Goal: Obtain resource: Download file/media

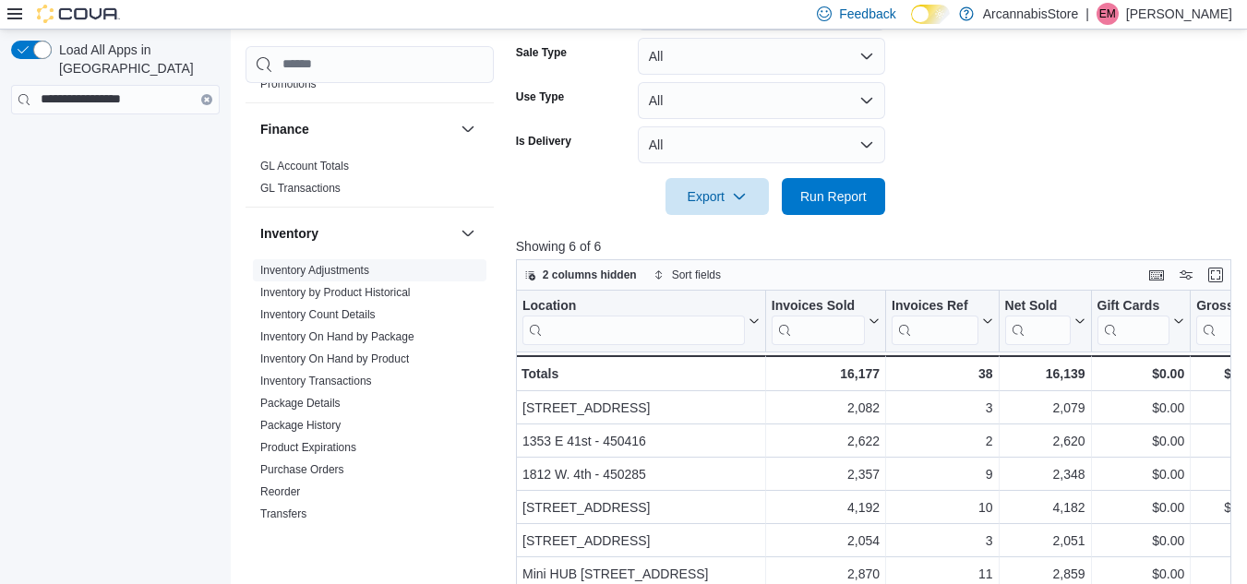
scroll to position [480, 0]
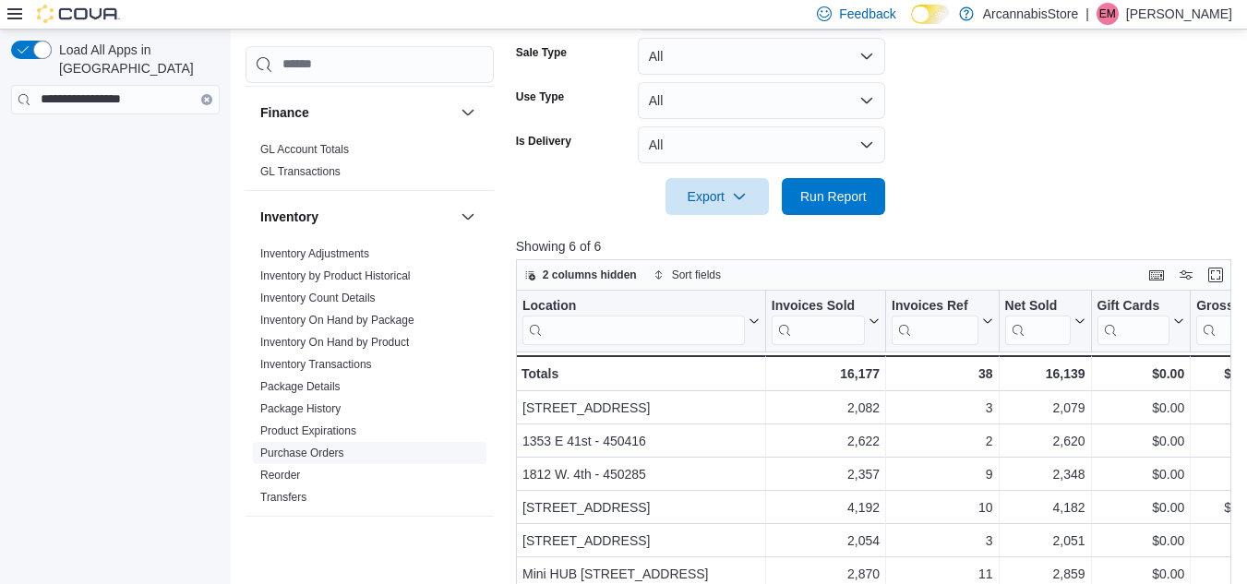
click at [317, 455] on link "Purchase Orders" at bounding box center [302, 453] width 84 height 13
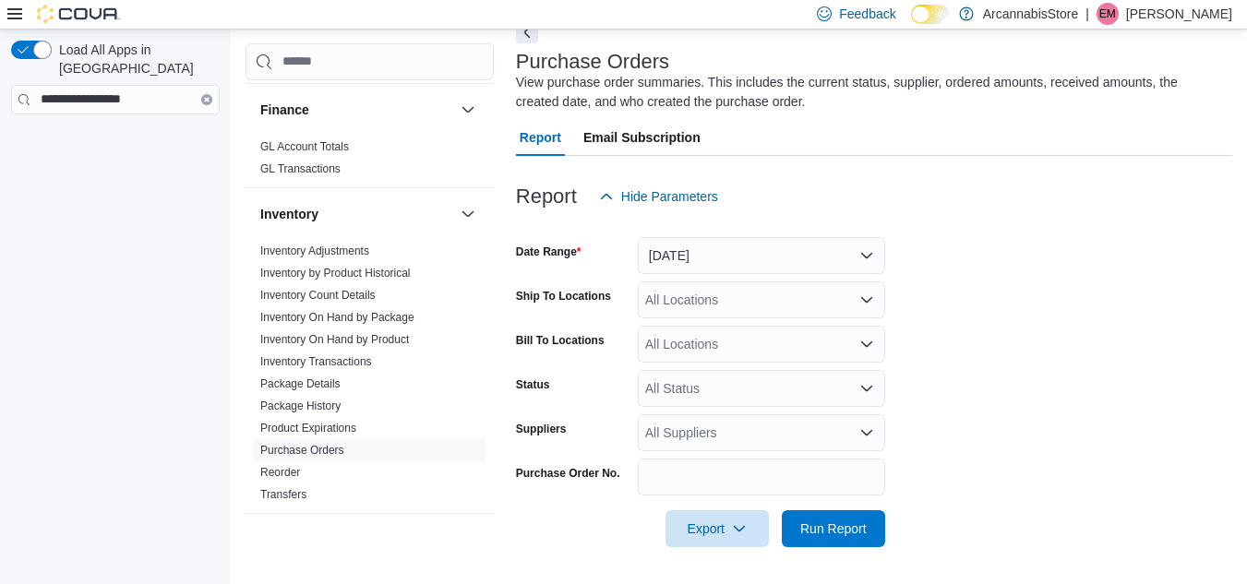
scroll to position [62, 0]
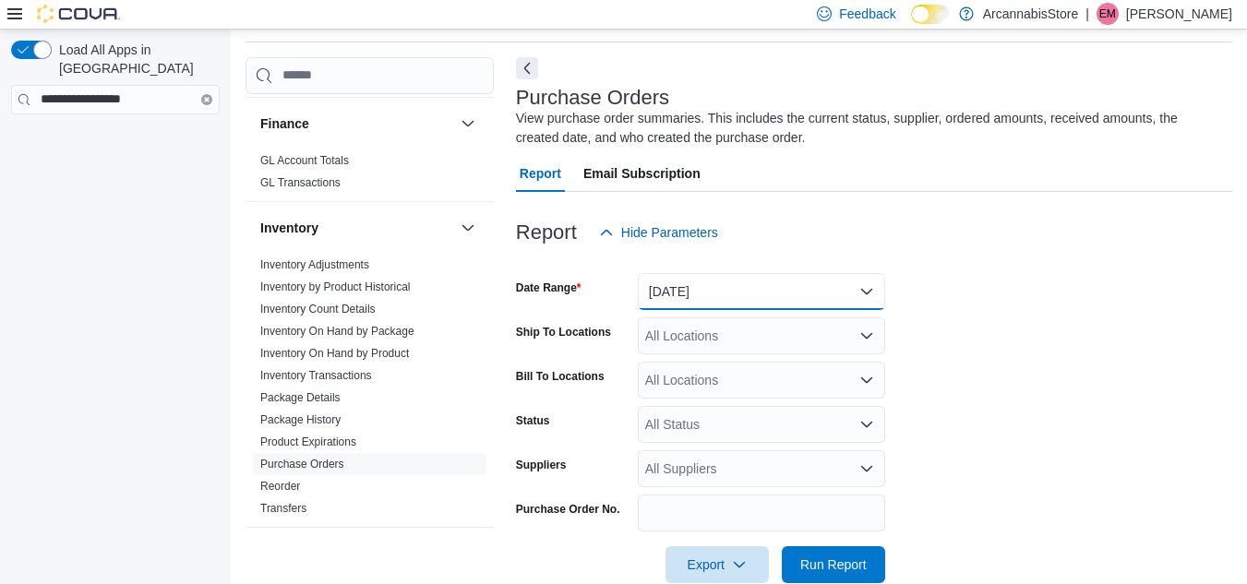
click at [705, 296] on button "[DATE]" at bounding box center [761, 291] width 247 height 37
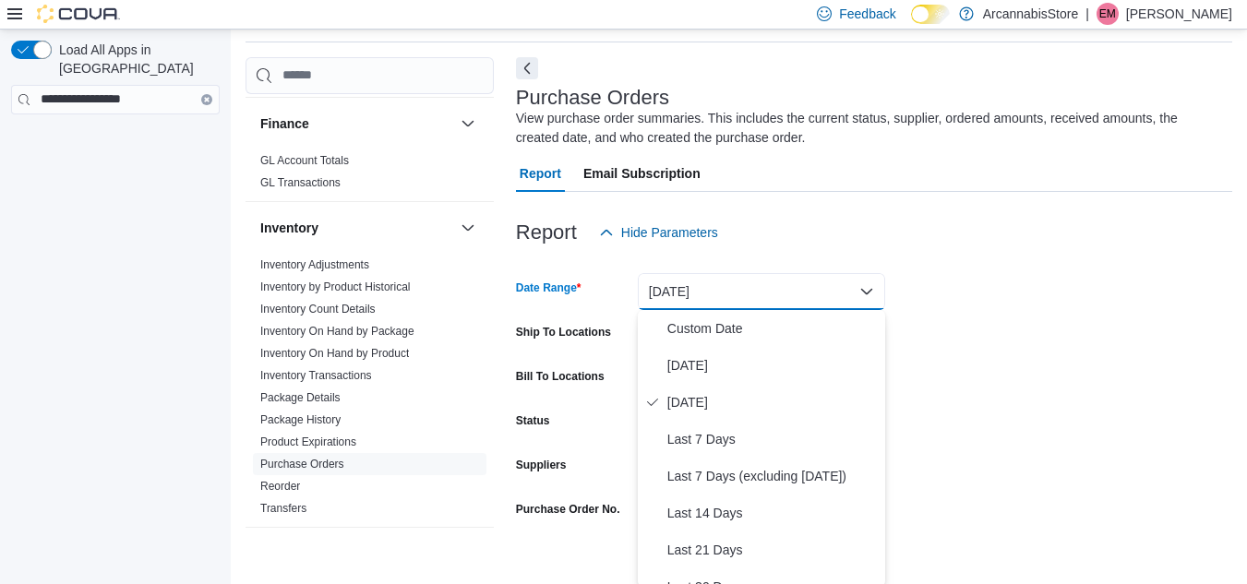
scroll to position [65, 0]
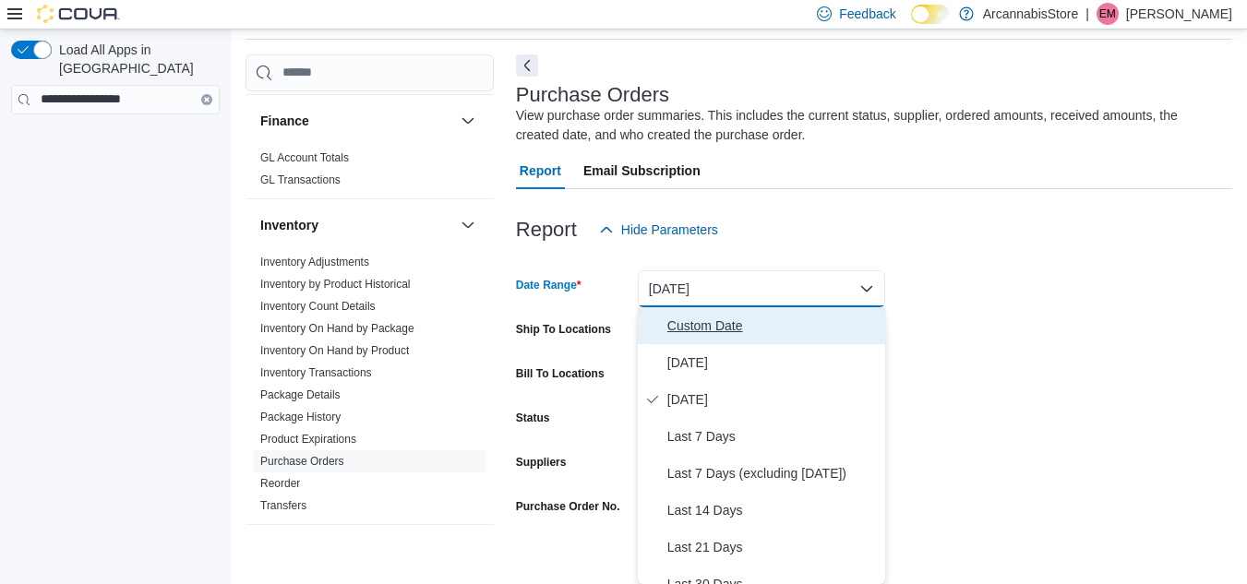
click at [705, 320] on span "Custom Date" at bounding box center [772, 326] width 210 height 22
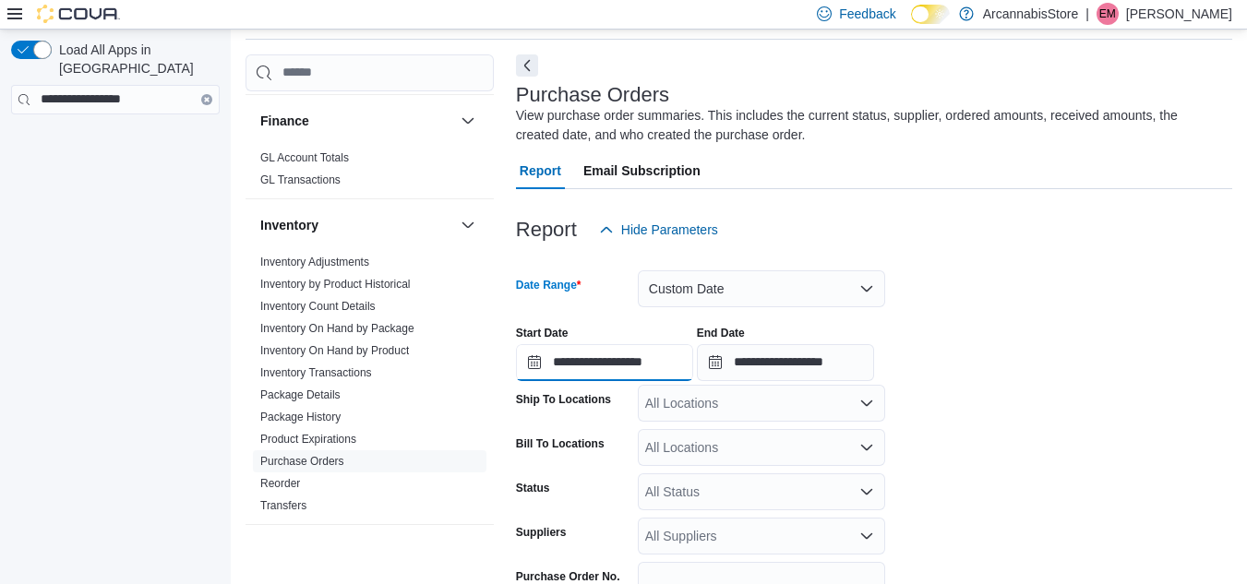
click at [531, 360] on input "**********" at bounding box center [604, 362] width 177 height 37
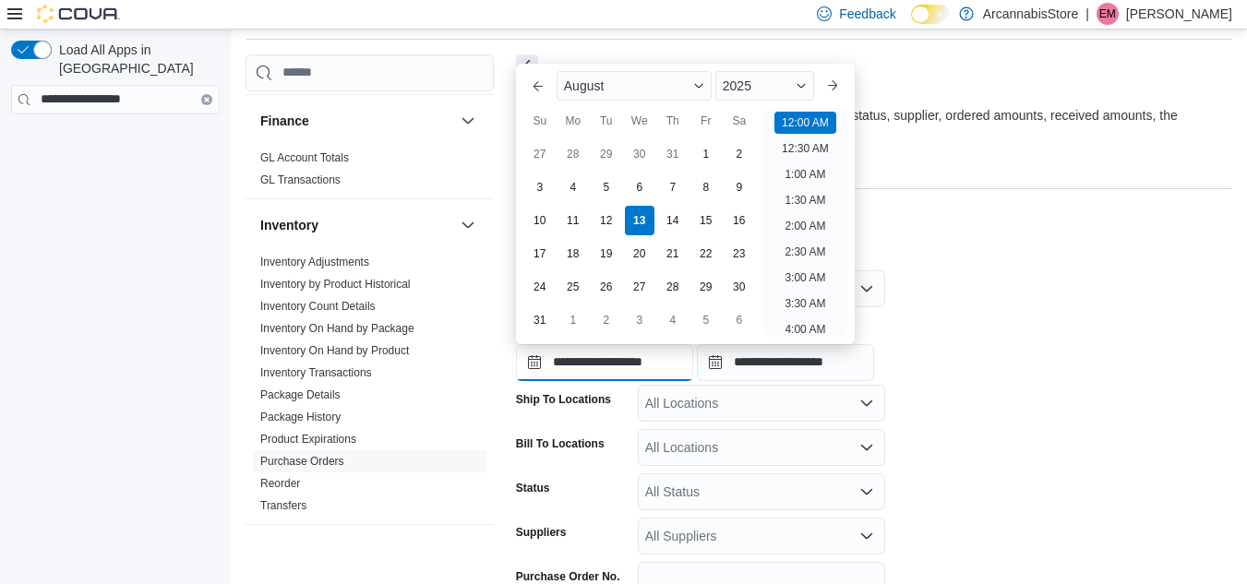
scroll to position [57, 0]
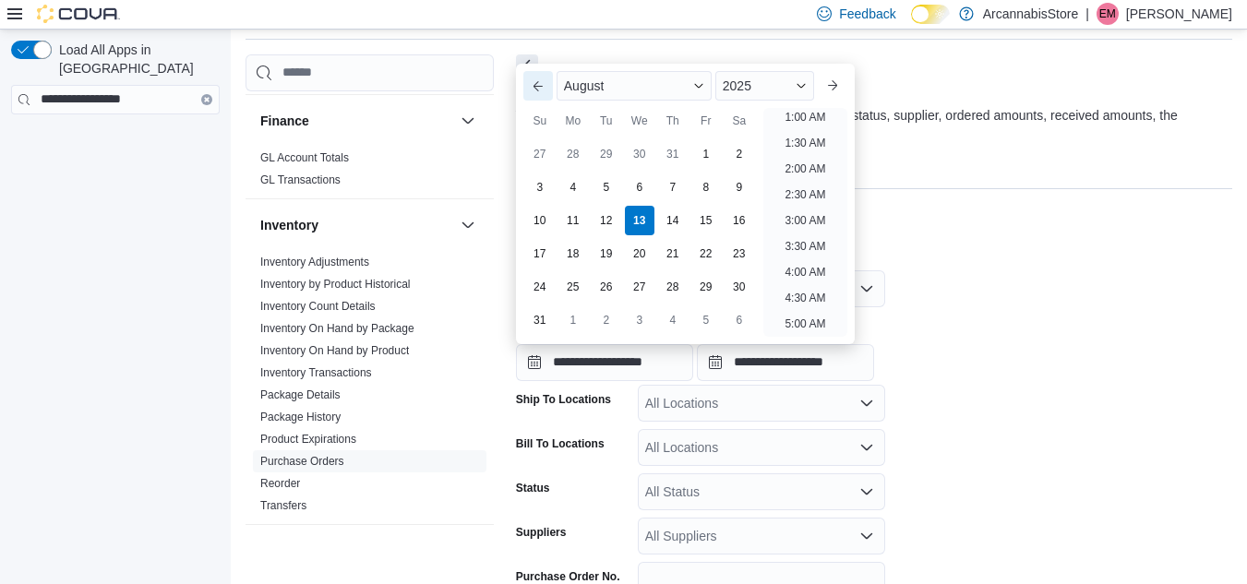
click at [536, 85] on button "Previous Month" at bounding box center [538, 86] width 30 height 30
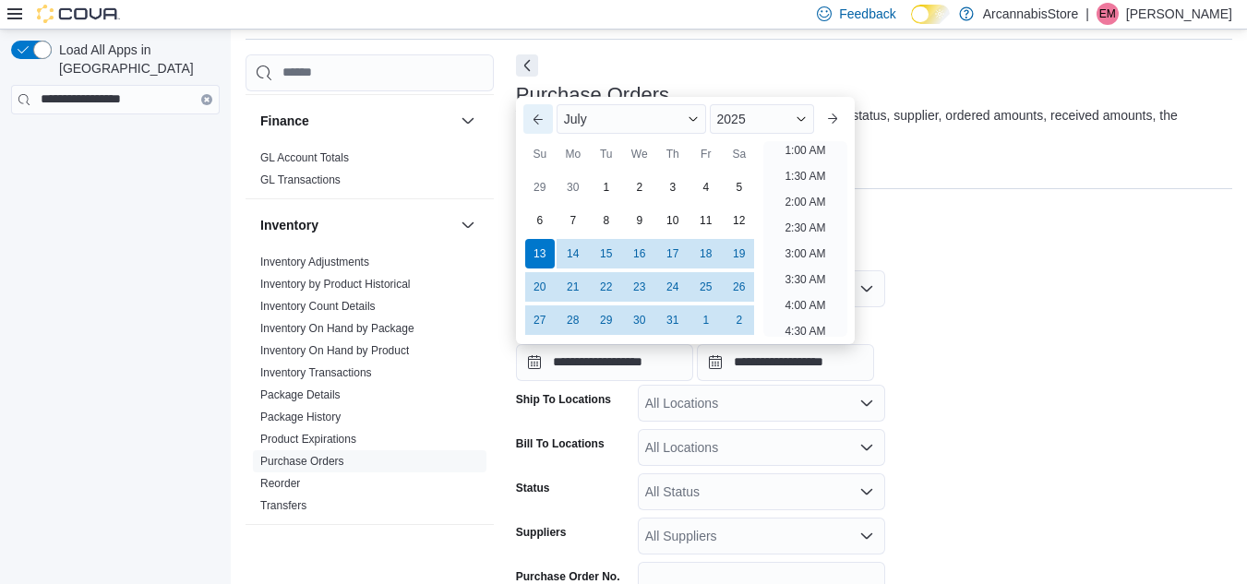
scroll to position [4, 0]
click at [536, 85] on h3 "Purchase Orders" at bounding box center [592, 95] width 153 height 22
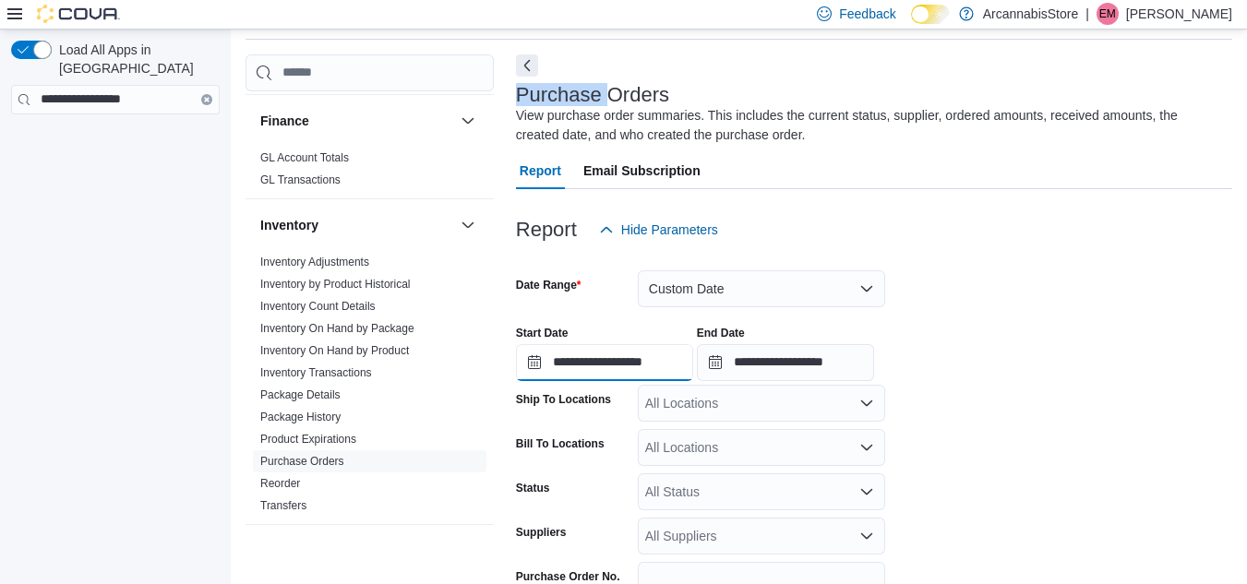
click at [535, 359] on input "**********" at bounding box center [604, 362] width 177 height 37
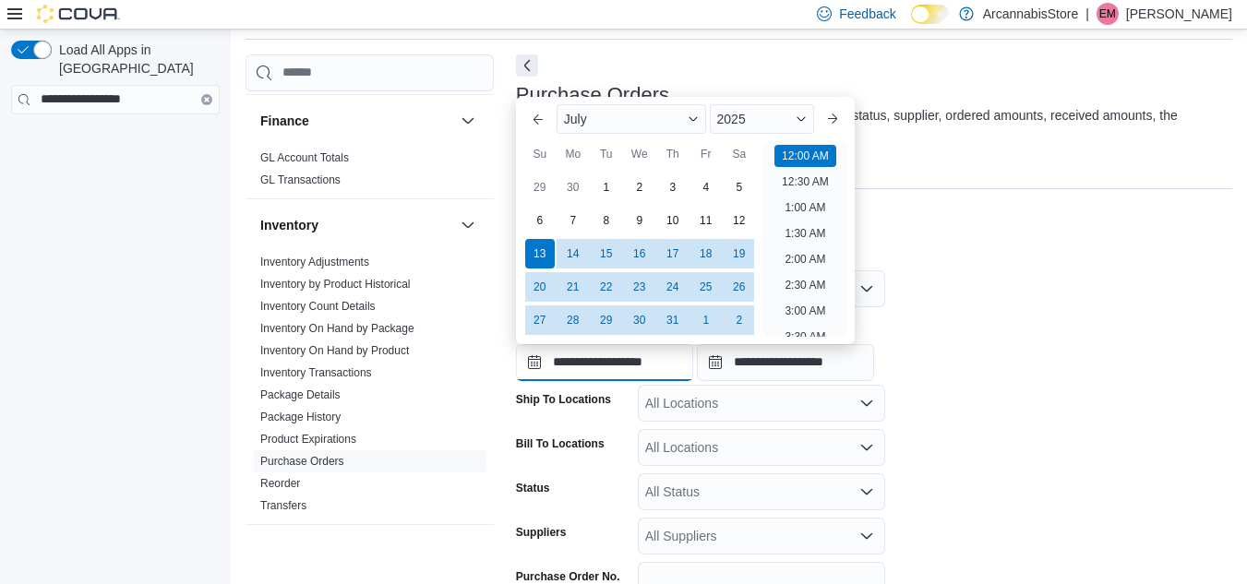
scroll to position [57, 0]
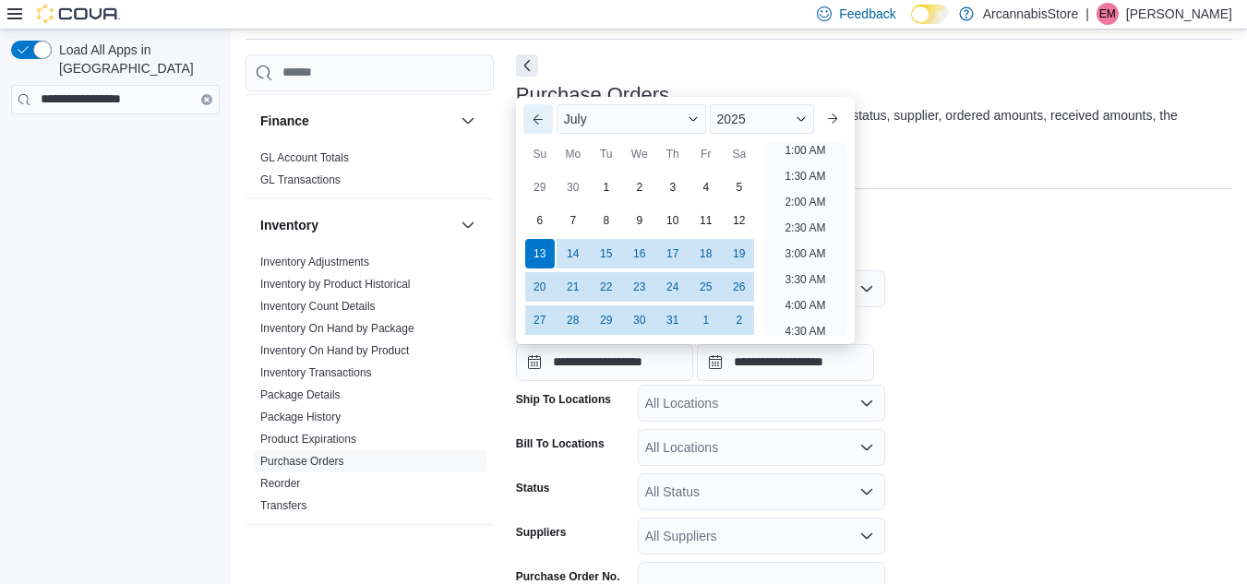
click at [540, 108] on button "Previous Month" at bounding box center [538, 119] width 30 height 30
click at [541, 112] on button "Previous Month" at bounding box center [538, 119] width 30 height 30
type input "**********"
click at [977, 309] on div at bounding box center [874, 309] width 716 height 4
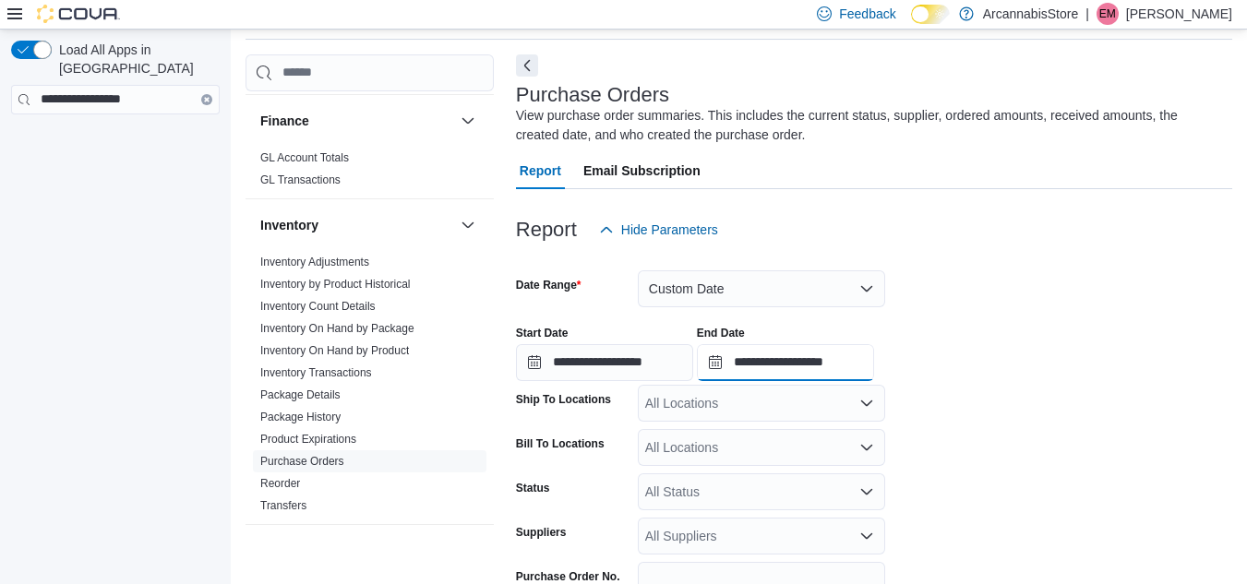
click at [733, 362] on input "**********" at bounding box center [785, 362] width 177 height 37
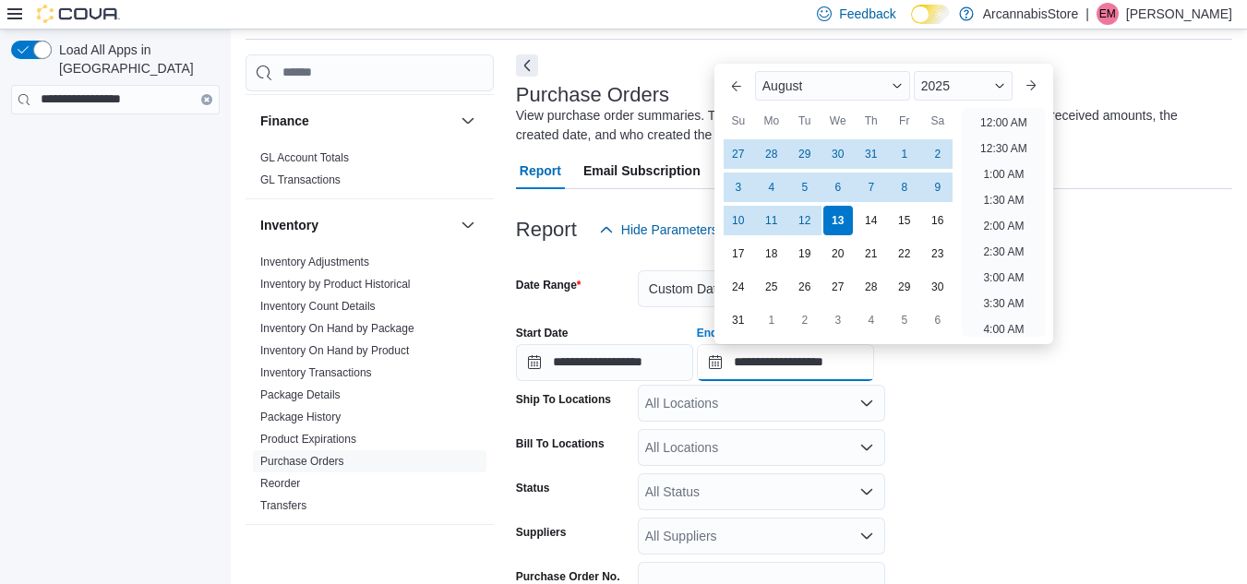
scroll to position [1015, 0]
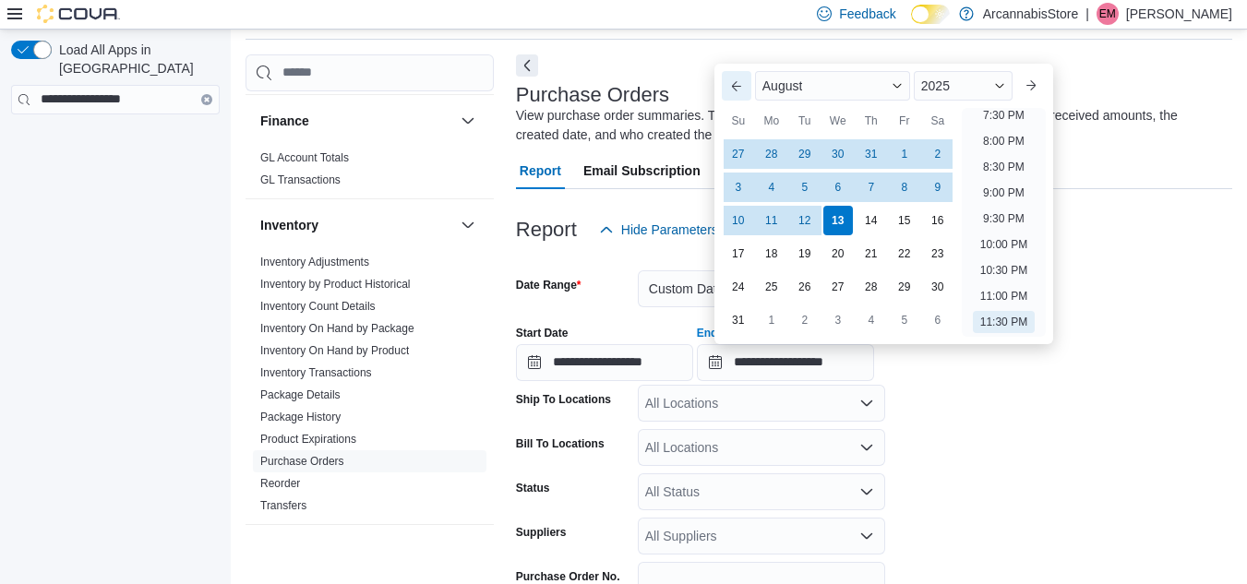
click at [733, 80] on button "Previous Month" at bounding box center [737, 86] width 30 height 30
type input "**********"
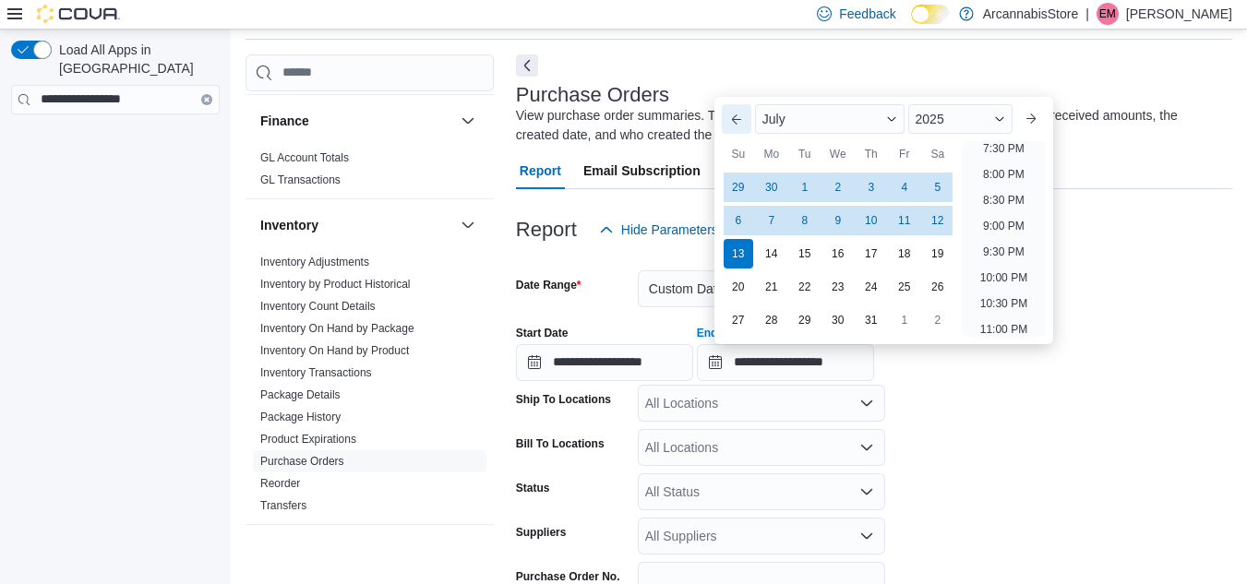
click at [733, 80] on div at bounding box center [874, 80] width 716 height 7
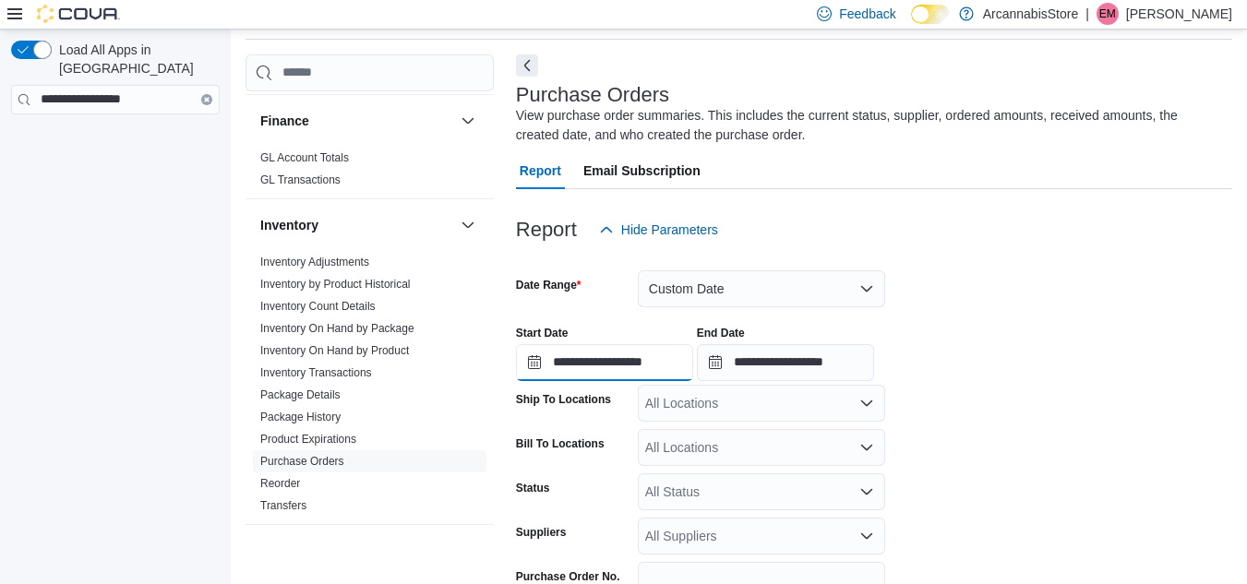
click at [532, 361] on input "**********" at bounding box center [604, 362] width 177 height 37
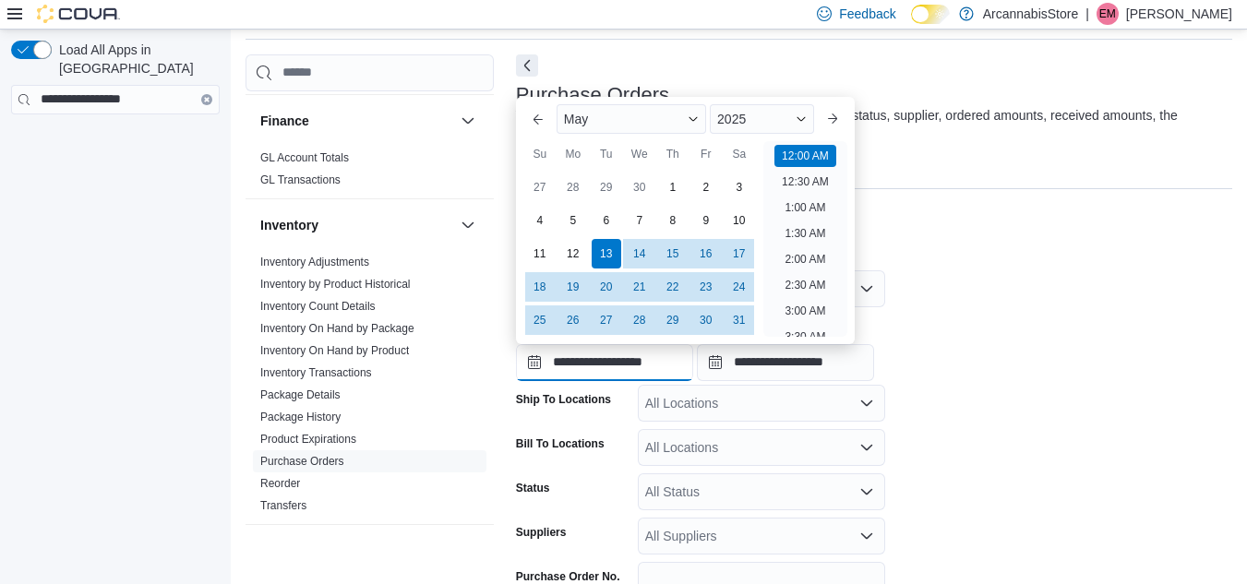
scroll to position [57, 0]
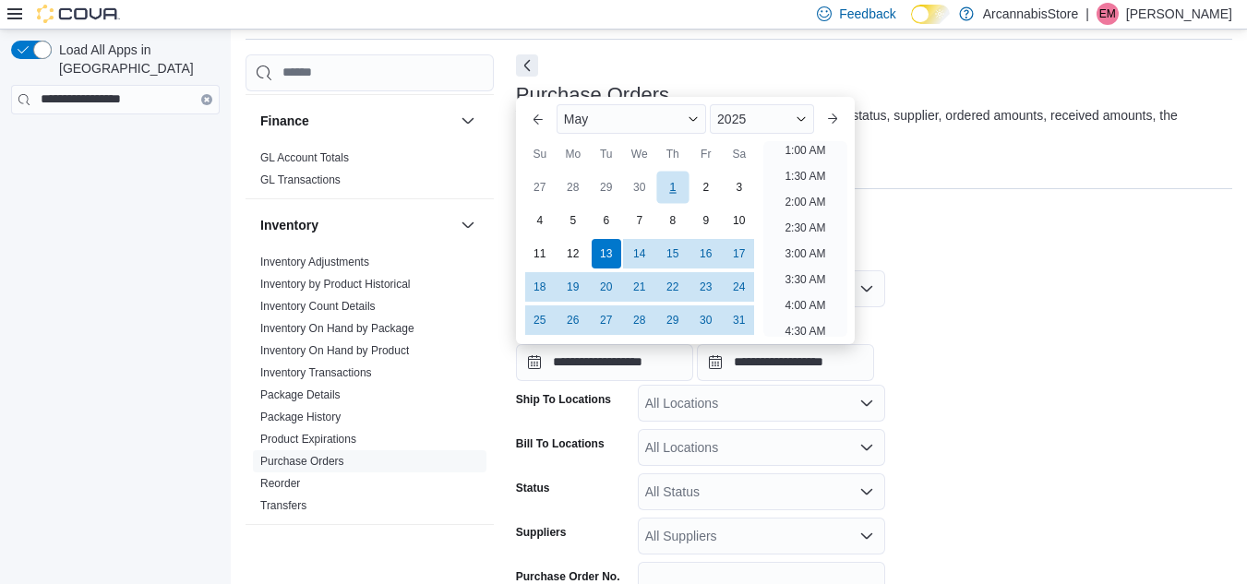
click at [670, 185] on div "1" at bounding box center [672, 187] width 32 height 32
type input "**********"
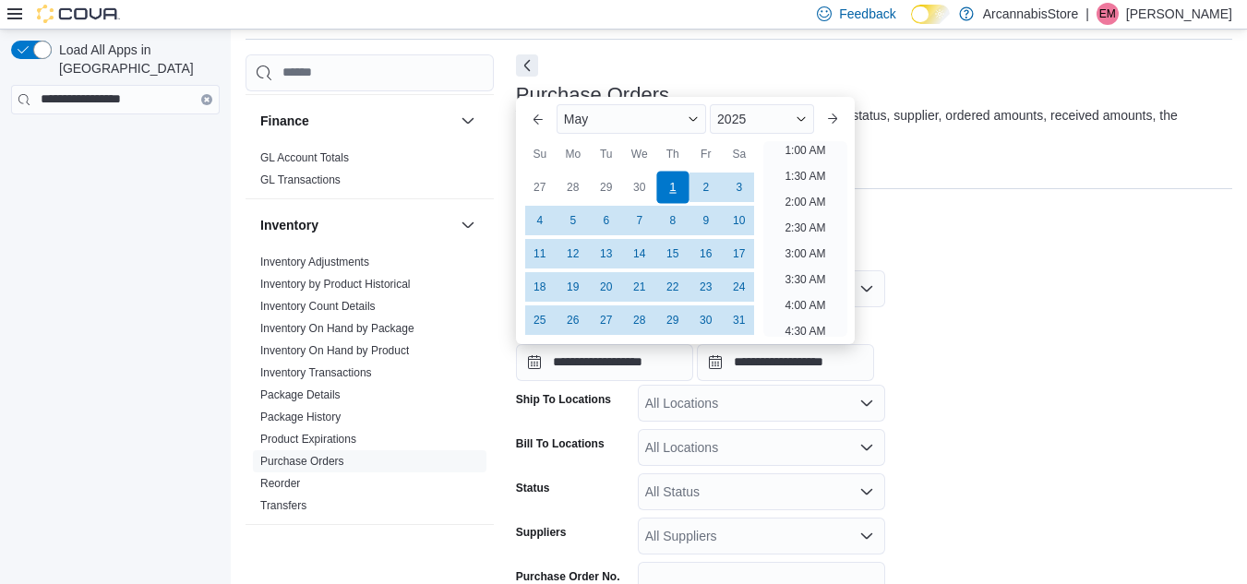
scroll to position [4, 0]
click at [938, 229] on div "Report Hide Parameters" at bounding box center [874, 229] width 716 height 37
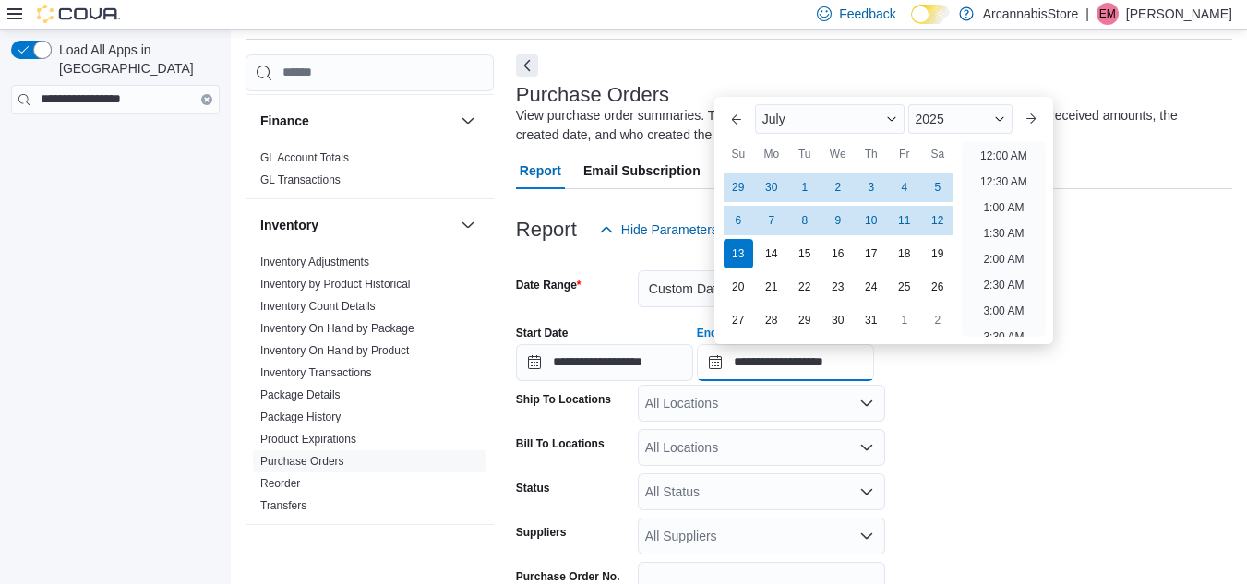
click at [731, 362] on input "**********" at bounding box center [785, 362] width 177 height 37
click at [747, 122] on button "Previous Month" at bounding box center [737, 119] width 30 height 30
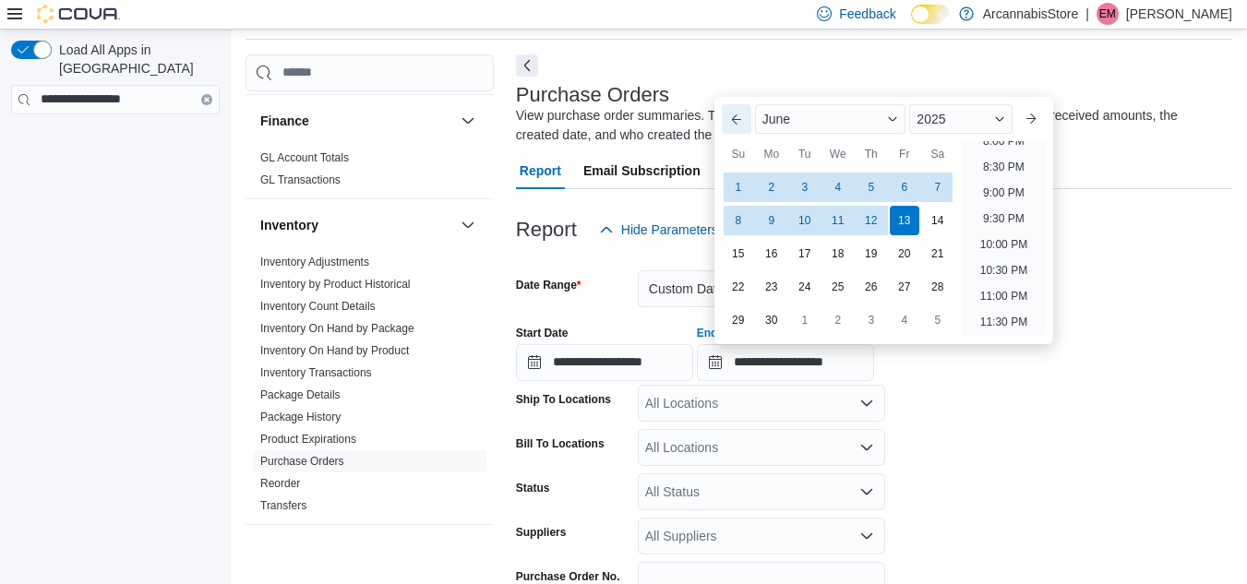
click at [747, 122] on button "Previous Month" at bounding box center [737, 119] width 30 height 30
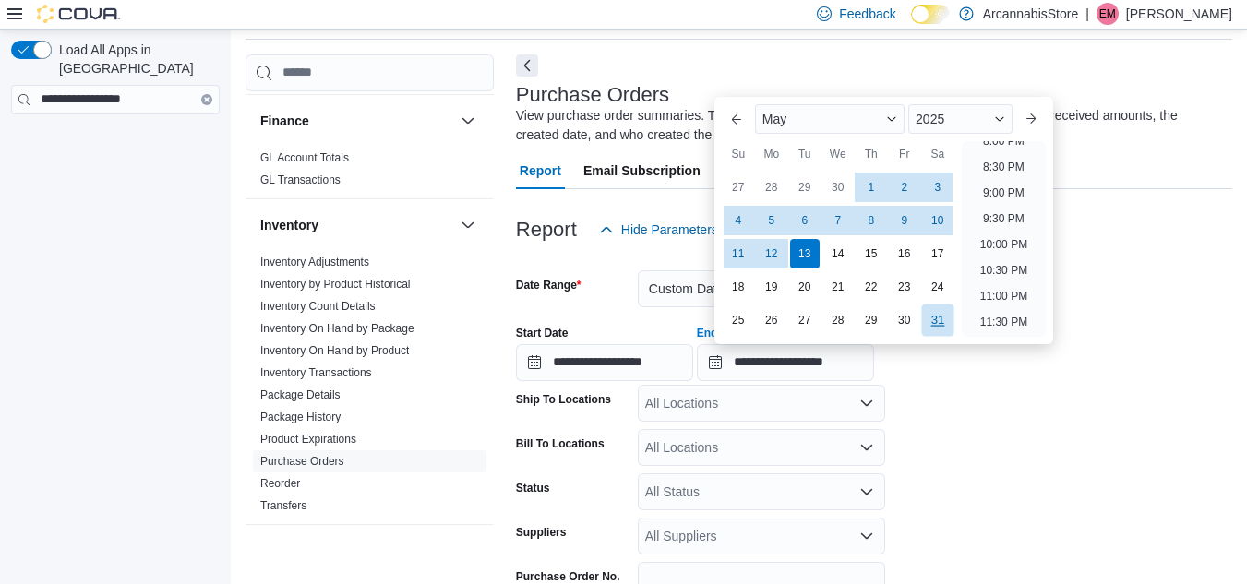
click at [941, 320] on div "31" at bounding box center [937, 320] width 32 height 32
type input "**********"
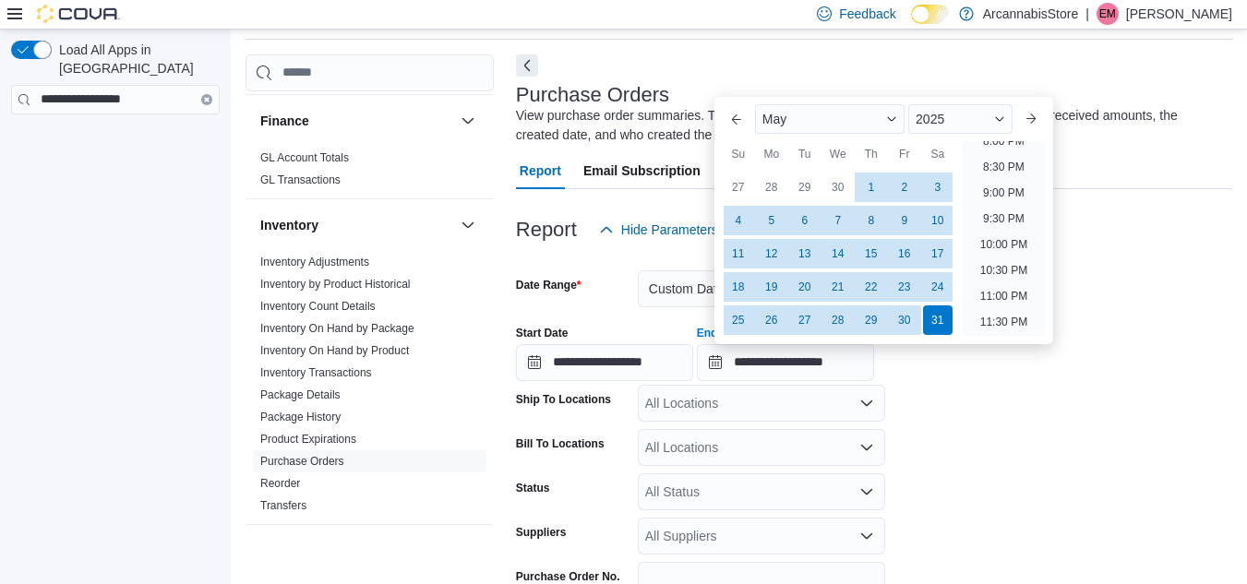
click at [1063, 425] on form "**********" at bounding box center [874, 449] width 716 height 402
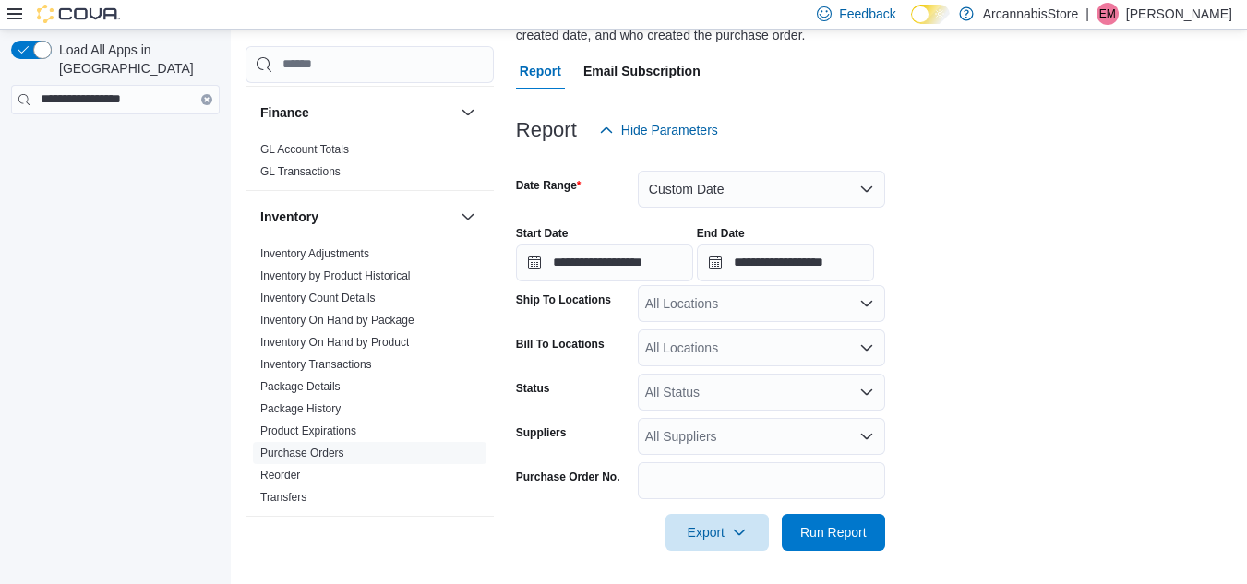
scroll to position [168, 0]
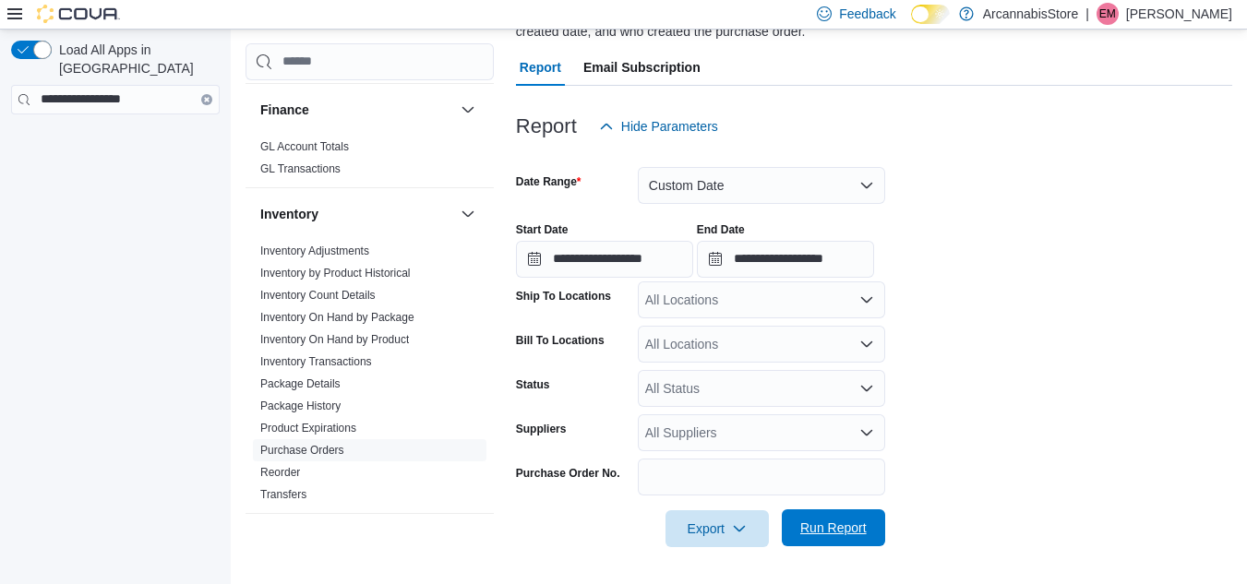
click at [832, 533] on span "Run Report" at bounding box center [833, 528] width 66 height 18
click at [843, 525] on span "Run Report" at bounding box center [833, 528] width 66 height 18
click at [830, 520] on span "Run Report" at bounding box center [833, 528] width 66 height 18
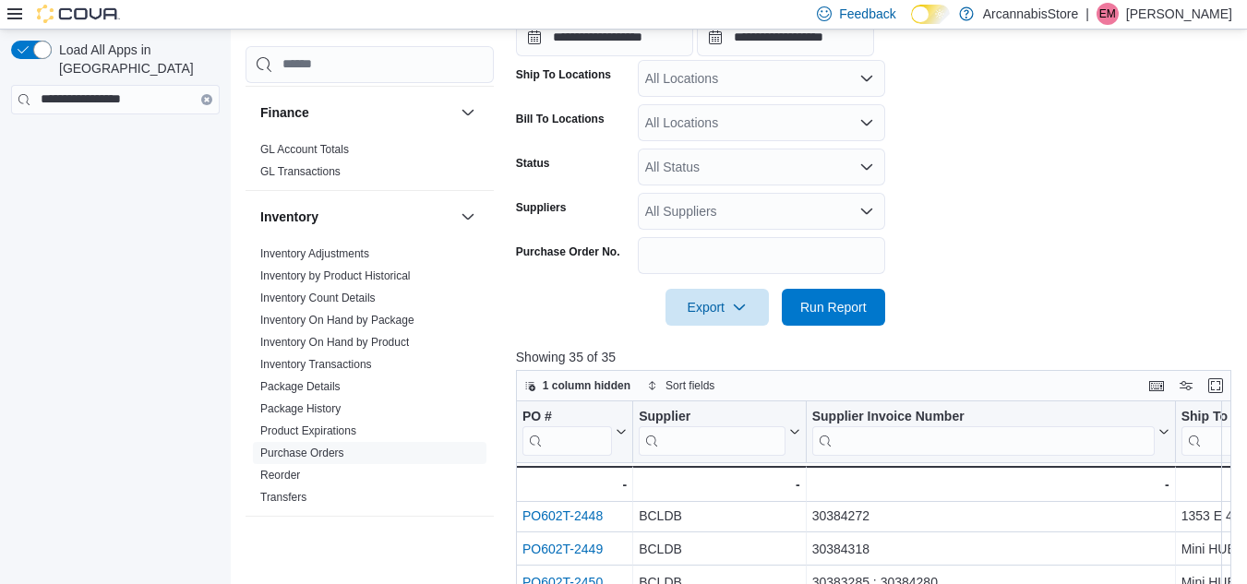
scroll to position [0, 0]
click at [743, 305] on icon "button" at bounding box center [739, 306] width 15 height 15
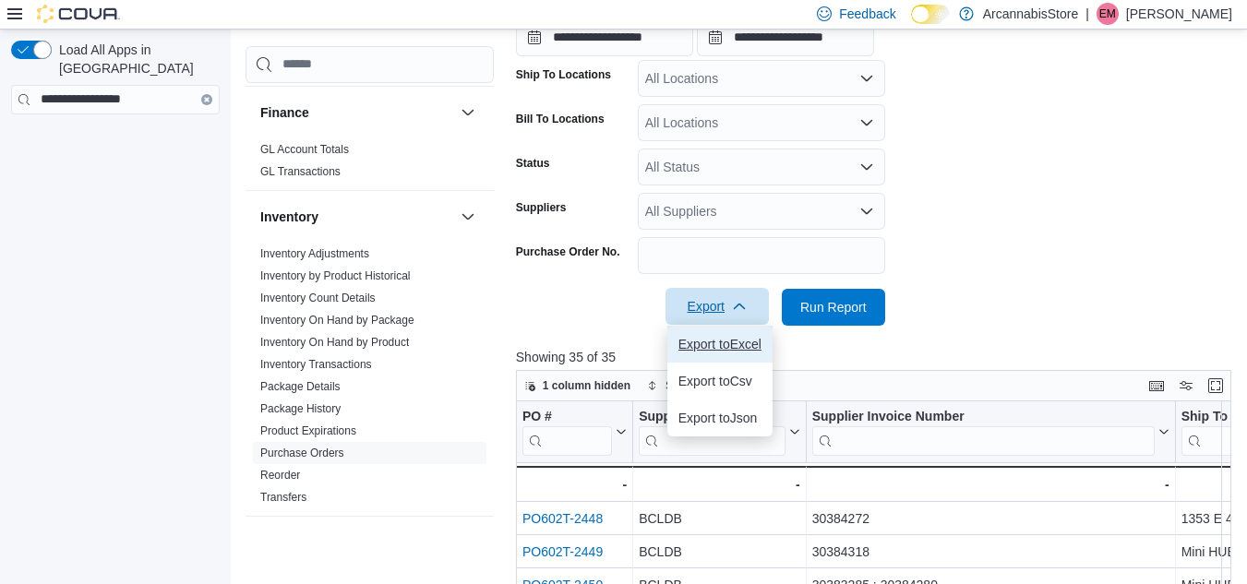
click at [734, 341] on span "Export to Excel" at bounding box center [719, 344] width 83 height 15
click at [1067, 333] on div at bounding box center [877, 337] width 723 height 22
click at [740, 305] on icon "button" at bounding box center [739, 306] width 15 height 15
click at [734, 337] on span "Export to Excel" at bounding box center [719, 344] width 83 height 15
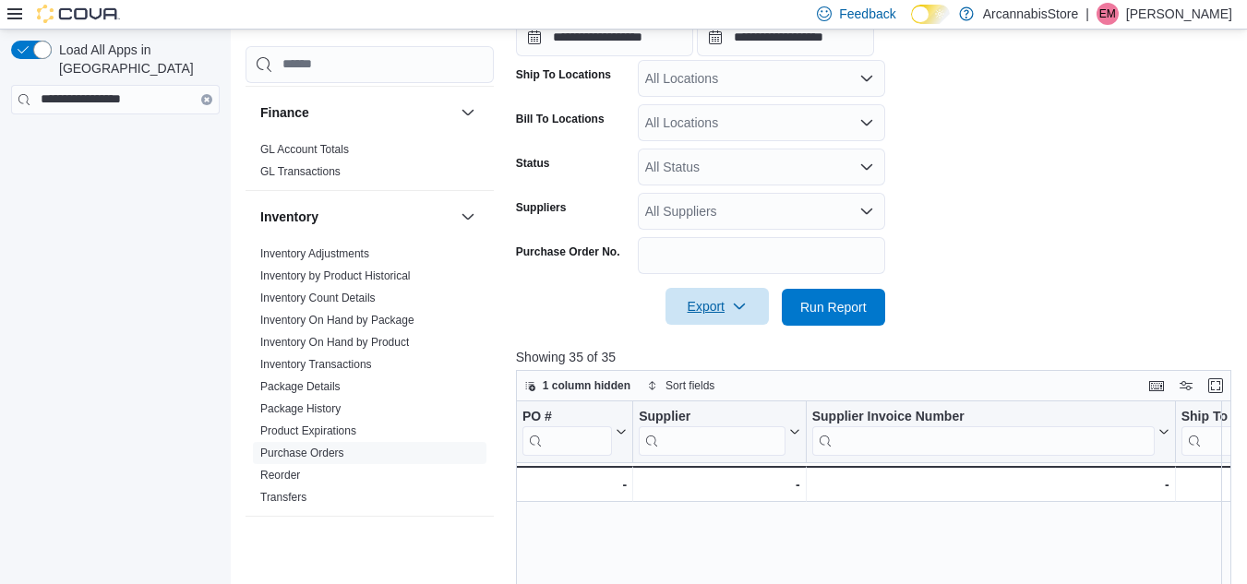
scroll to position [652, 0]
click at [723, 304] on span "Export" at bounding box center [716, 306] width 81 height 37
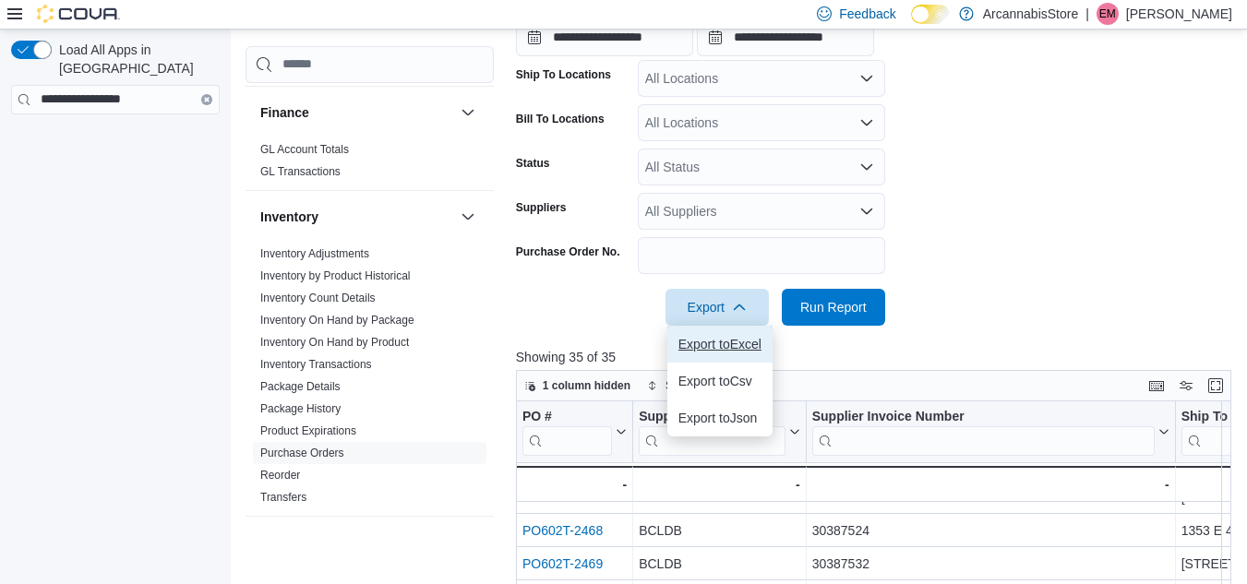
click at [718, 344] on span "Export to Excel" at bounding box center [719, 344] width 83 height 15
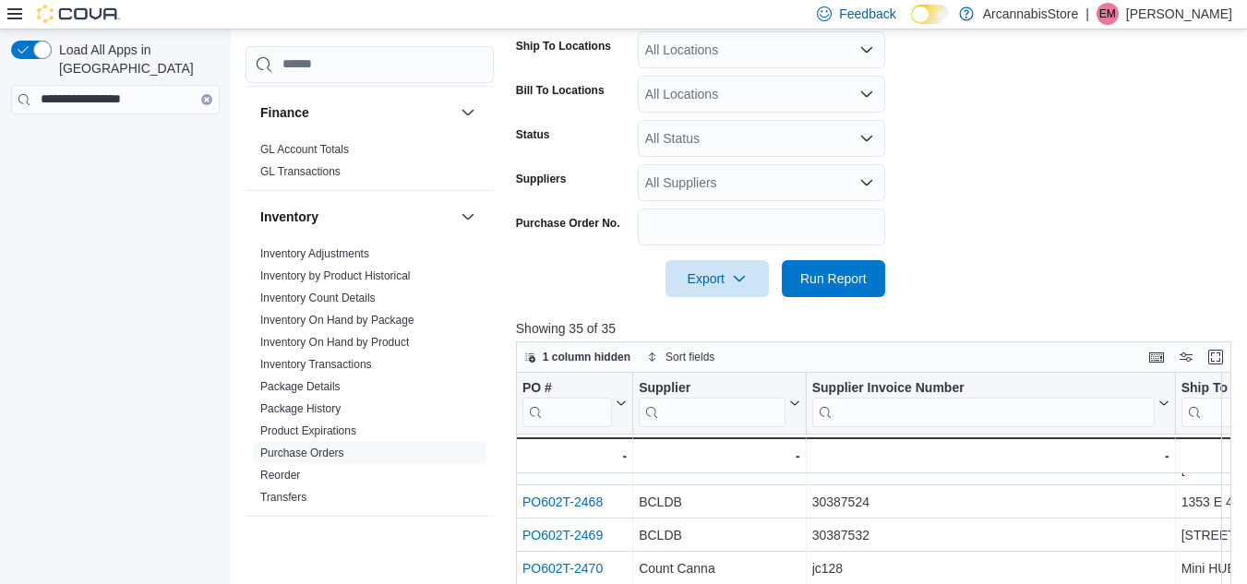
scroll to position [417, 0]
click at [729, 272] on span "Export" at bounding box center [716, 278] width 81 height 37
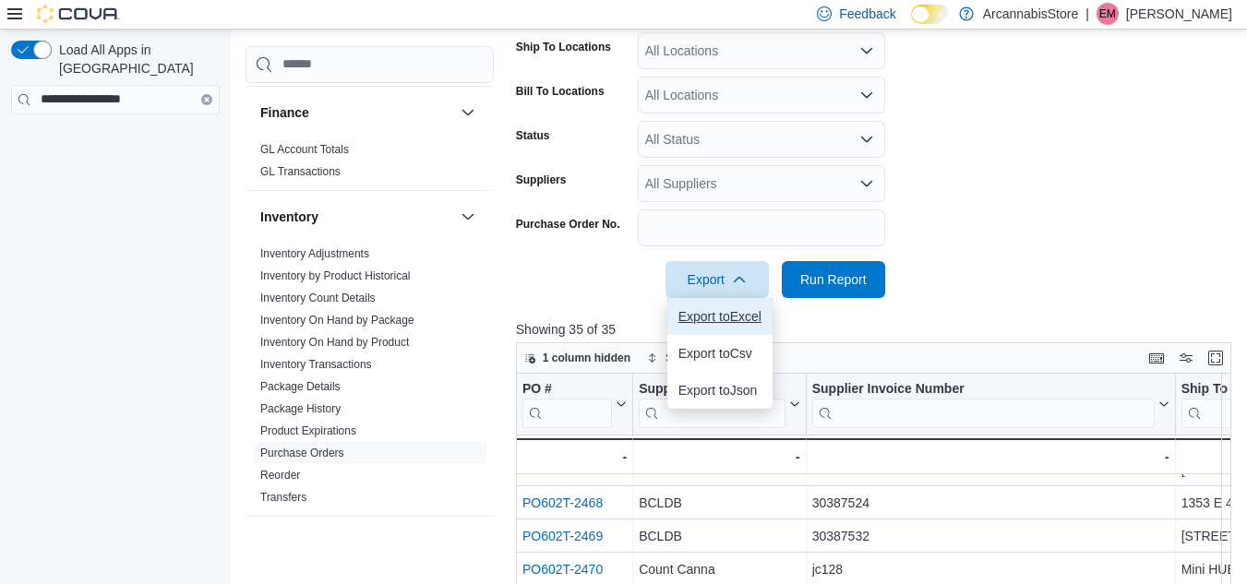
click at [729, 318] on span "Export to Excel" at bounding box center [719, 316] width 83 height 15
click at [999, 116] on form "**********" at bounding box center [877, 97] width 723 height 402
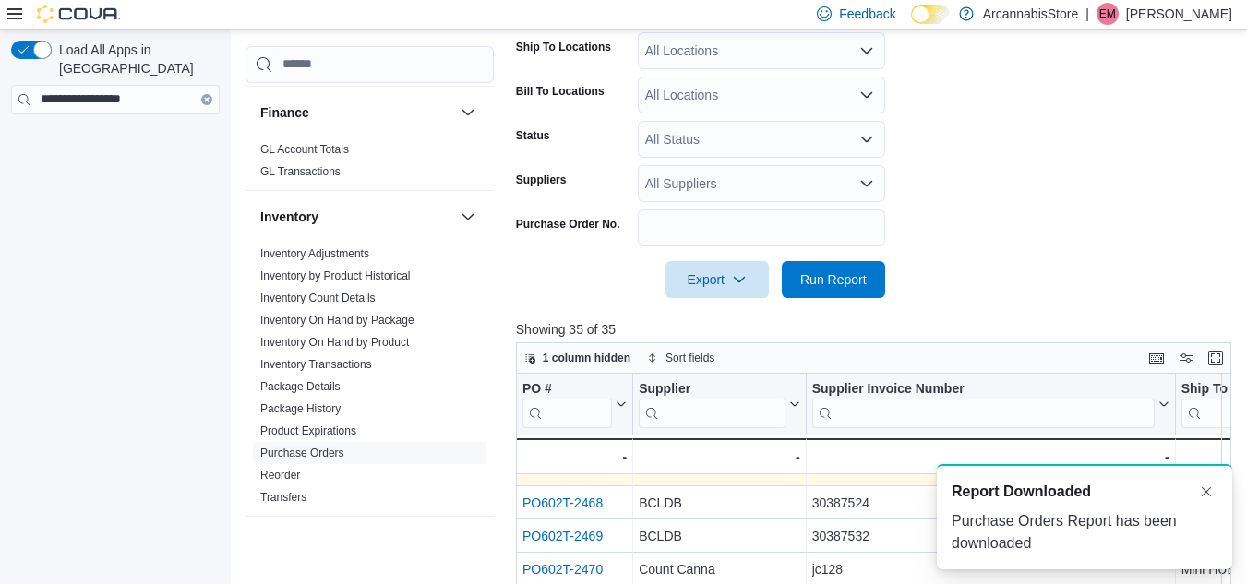
scroll to position [0, 0]
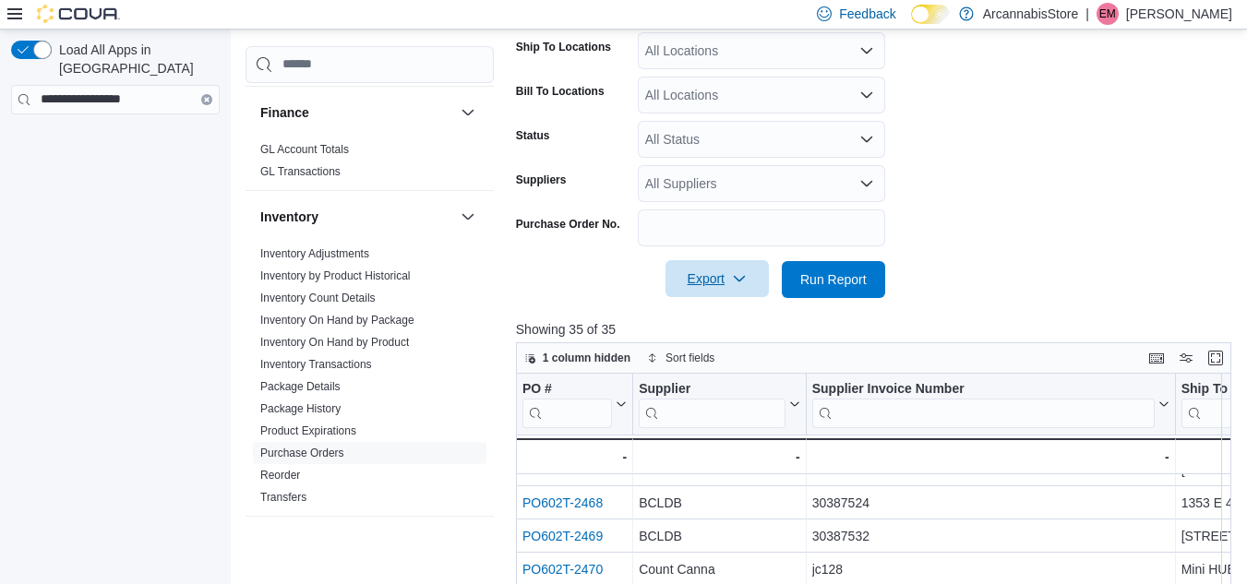
click at [704, 278] on span "Export" at bounding box center [716, 278] width 81 height 37
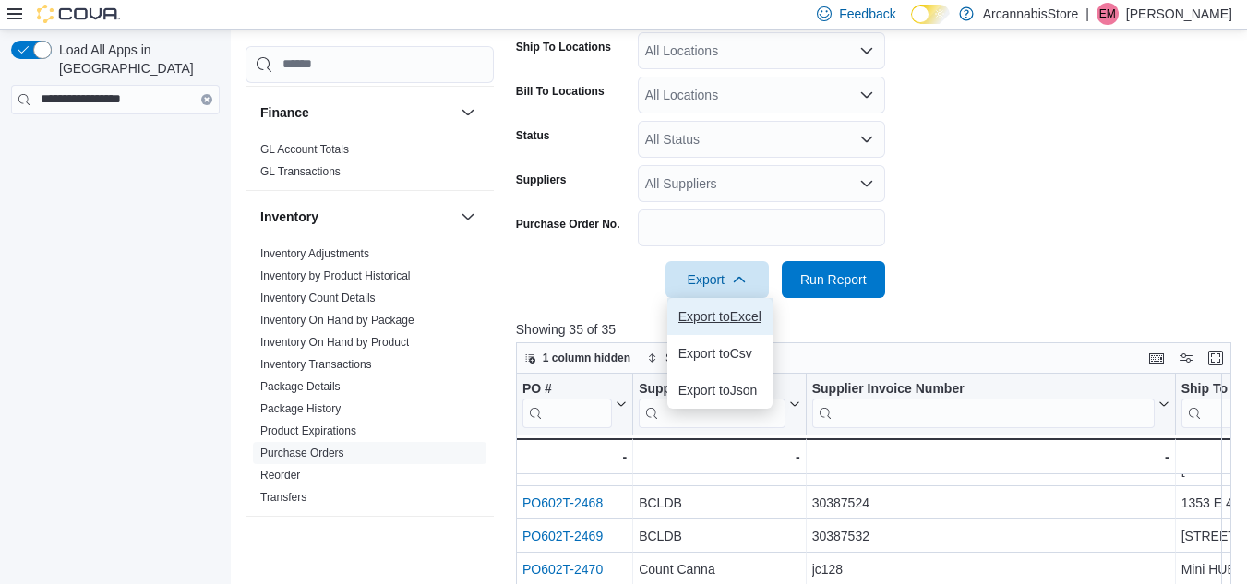
click at [706, 310] on span "Export to Excel" at bounding box center [719, 316] width 83 height 15
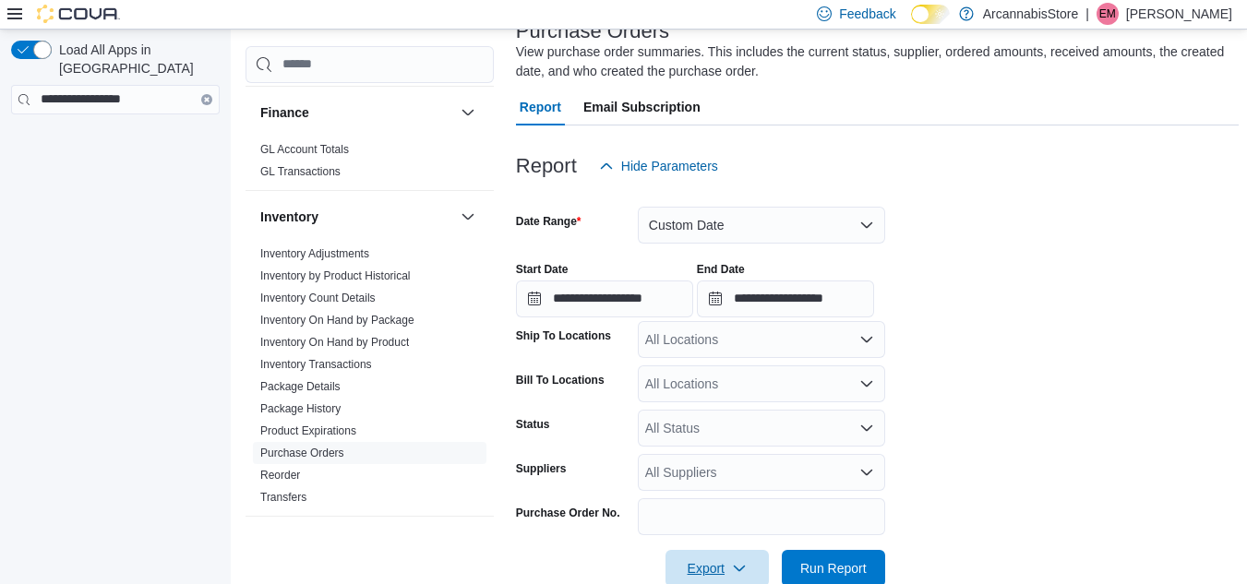
scroll to position [122, 0]
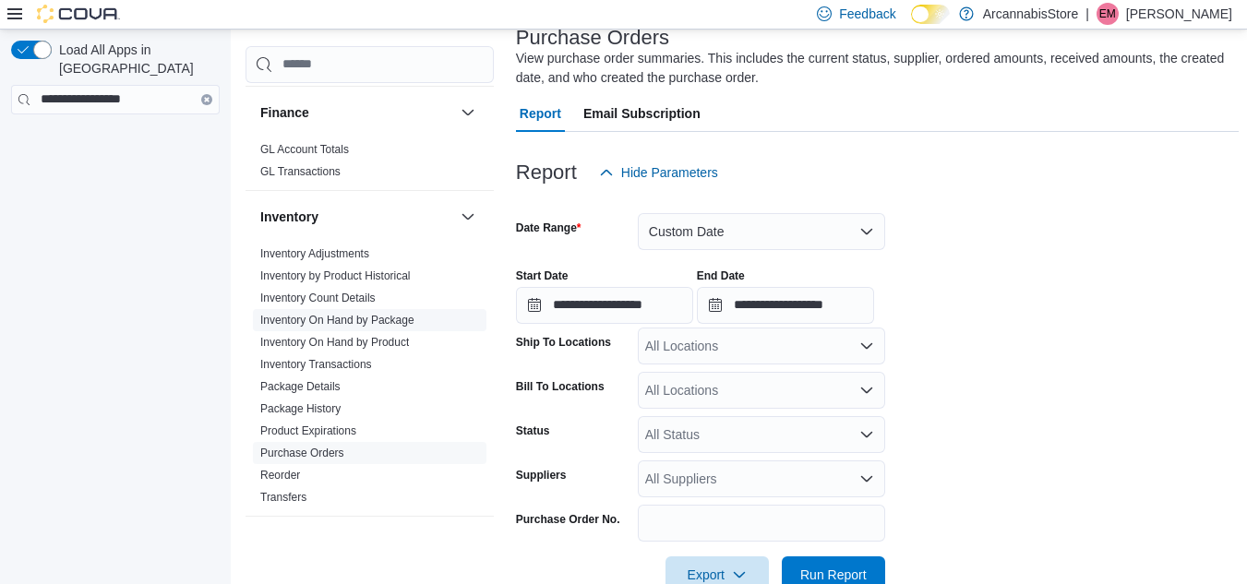
click at [341, 318] on link "Inventory On Hand by Package" at bounding box center [337, 320] width 154 height 13
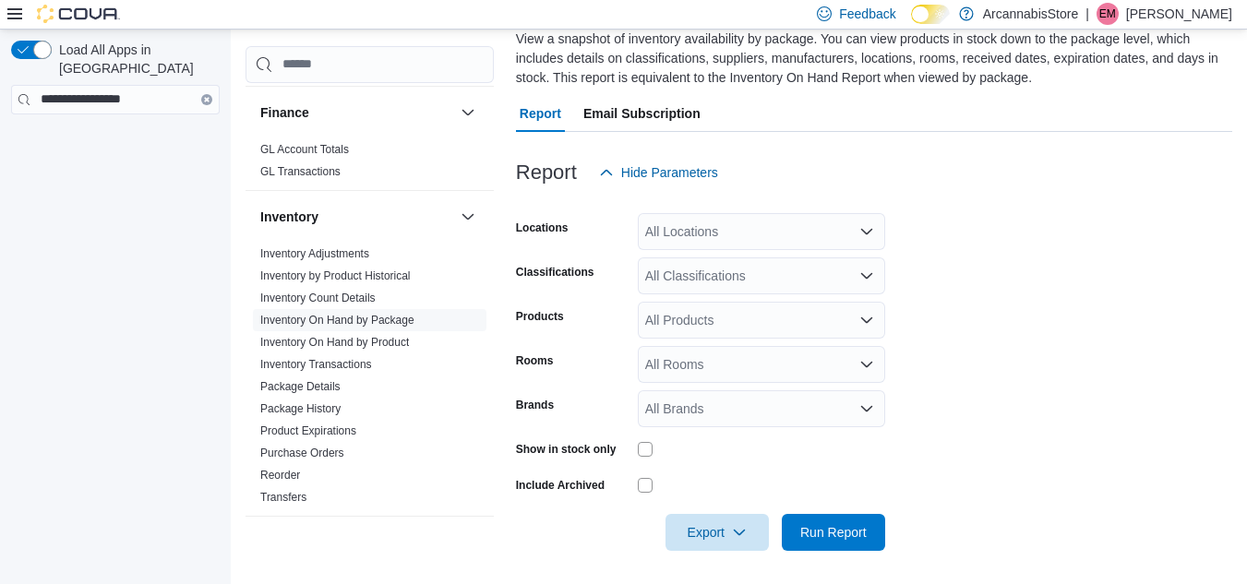
scroll to position [145, 0]
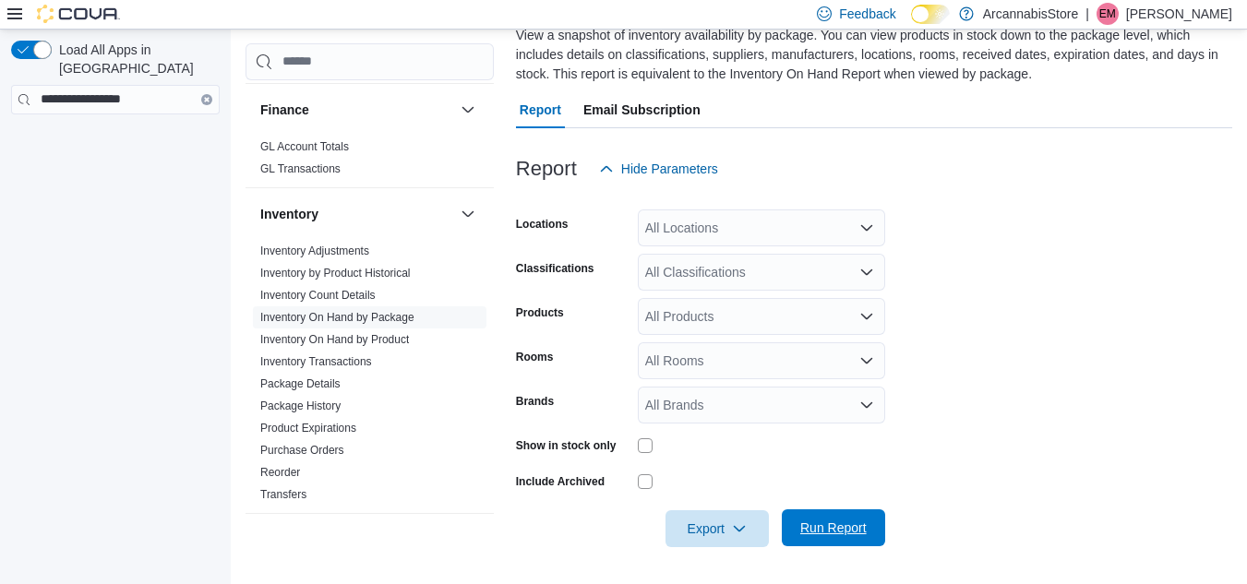
click at [819, 525] on span "Run Report" at bounding box center [833, 528] width 66 height 18
click at [1016, 133] on div at bounding box center [874, 139] width 716 height 22
click at [842, 520] on span "Run Report" at bounding box center [833, 528] width 66 height 18
click at [845, 515] on span "Run Report" at bounding box center [833, 527] width 81 height 37
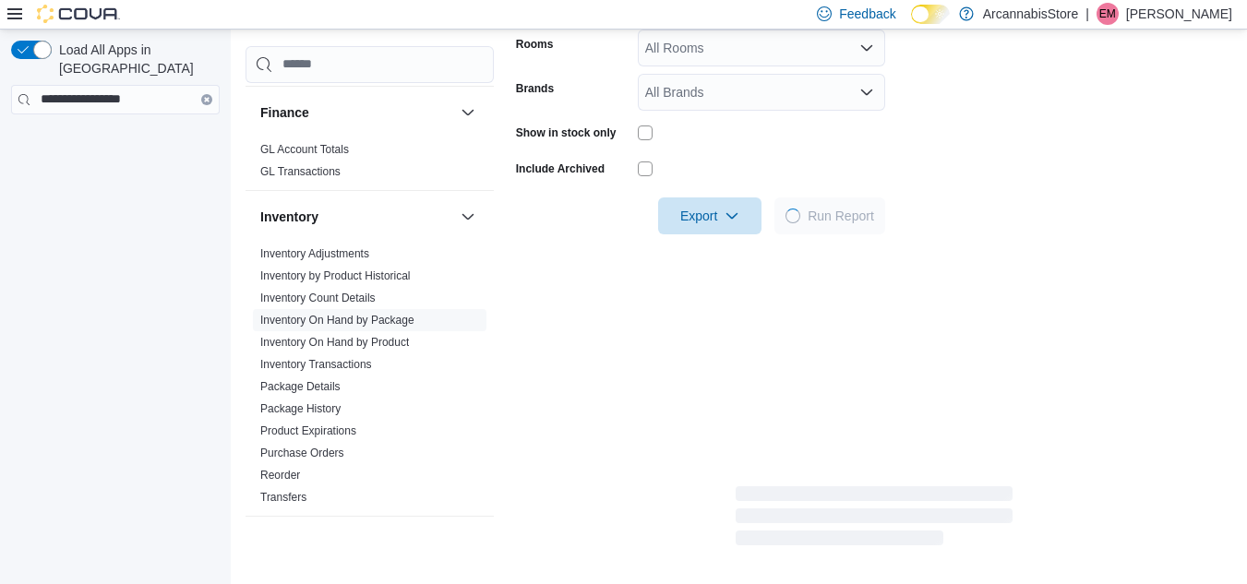
scroll to position [455, 0]
click at [864, 387] on div "Report Hide Parameters Locations All Locations Classifications All Classificati…" at bounding box center [874, 185] width 716 height 734
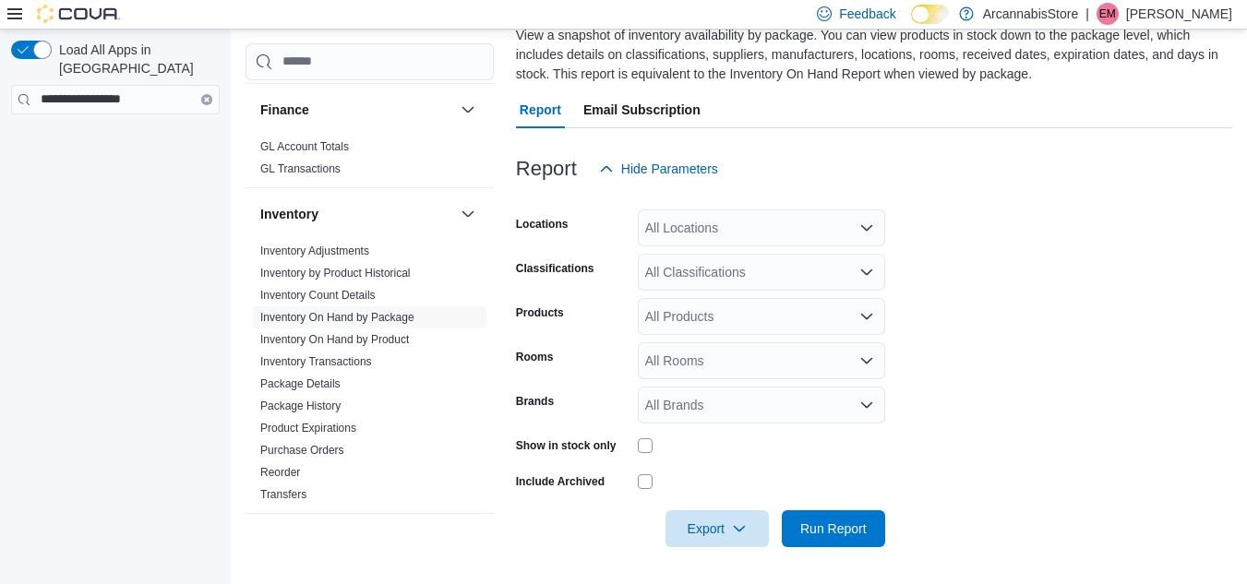
scroll to position [145, 0]
click at [834, 519] on span "Run Report" at bounding box center [833, 527] width 81 height 37
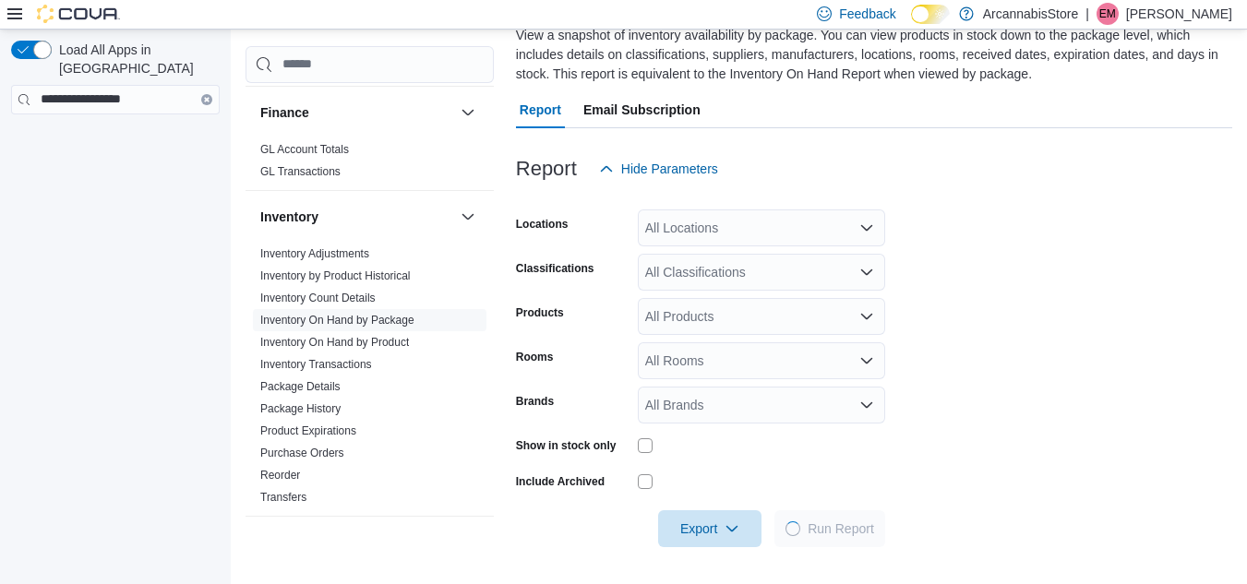
click at [1053, 396] on form "Locations All Locations Classifications All Classifications Products All Produc…" at bounding box center [874, 367] width 716 height 360
click at [341, 317] on link "Inventory On Hand by Package" at bounding box center [337, 320] width 154 height 13
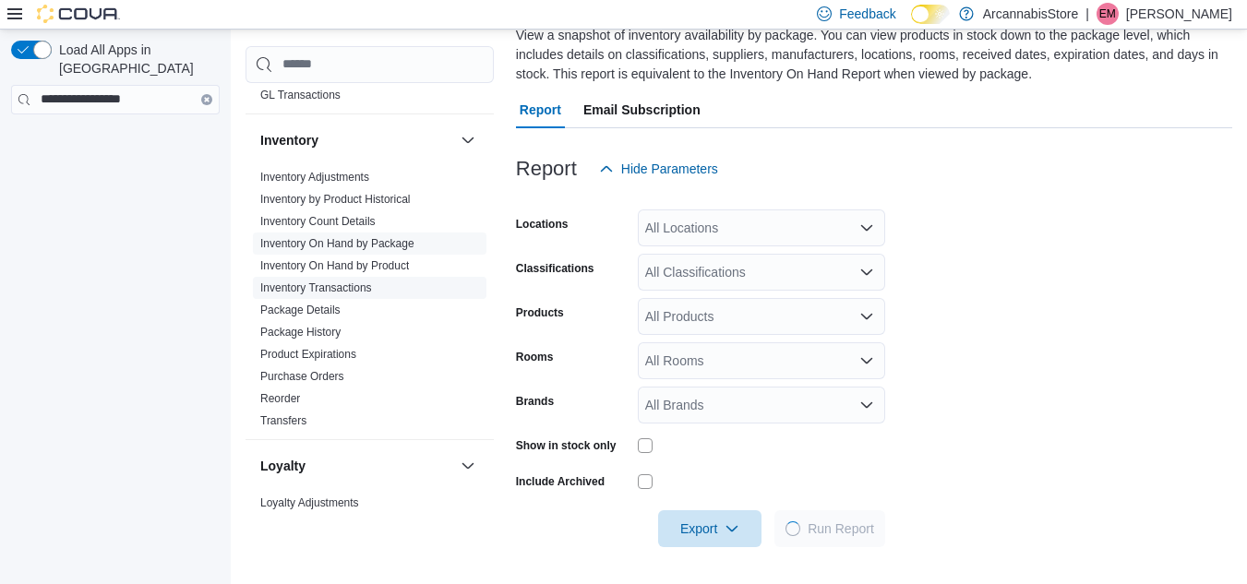
scroll to position [560, 0]
click at [333, 370] on link "Purchase Orders" at bounding box center [302, 372] width 84 height 13
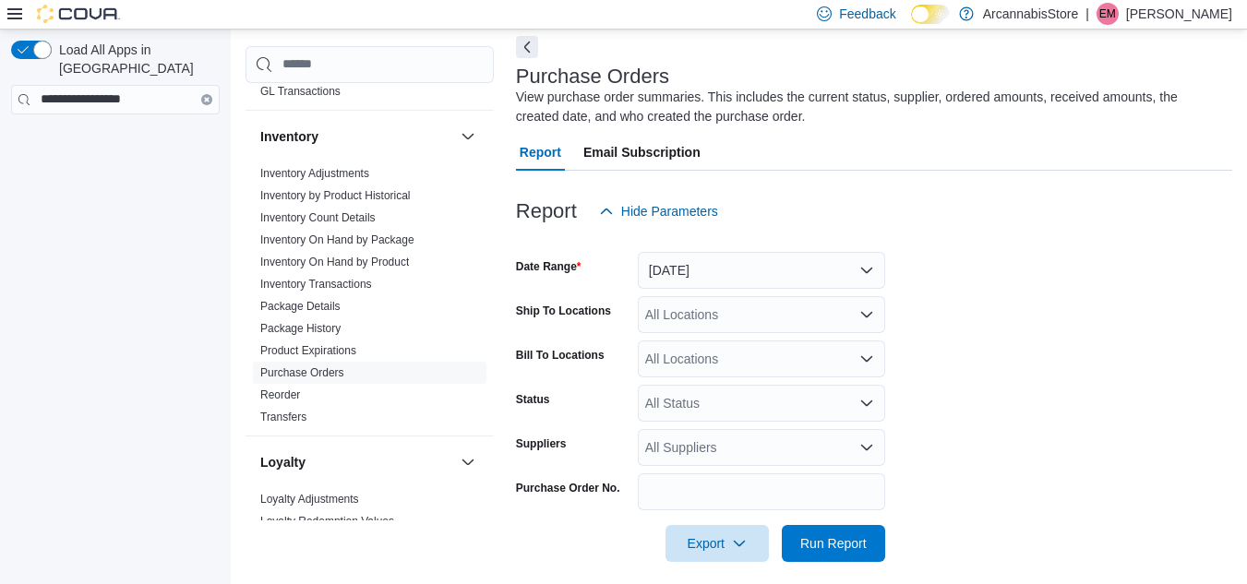
scroll to position [98, 0]
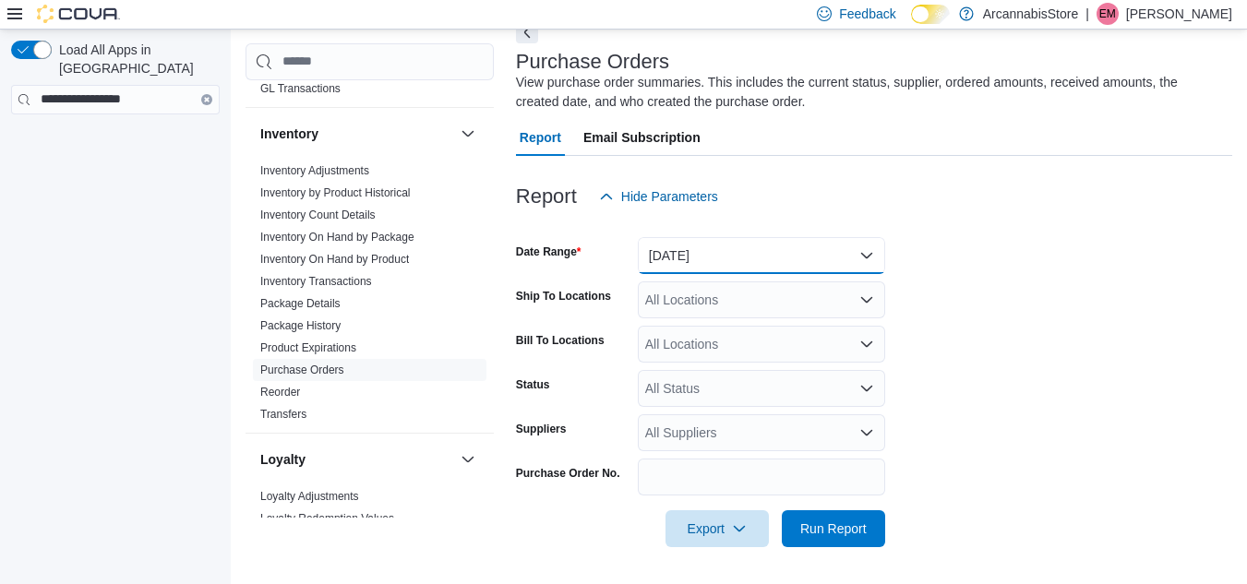
click at [723, 254] on button "[DATE]" at bounding box center [761, 255] width 247 height 37
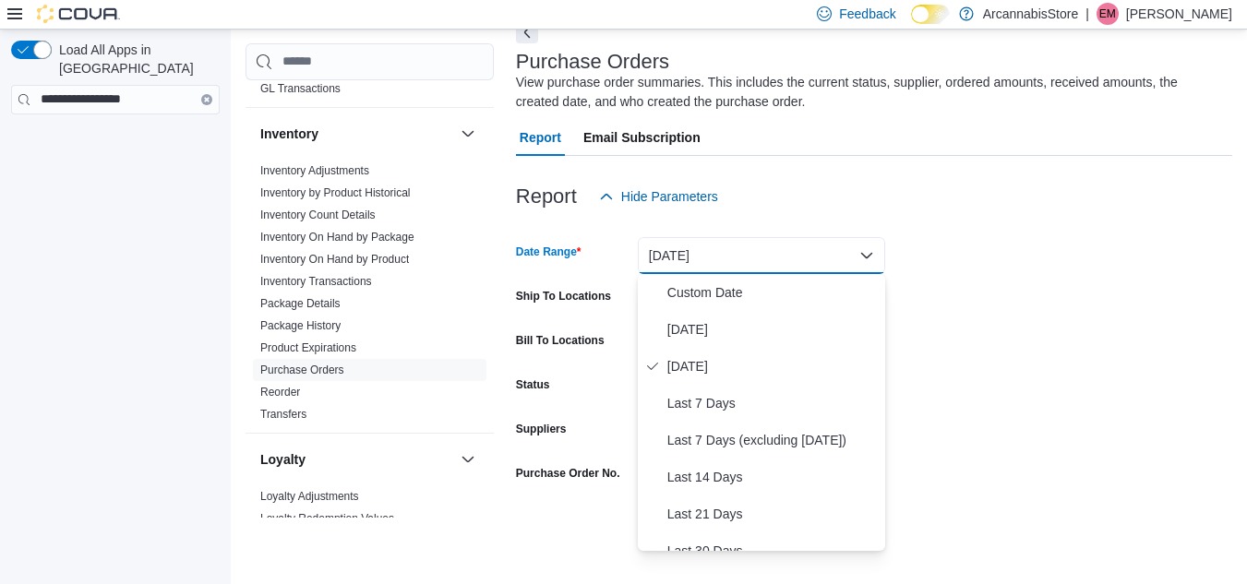
click at [723, 254] on button "[DATE]" at bounding box center [761, 255] width 247 height 37
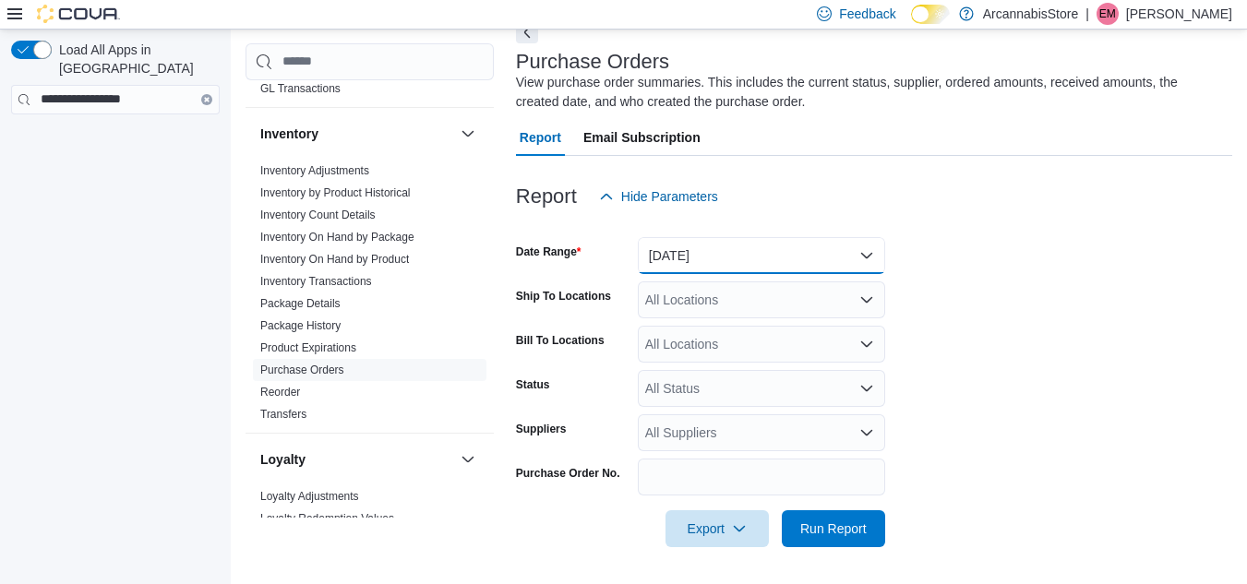
click at [708, 257] on button "[DATE]" at bounding box center [761, 255] width 247 height 37
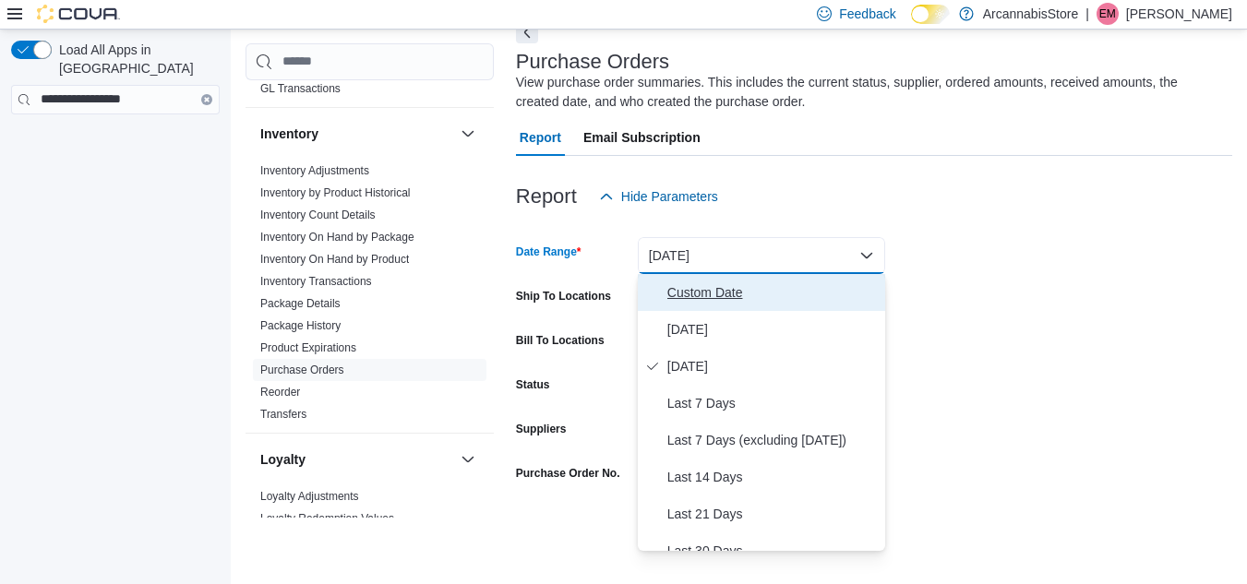
click at [700, 284] on span "Custom Date" at bounding box center [772, 292] width 210 height 22
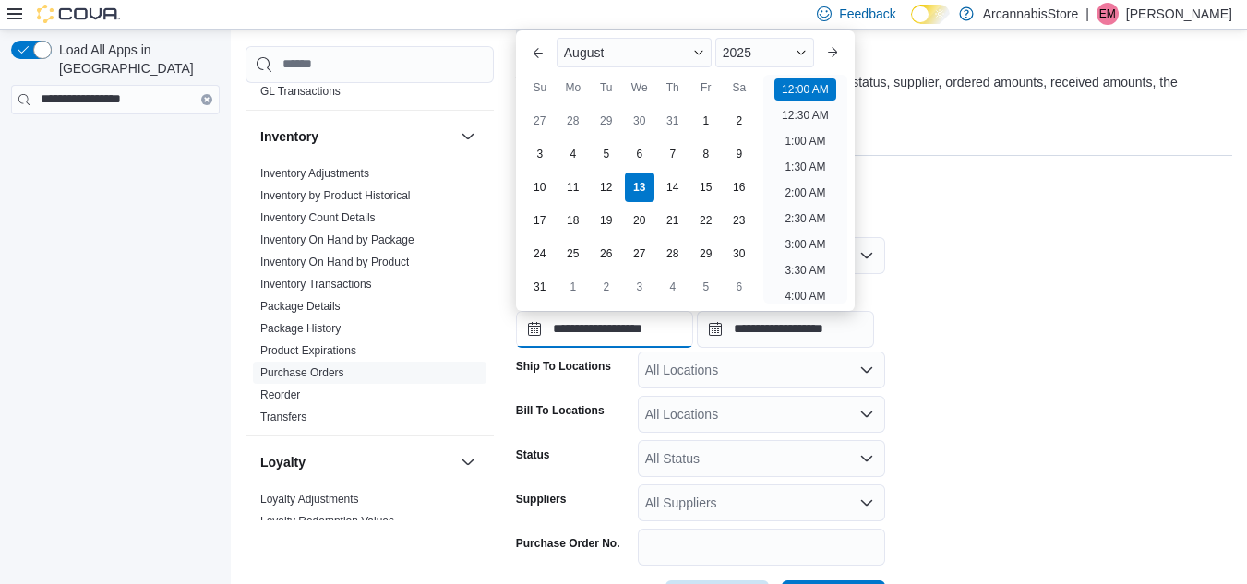
click at [536, 327] on input "**********" at bounding box center [604, 329] width 177 height 37
click at [547, 50] on button "Previous Month" at bounding box center [538, 53] width 30 height 30
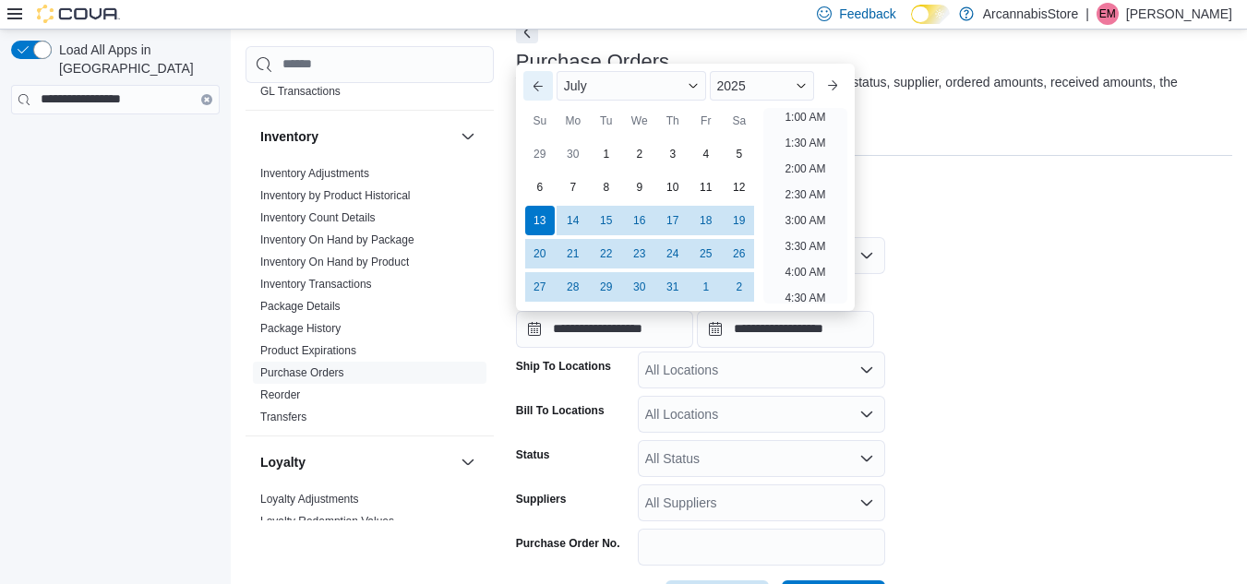
click at [547, 51] on h3 "Purchase Orders" at bounding box center [592, 62] width 153 height 22
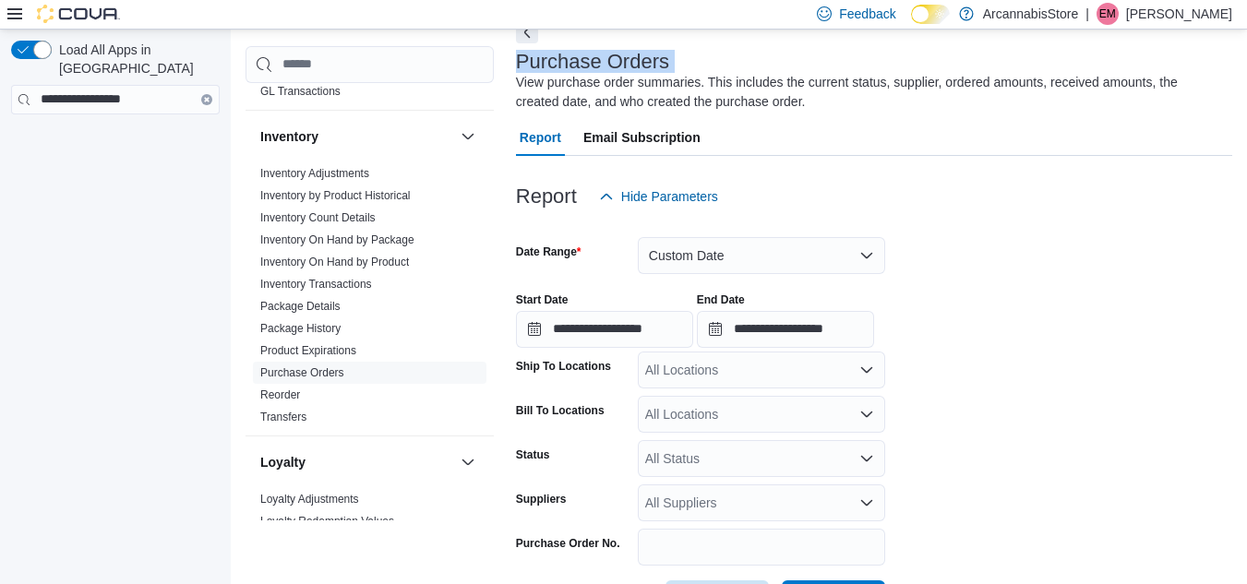
click at [547, 51] on h3 "Purchase Orders" at bounding box center [592, 62] width 153 height 22
click at [535, 330] on input "**********" at bounding box center [604, 329] width 177 height 37
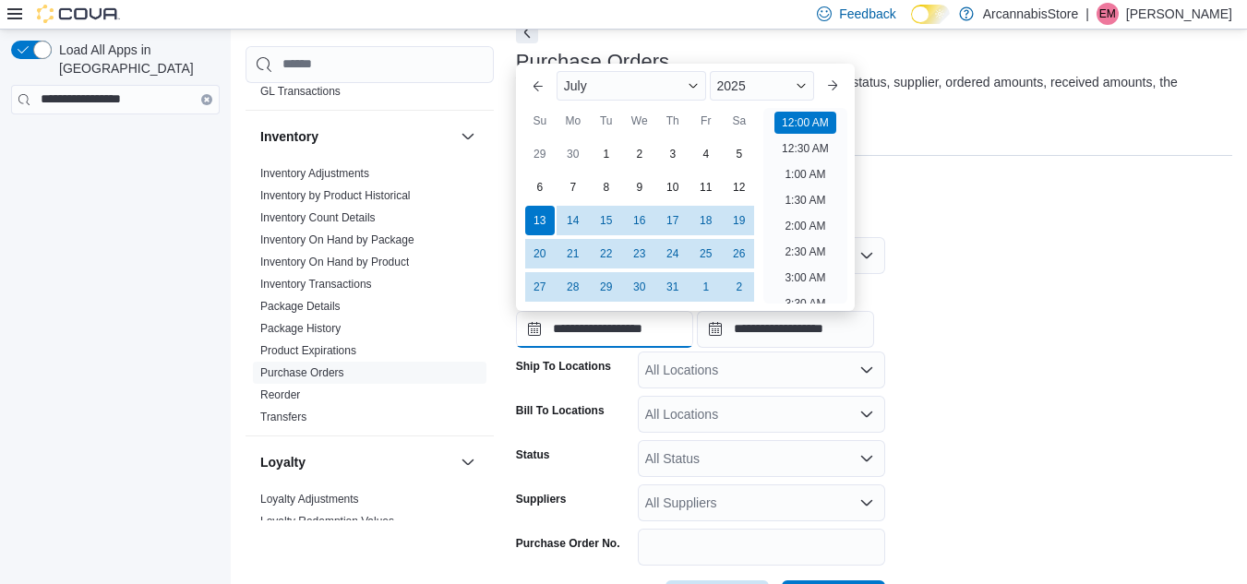
scroll to position [57, 0]
click at [532, 78] on button "Previous Month" at bounding box center [538, 86] width 30 height 30
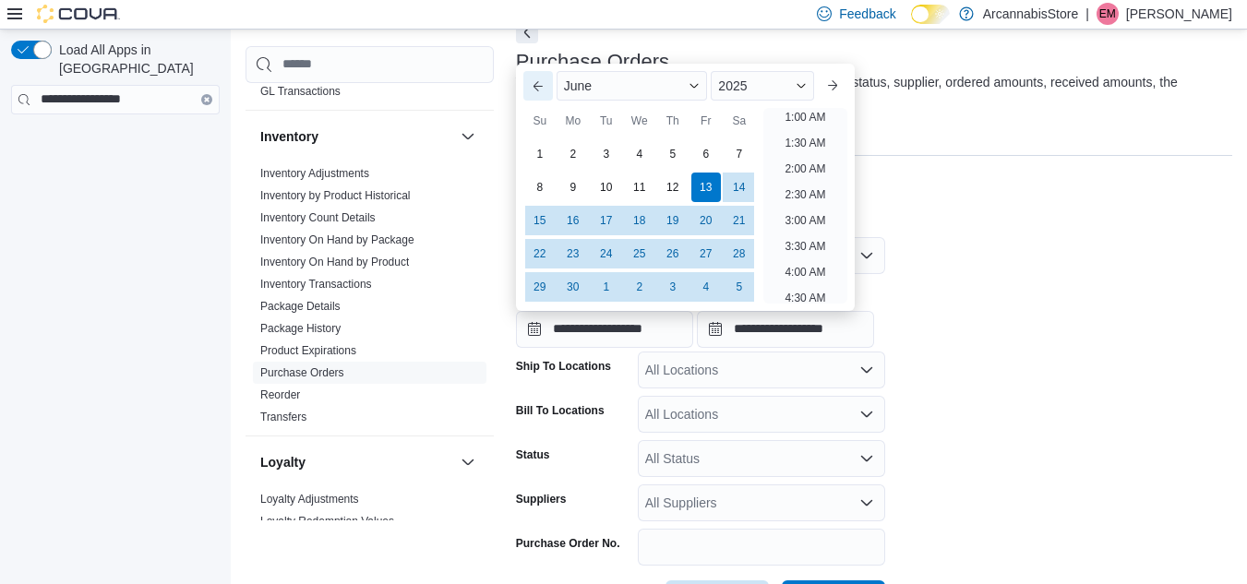
scroll to position [4, 0]
click at [532, 78] on button "Previous Month" at bounding box center [538, 86] width 30 height 30
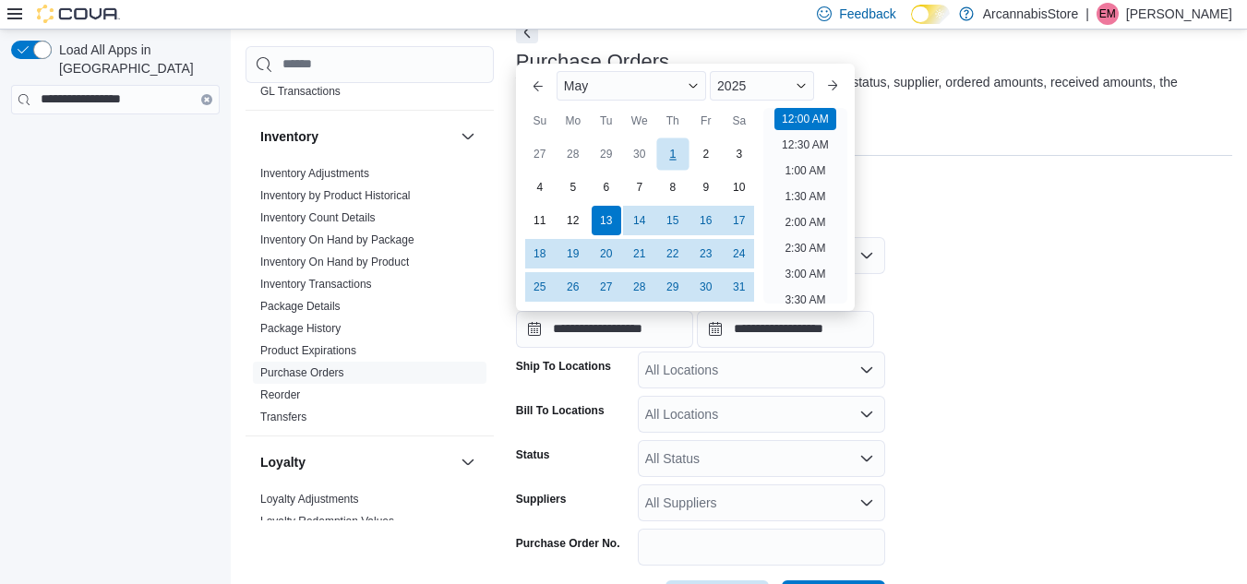
click at [665, 144] on div "1" at bounding box center [672, 153] width 32 height 32
type input "**********"
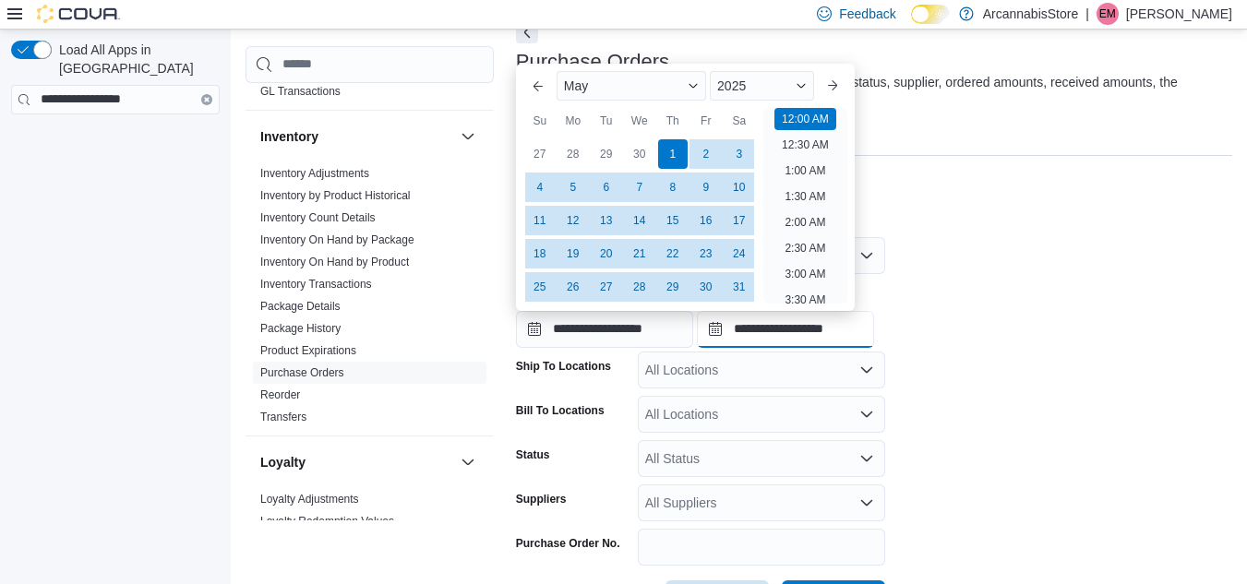
click at [733, 332] on input "**********" at bounding box center [785, 329] width 177 height 37
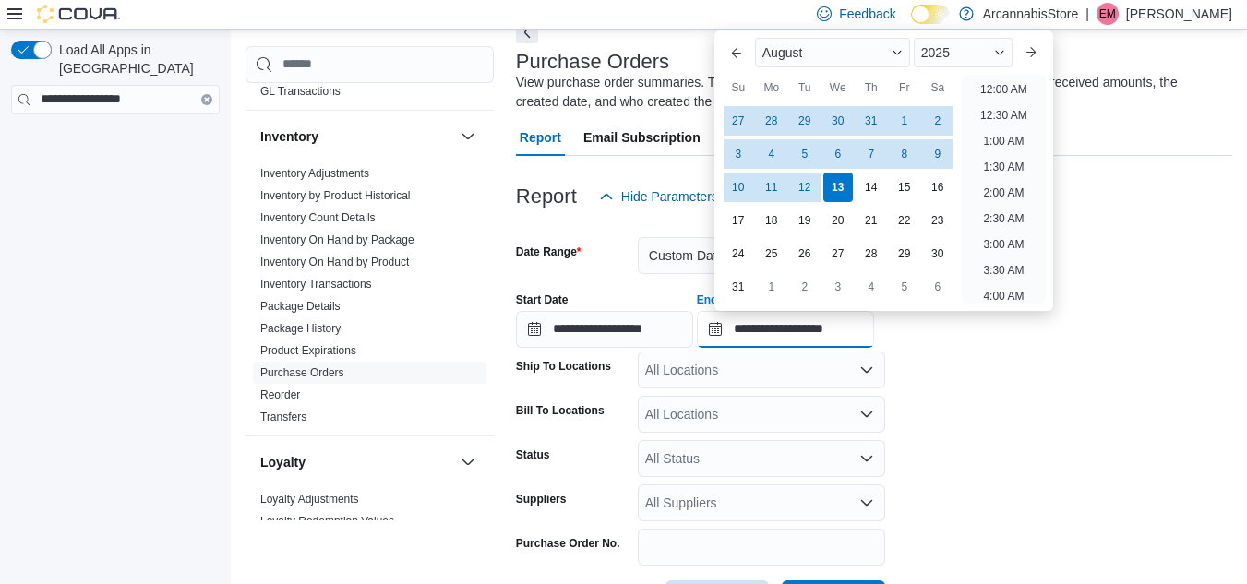
scroll to position [1015, 0]
click at [730, 42] on button "Previous Month" at bounding box center [737, 53] width 30 height 30
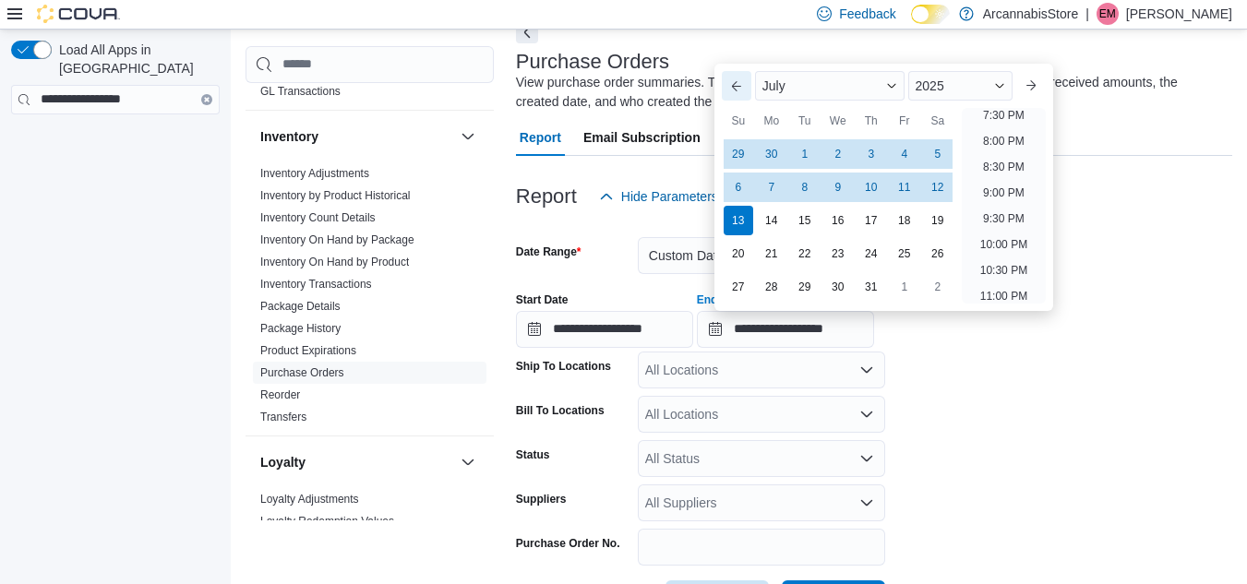
click at [730, 42] on div "**********" at bounding box center [874, 330] width 716 height 618
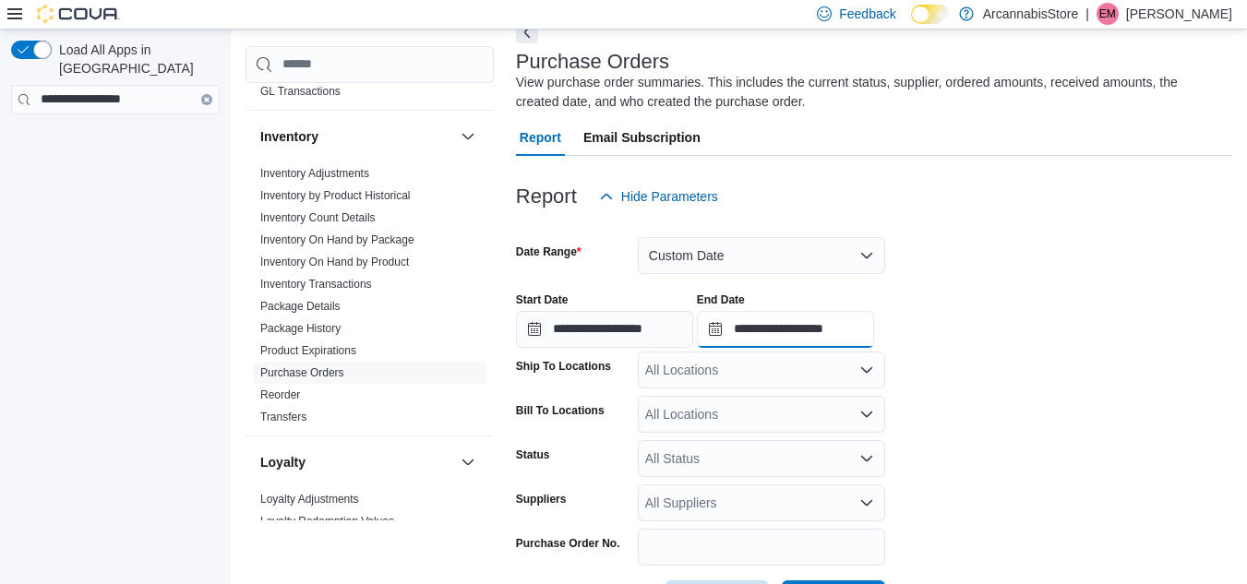
click at [729, 329] on input "**********" at bounding box center [785, 329] width 177 height 37
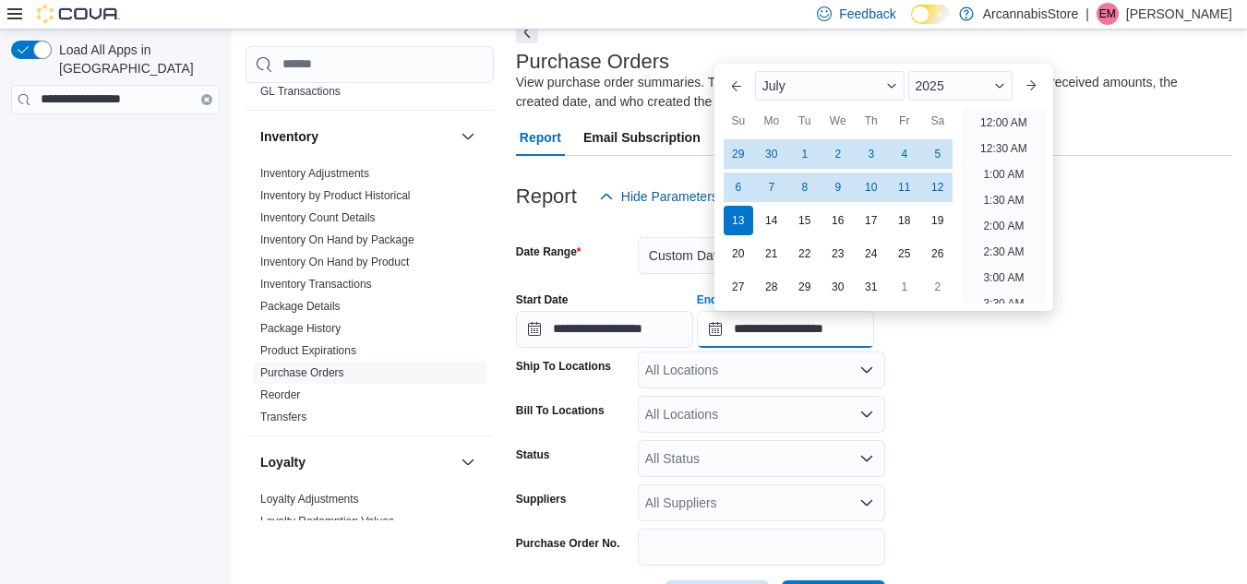
scroll to position [1048, 0]
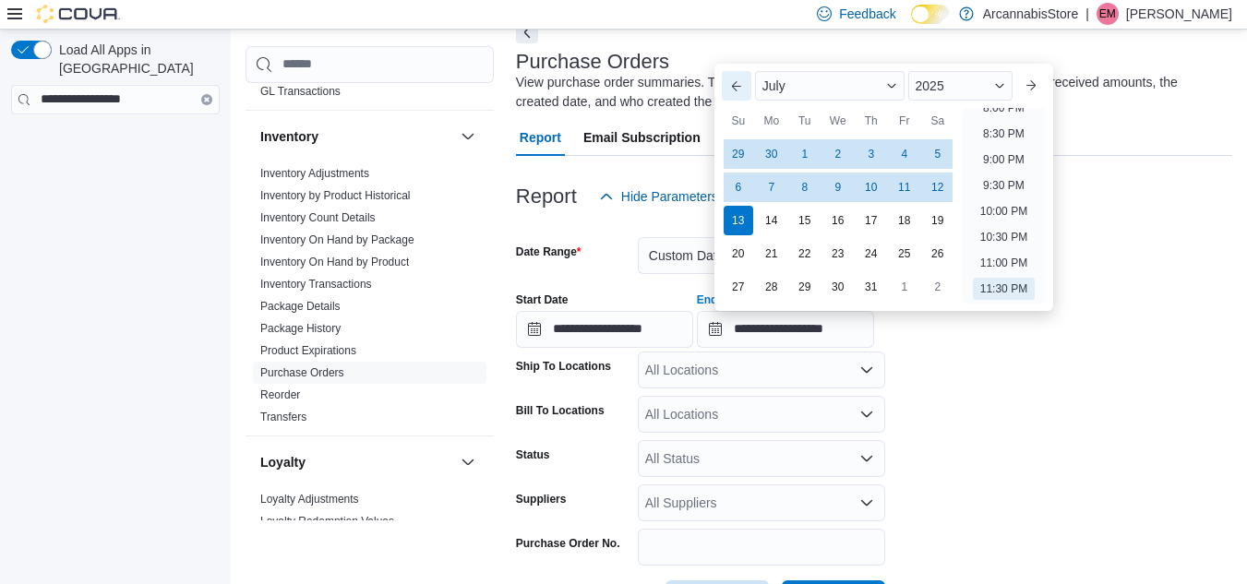
click at [729, 87] on button "Previous Month" at bounding box center [737, 86] width 30 height 30
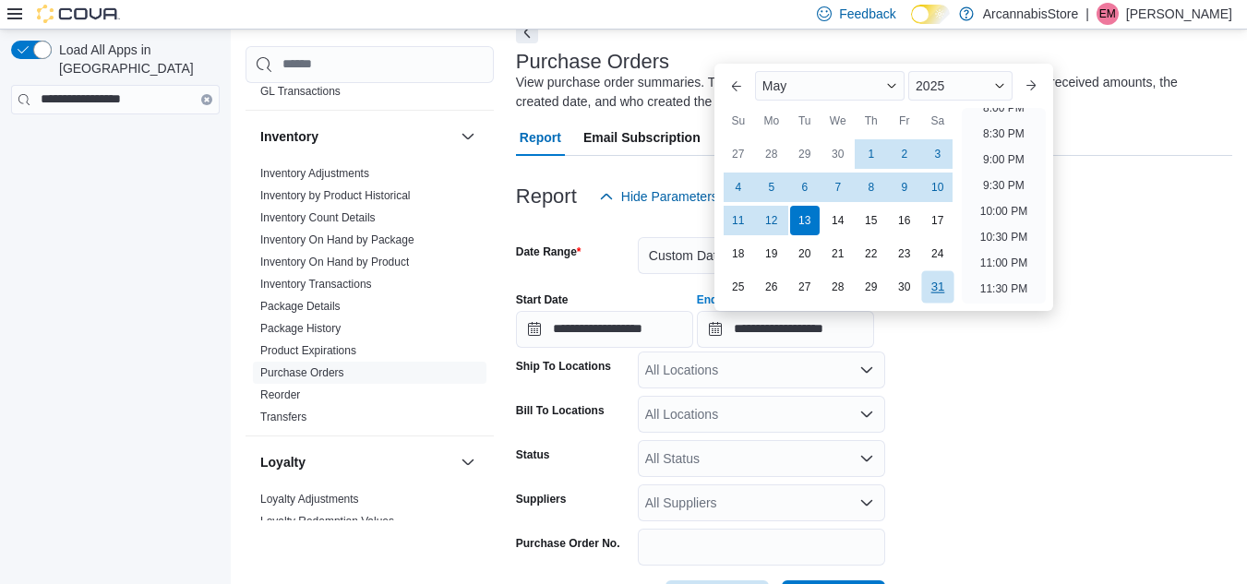
click at [930, 282] on div "31" at bounding box center [937, 286] width 32 height 32
type input "**********"
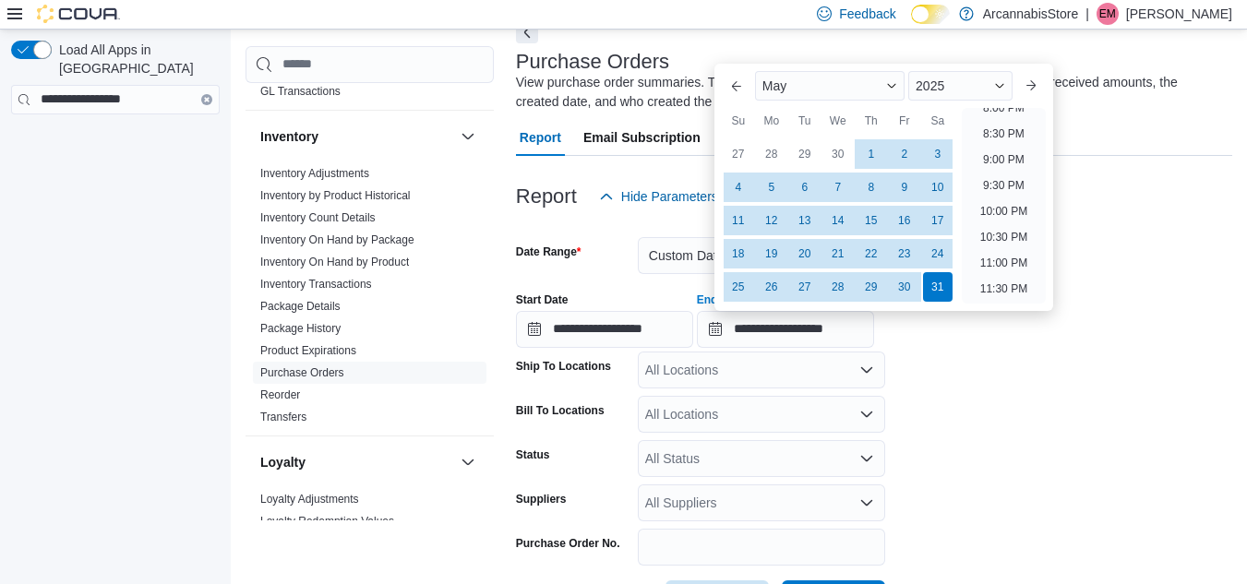
click at [1009, 417] on form "**********" at bounding box center [874, 416] width 716 height 402
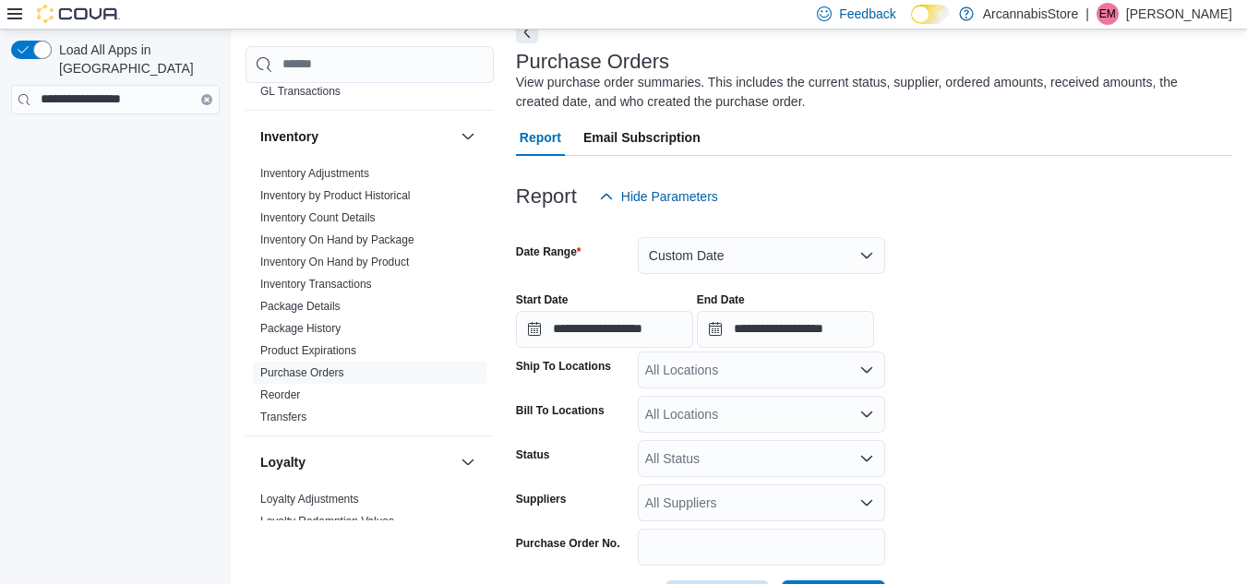
scroll to position [168, 0]
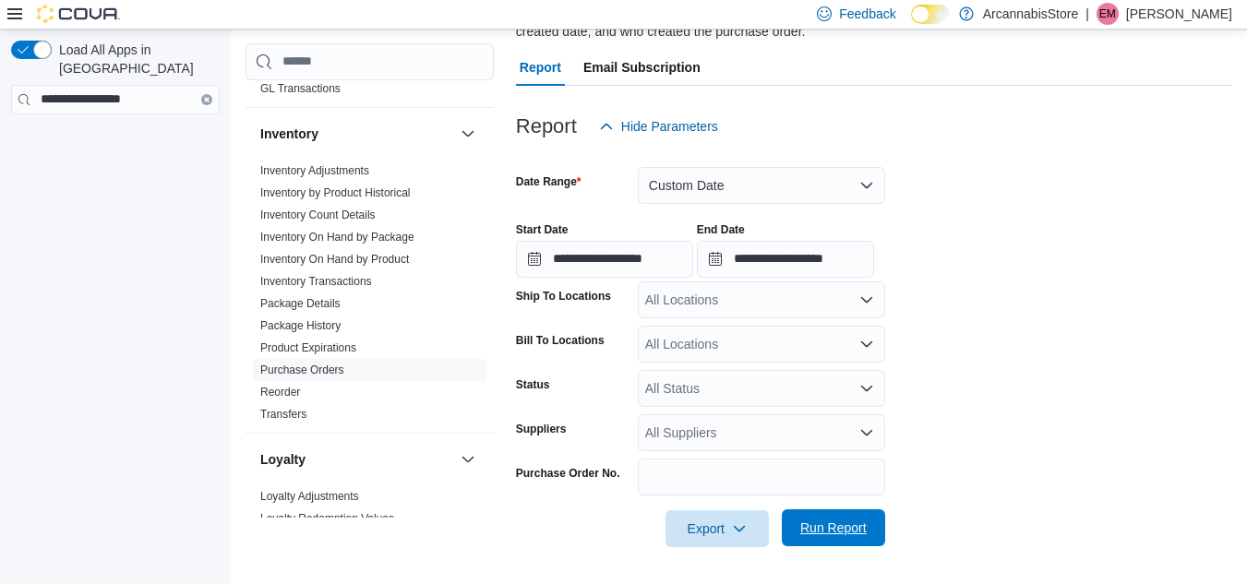
click at [855, 512] on span "Run Report" at bounding box center [833, 527] width 81 height 37
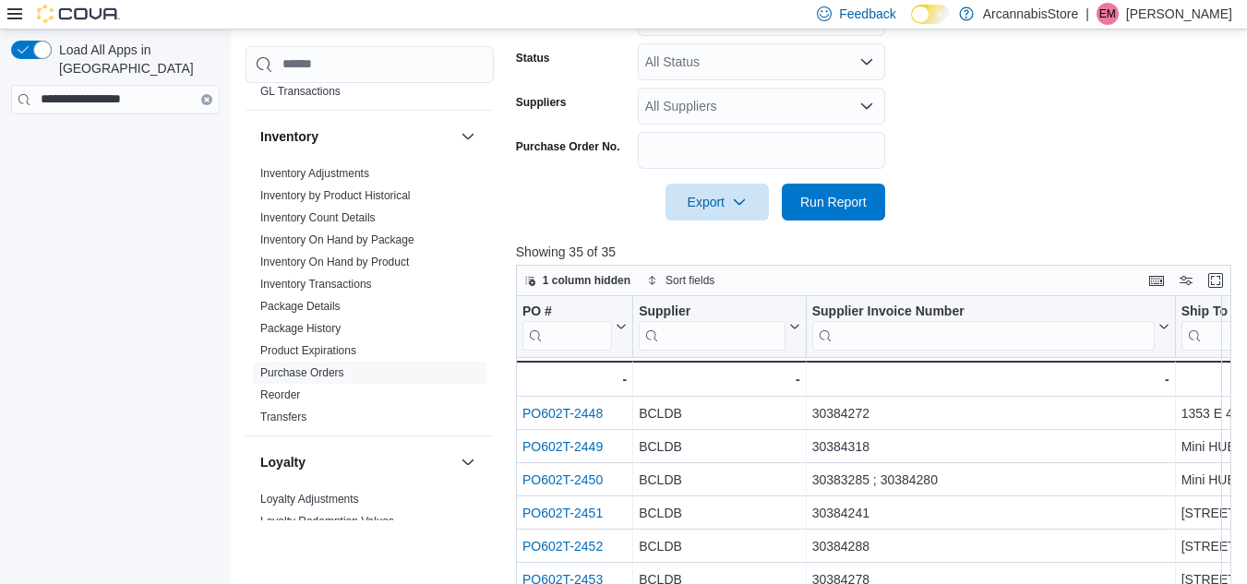
scroll to position [494, 0]
click at [711, 201] on span "Export" at bounding box center [716, 202] width 81 height 37
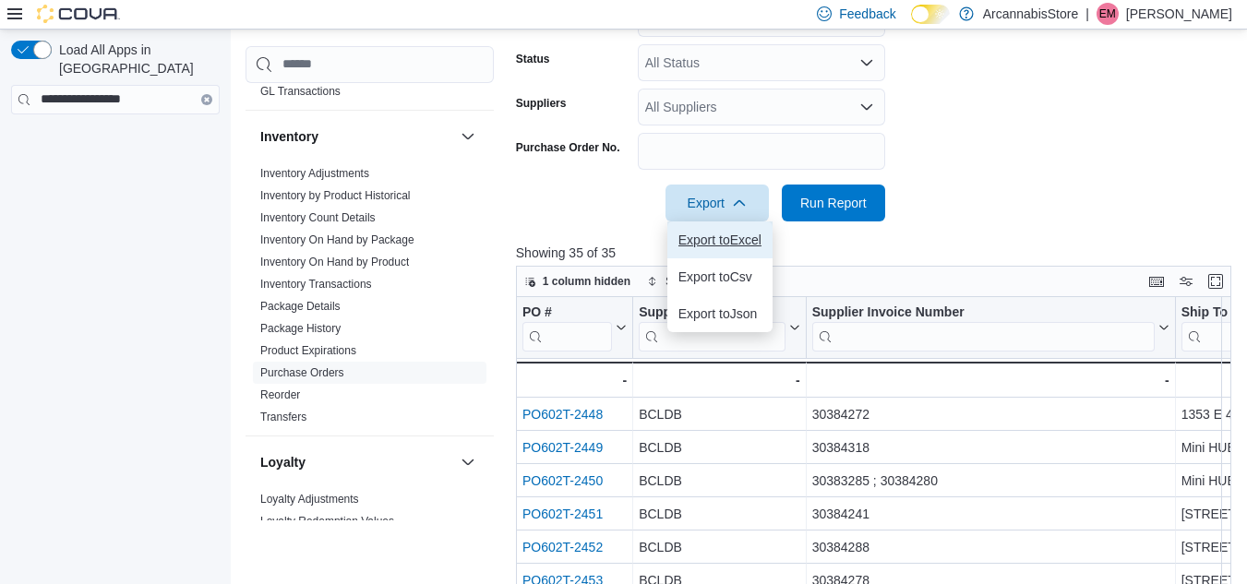
click at [716, 233] on span "Export to Excel" at bounding box center [719, 240] width 83 height 15
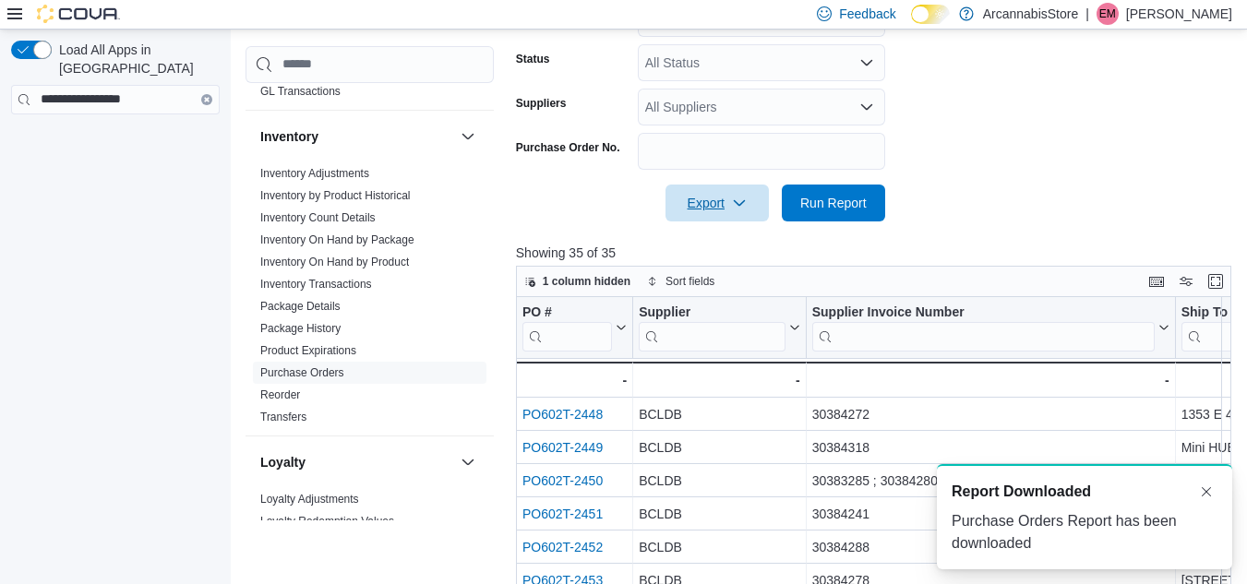
scroll to position [0, 0]
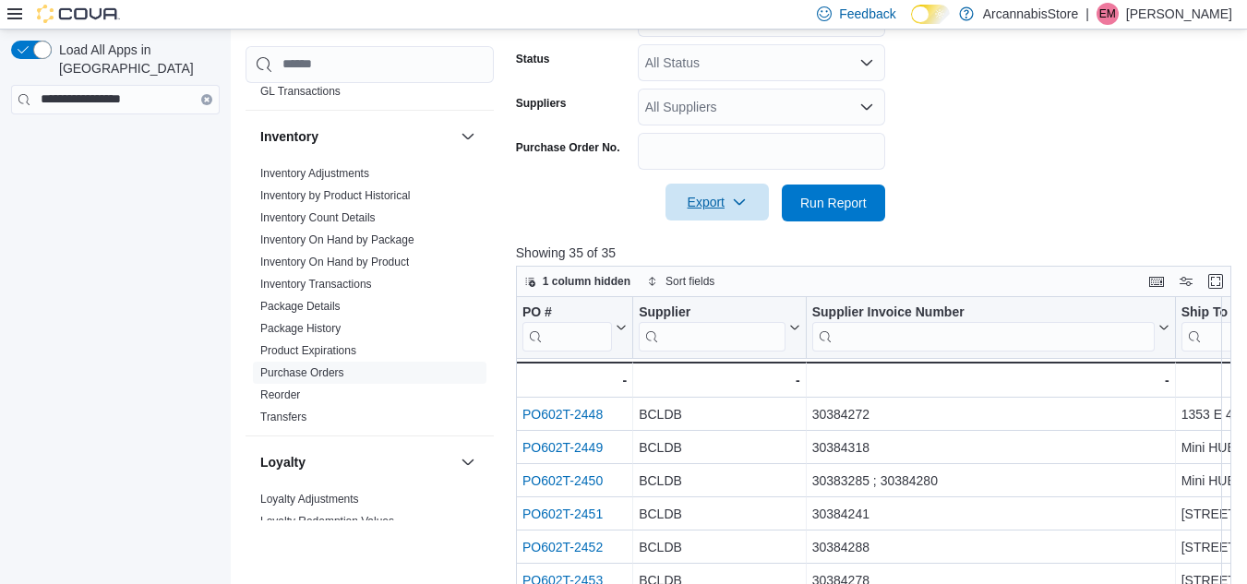
click at [718, 209] on span "Export" at bounding box center [716, 202] width 81 height 37
click at [712, 242] on span "Export to Excel" at bounding box center [719, 240] width 83 height 15
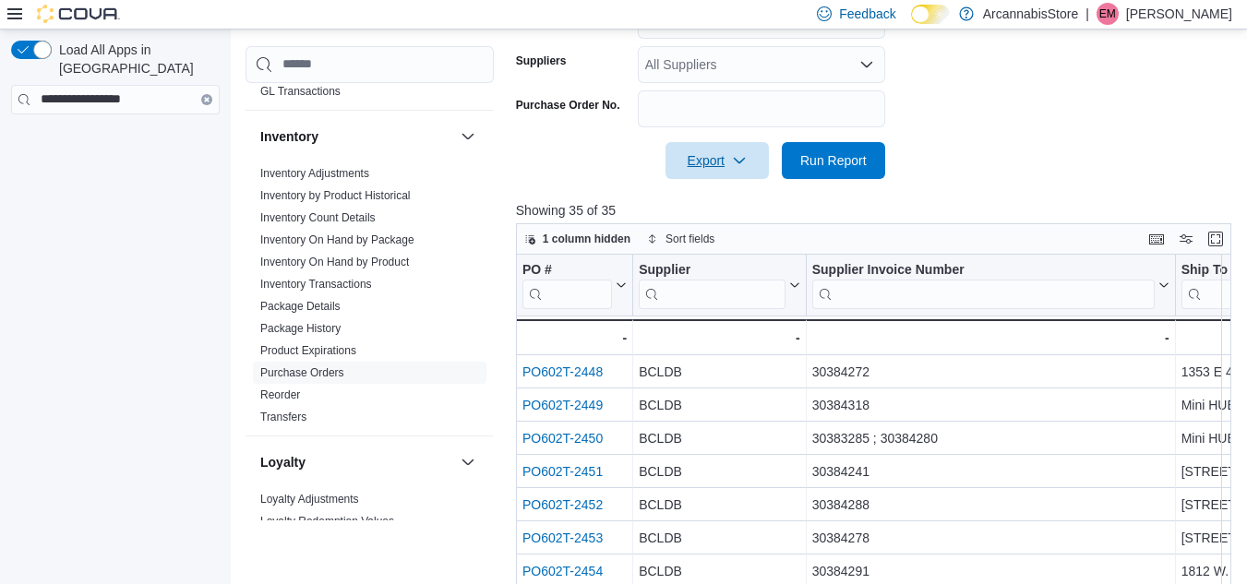
scroll to position [544, 0]
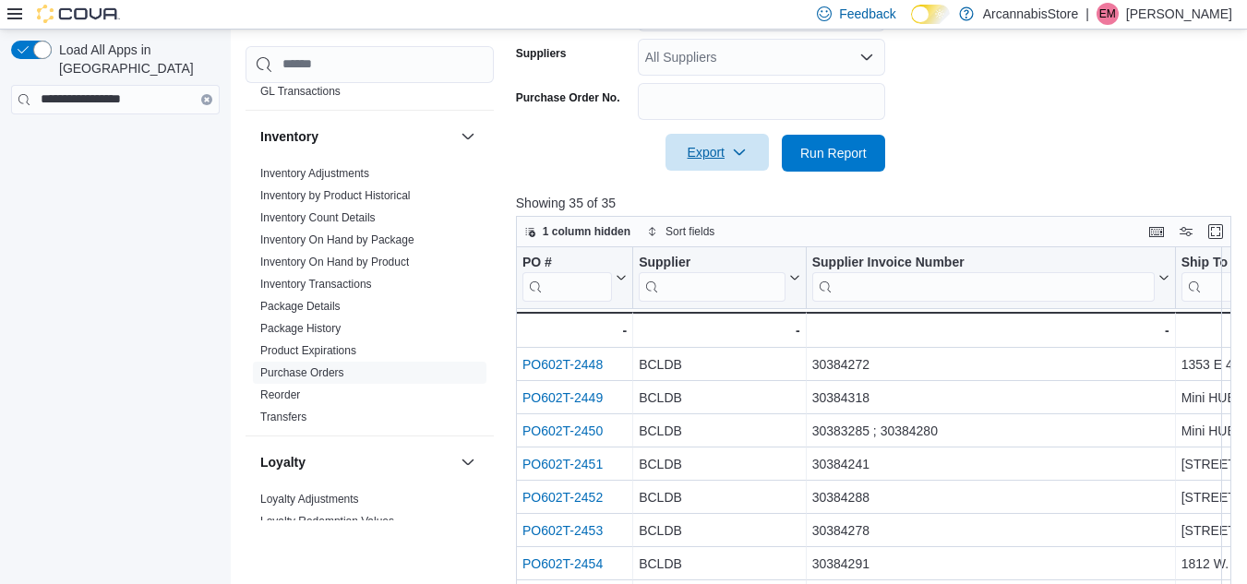
click at [735, 152] on icon "button" at bounding box center [739, 152] width 15 height 15
click at [726, 185] on span "Export to Excel" at bounding box center [719, 190] width 83 height 15
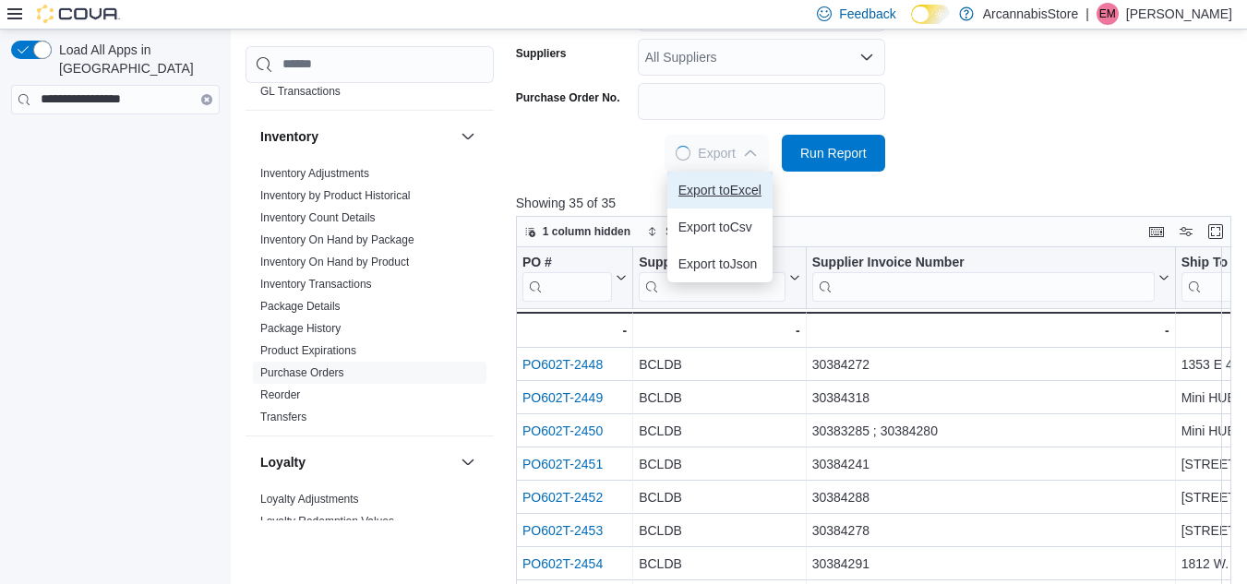
click at [726, 185] on span "Export to Excel" at bounding box center [719, 190] width 83 height 15
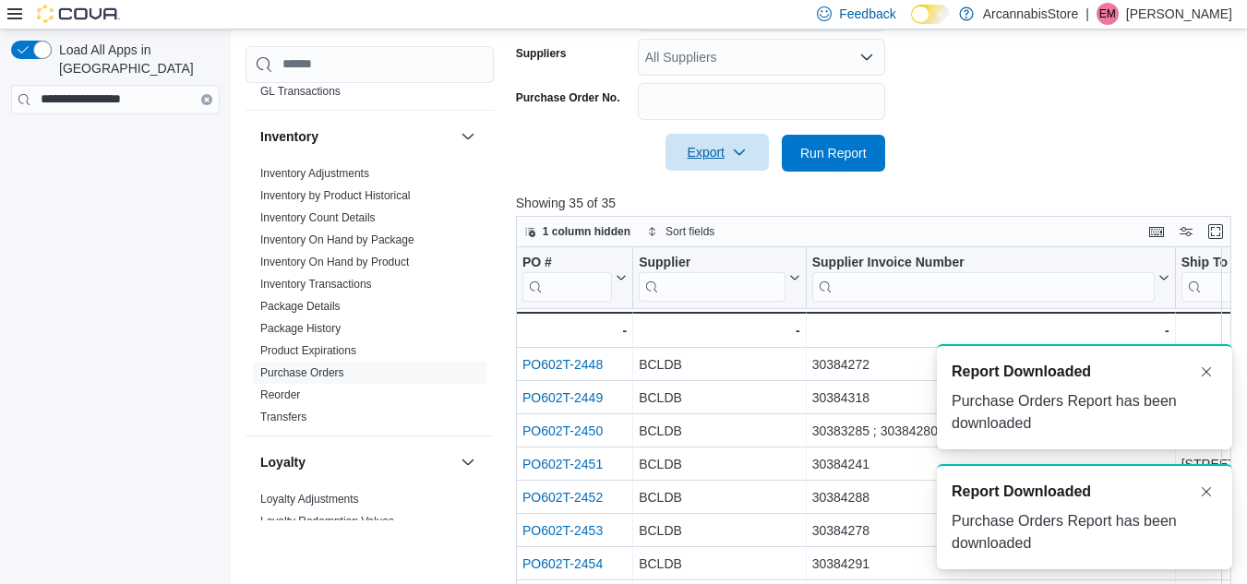
scroll to position [0, 0]
click at [1205, 372] on button "Dismiss toast" at bounding box center [1206, 371] width 22 height 22
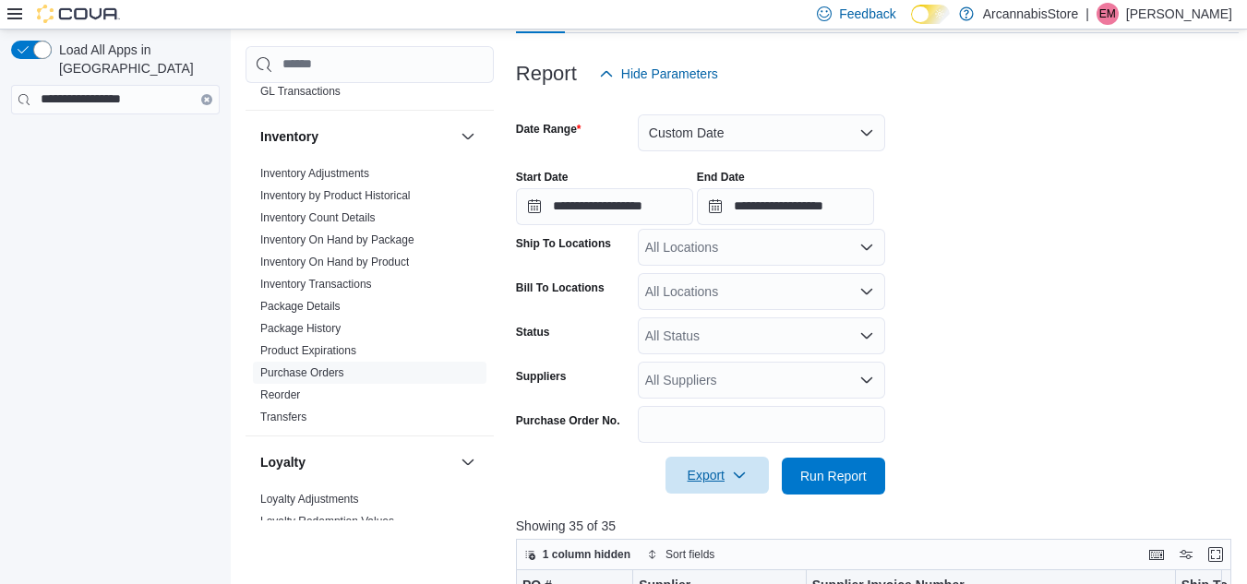
scroll to position [211, 0]
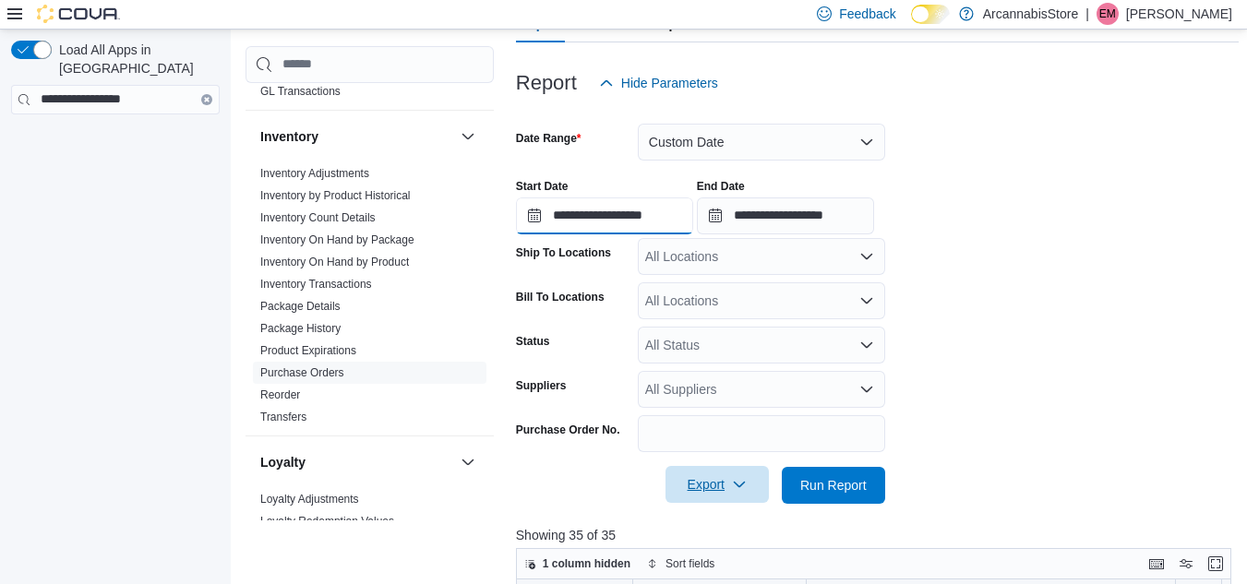
click at [533, 210] on input "**********" at bounding box center [604, 215] width 177 height 37
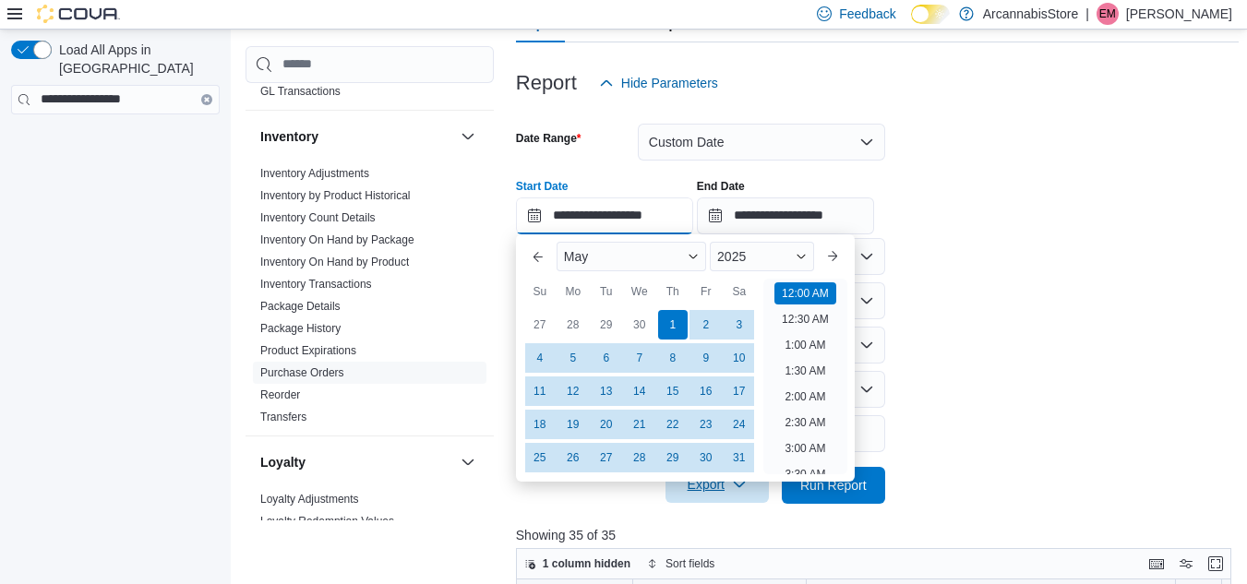
scroll to position [57, 0]
click at [840, 250] on button "Next month" at bounding box center [833, 257] width 30 height 30
type input "**********"
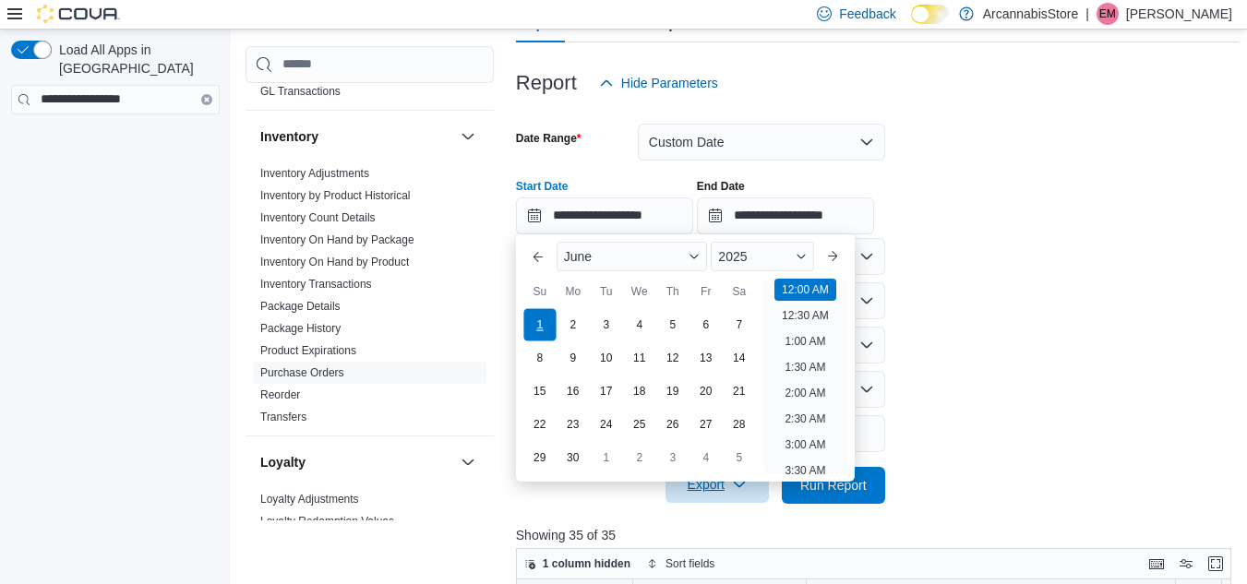
click at [545, 322] on div "1" at bounding box center [539, 324] width 32 height 32
click at [735, 215] on input "**********" at bounding box center [785, 215] width 177 height 37
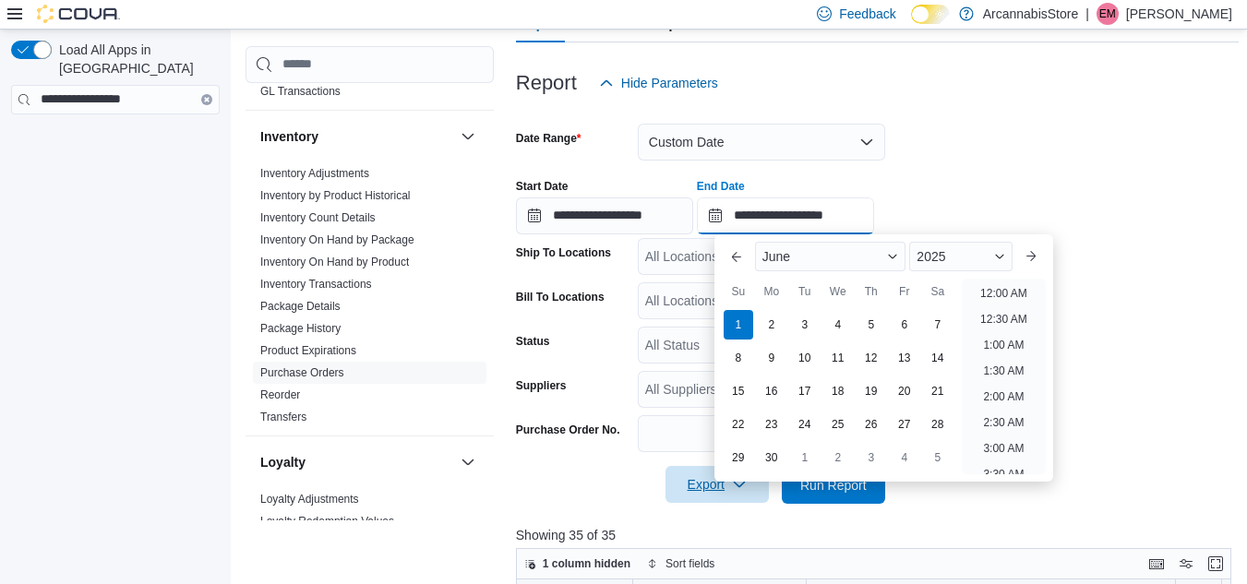
scroll to position [1048, 0]
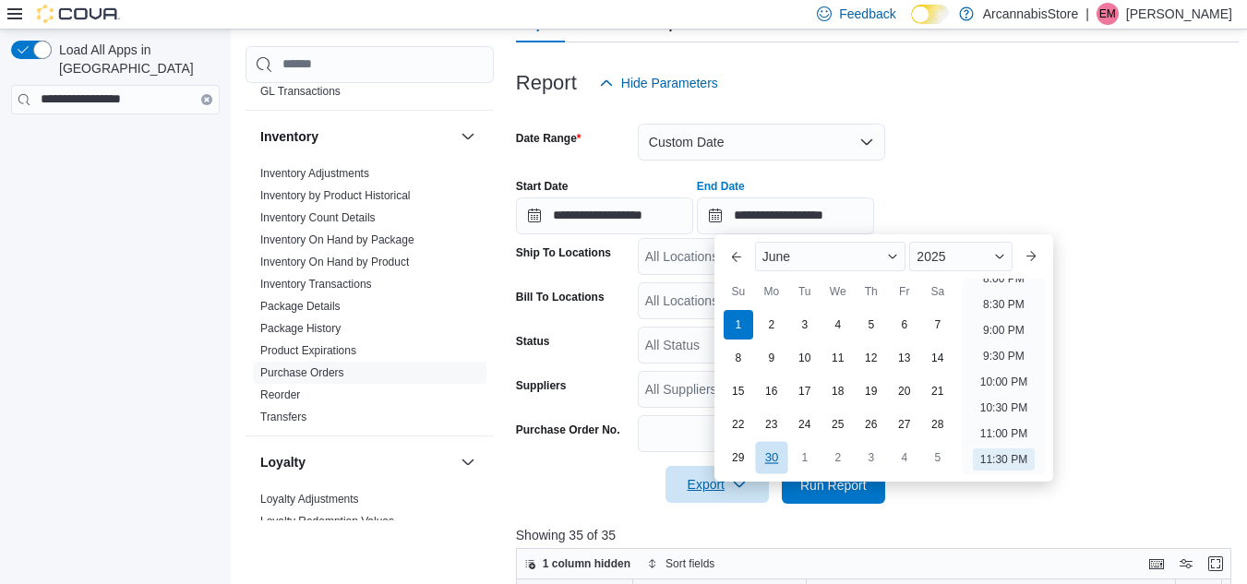
click at [770, 452] on div "30" at bounding box center [771, 457] width 32 height 32
type input "**********"
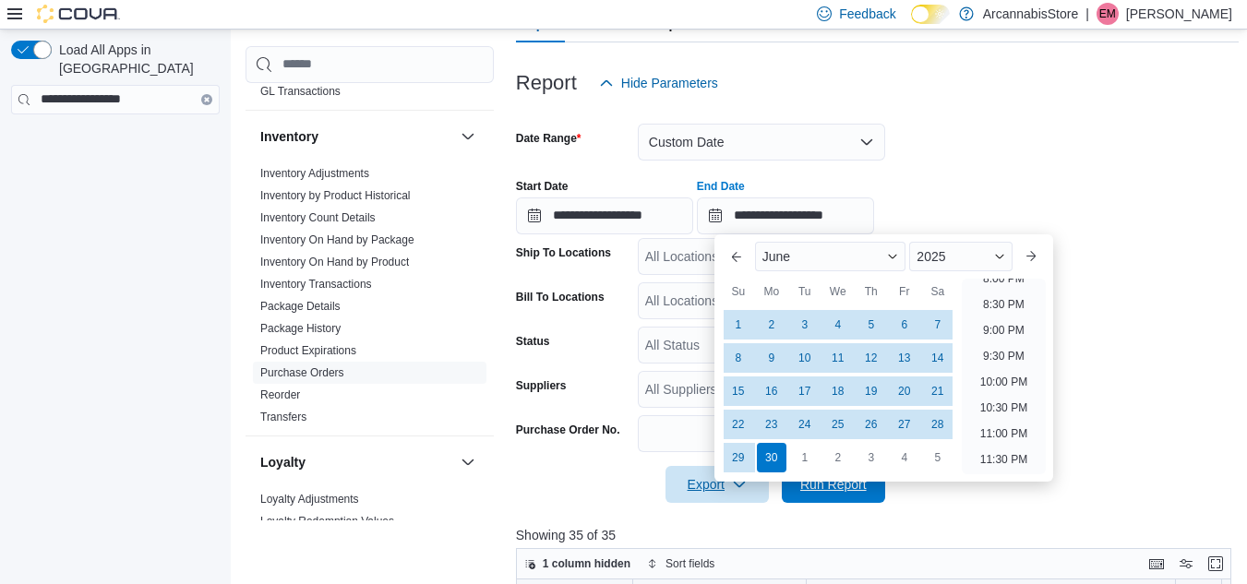
click at [823, 492] on span "Run Report" at bounding box center [833, 484] width 66 height 18
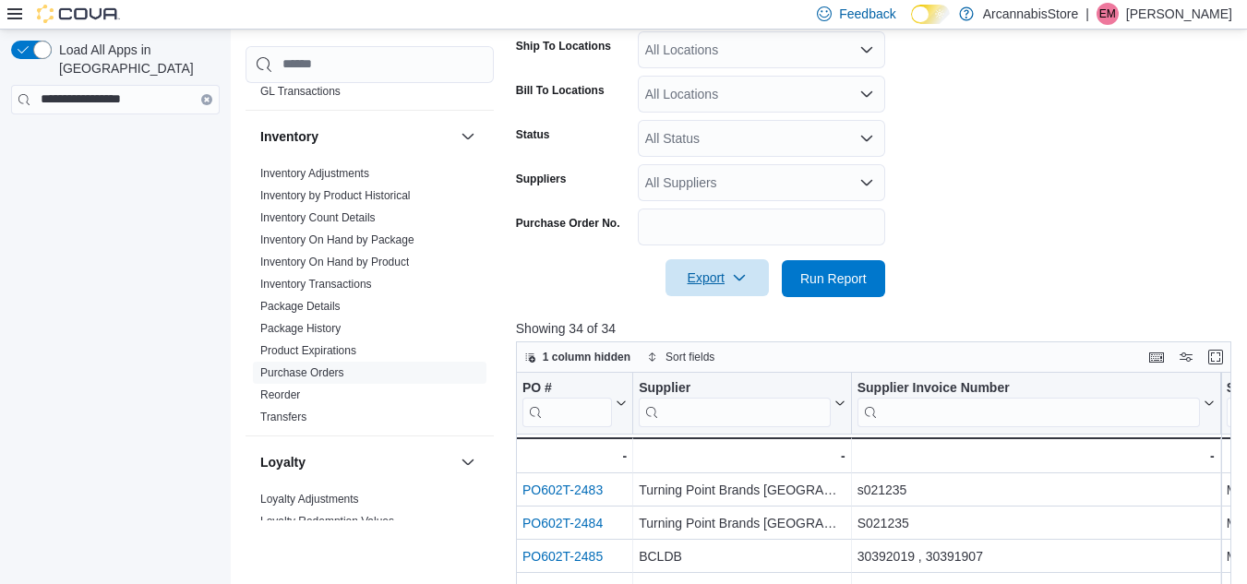
scroll to position [420, 0]
click at [708, 270] on span "Export" at bounding box center [716, 275] width 81 height 37
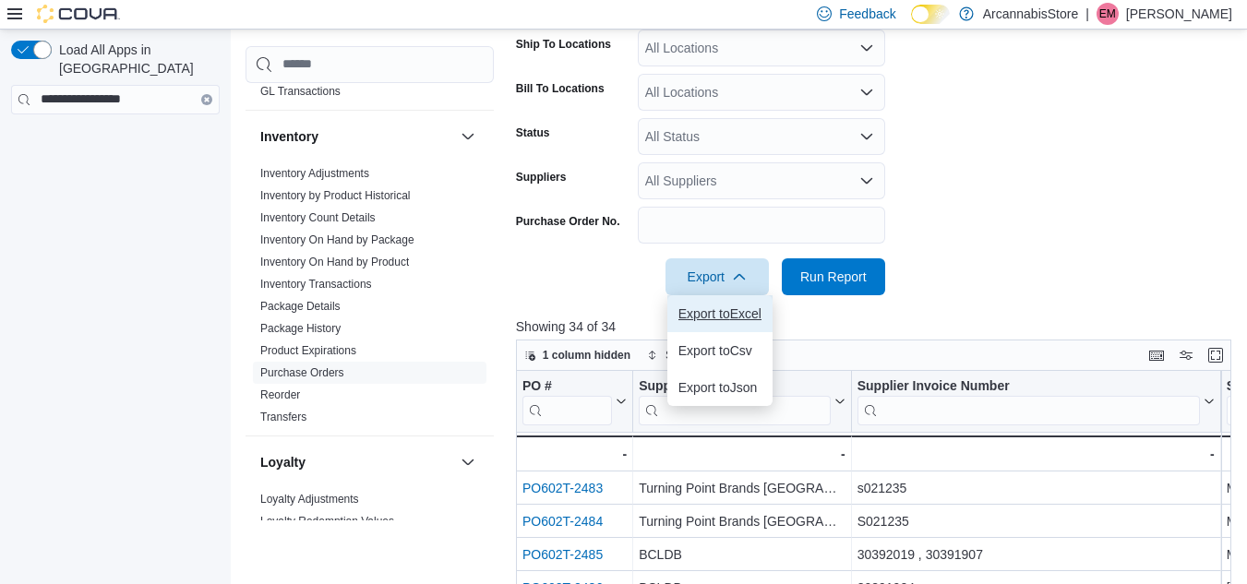
click at [716, 307] on span "Export to Excel" at bounding box center [719, 313] width 83 height 15
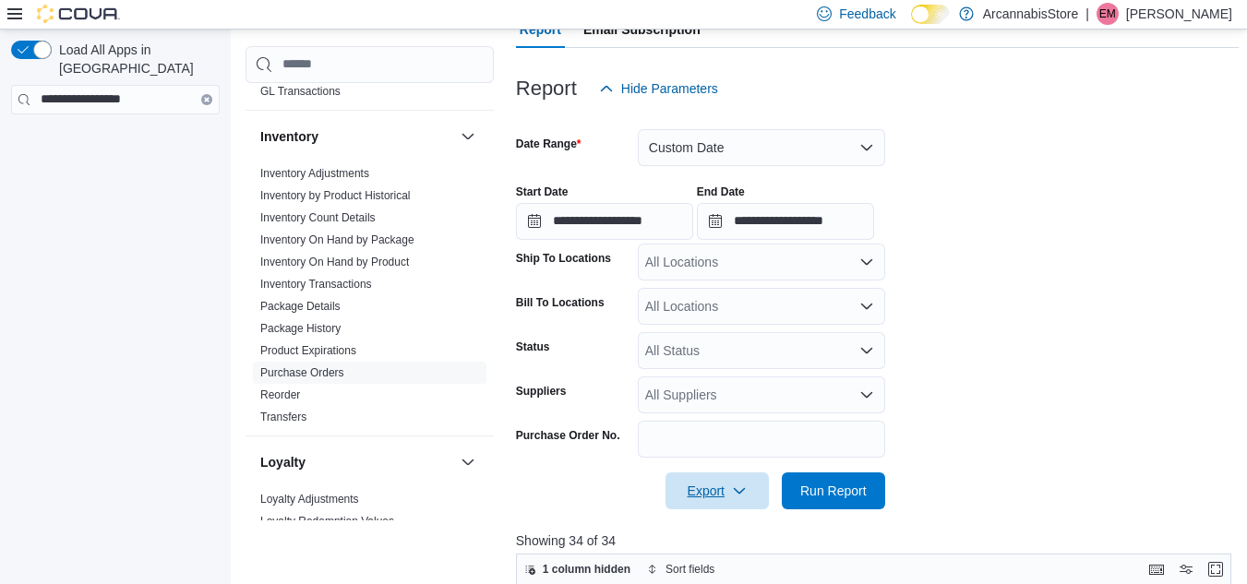
scroll to position [205, 0]
click at [532, 221] on input "**********" at bounding box center [604, 222] width 177 height 37
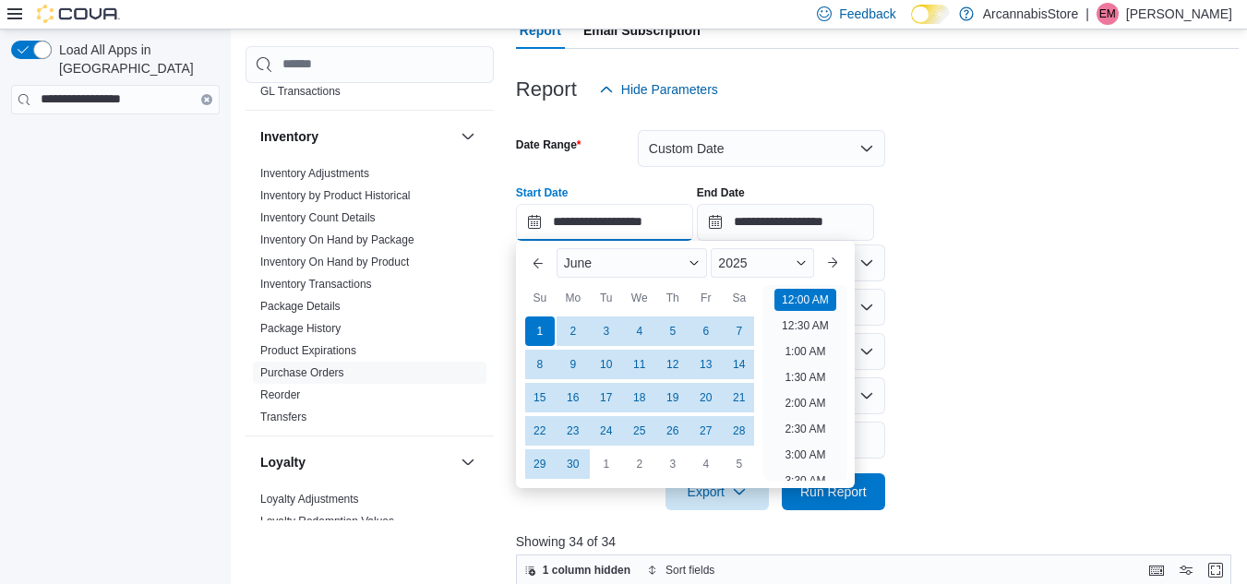
scroll to position [57, 0]
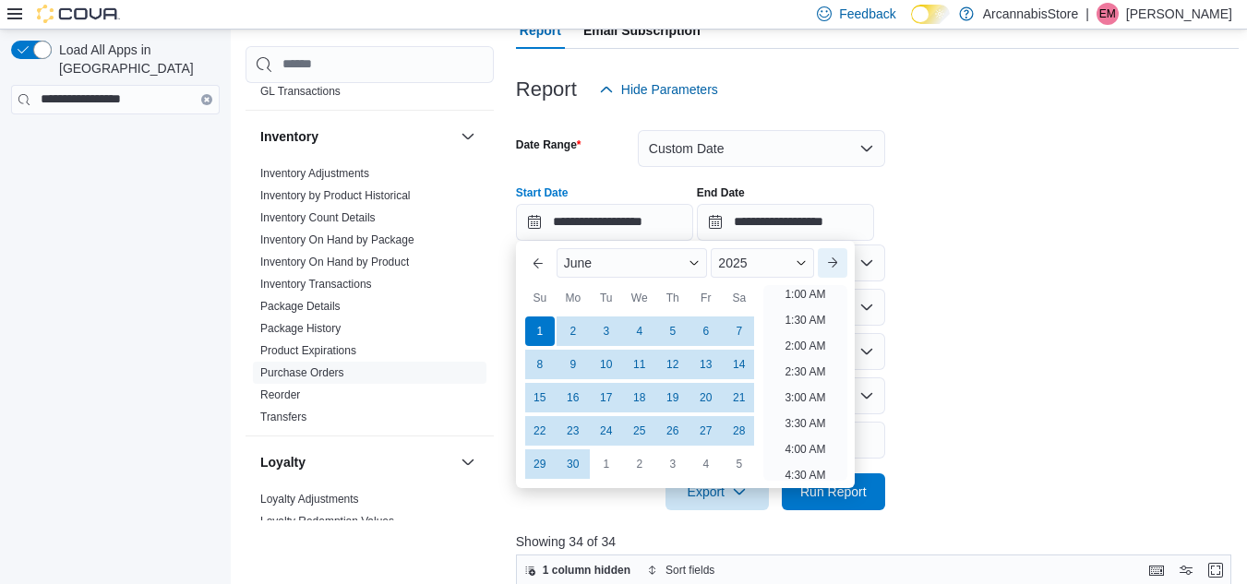
click at [832, 262] on button "Next month" at bounding box center [833, 263] width 30 height 30
type input "**********"
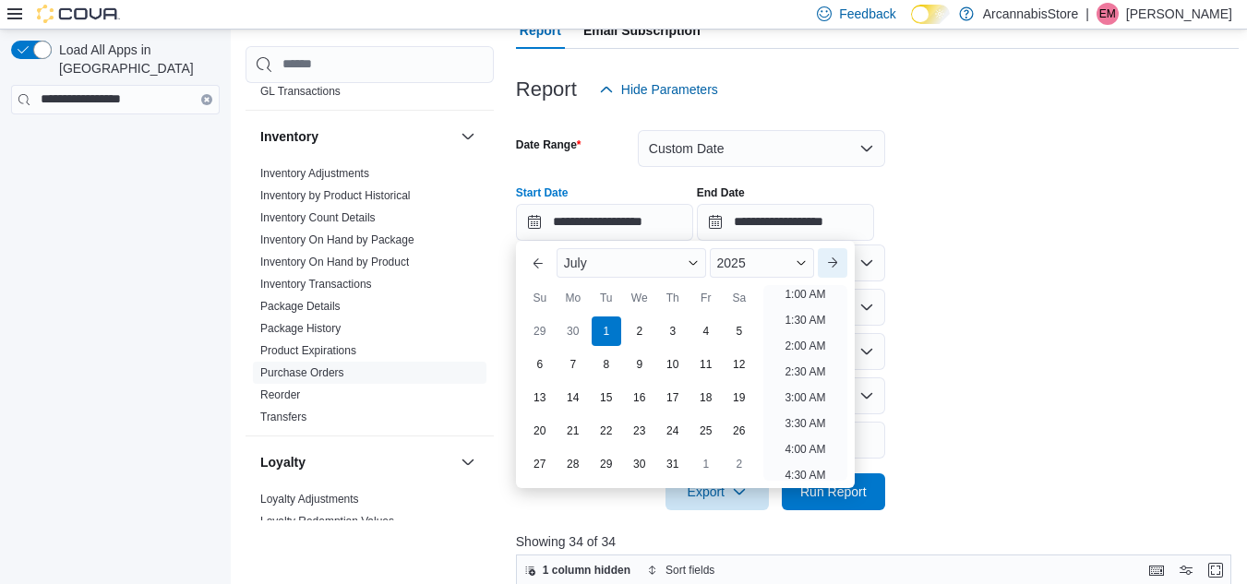
scroll to position [4, 0]
click at [603, 327] on div "1" at bounding box center [606, 331] width 32 height 32
click at [735, 214] on input "**********" at bounding box center [785, 222] width 177 height 37
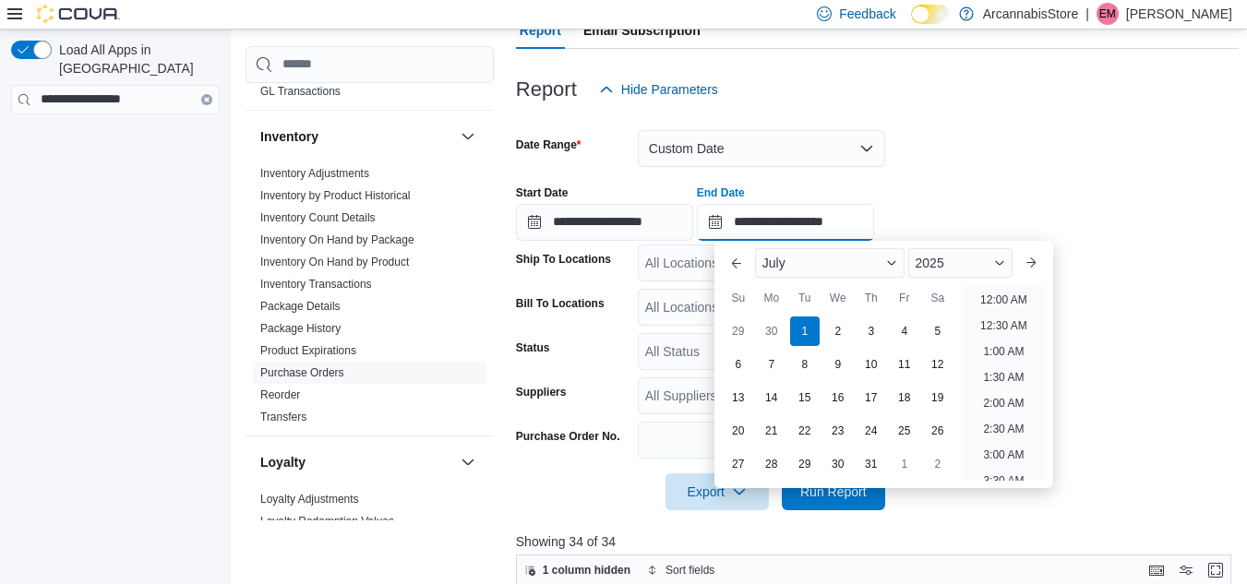
scroll to position [1048, 0]
click at [866, 463] on div "31" at bounding box center [871, 464] width 32 height 32
type input "**********"
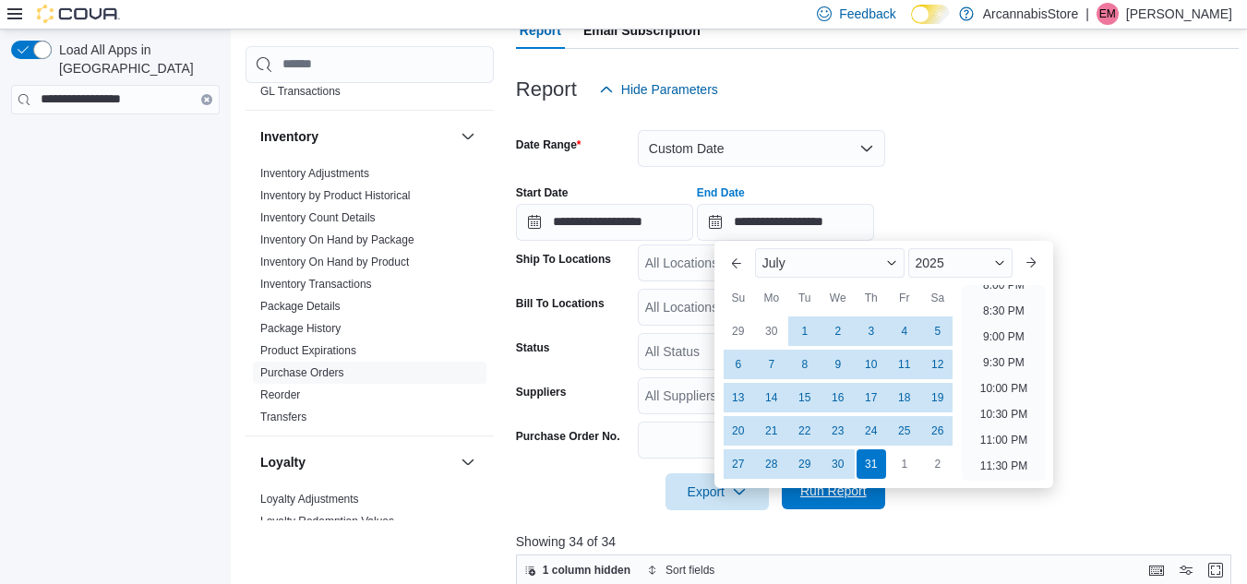
click at [865, 501] on span "Run Report" at bounding box center [833, 490] width 81 height 37
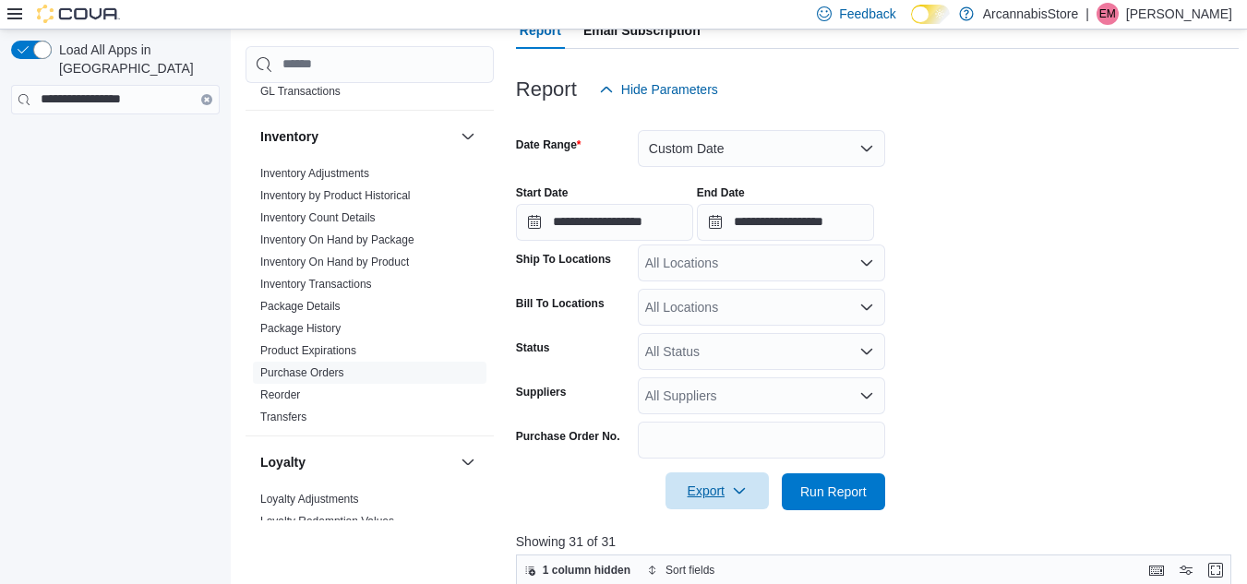
click at [726, 499] on span "Export" at bounding box center [716, 490] width 81 height 37
click at [728, 384] on span "Export to Excel" at bounding box center [719, 381] width 83 height 15
click at [738, 490] on icon "button" at bounding box center [739, 491] width 15 height 15
click at [705, 380] on span "Export to Excel" at bounding box center [719, 381] width 83 height 15
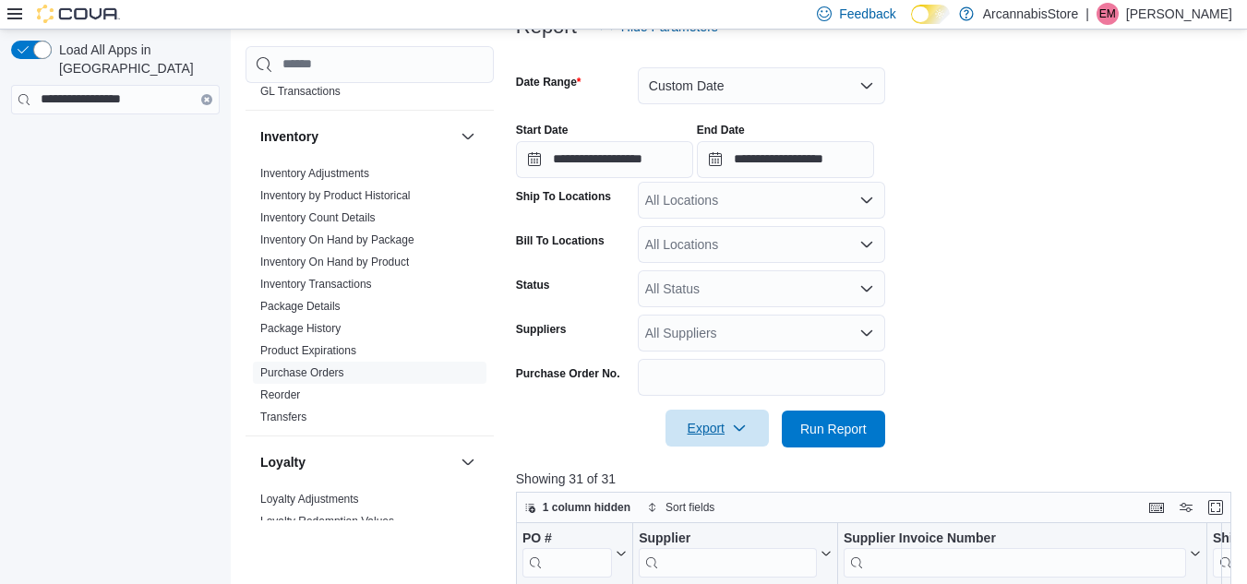
scroll to position [269, 0]
click at [725, 429] on span "Export" at bounding box center [716, 426] width 81 height 37
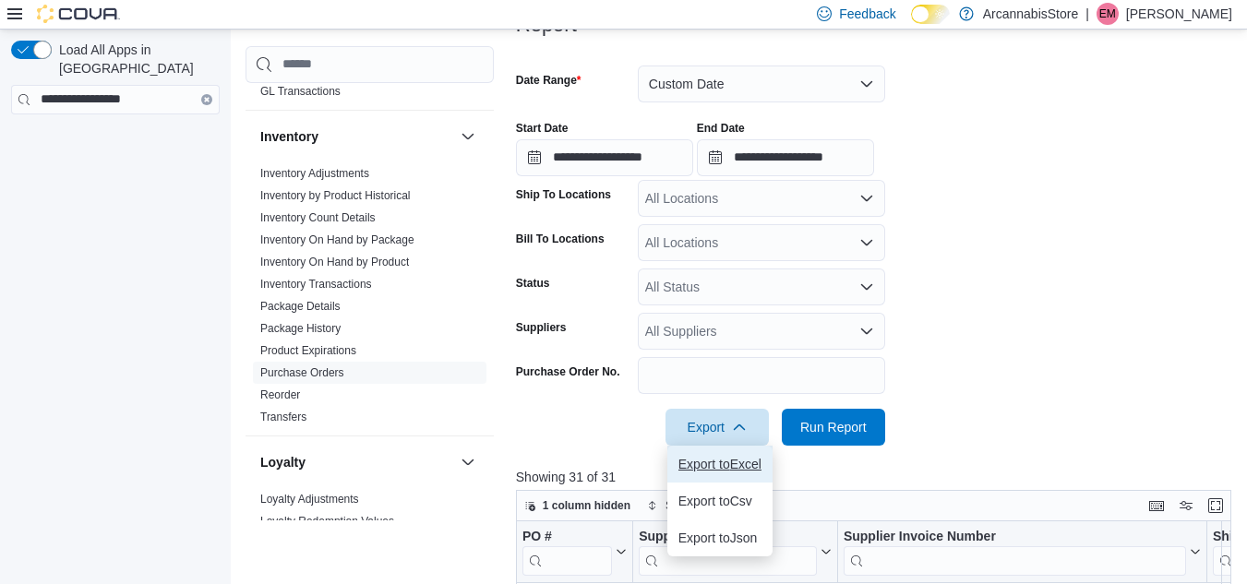
click at [716, 468] on span "Export to Excel" at bounding box center [719, 464] width 83 height 15
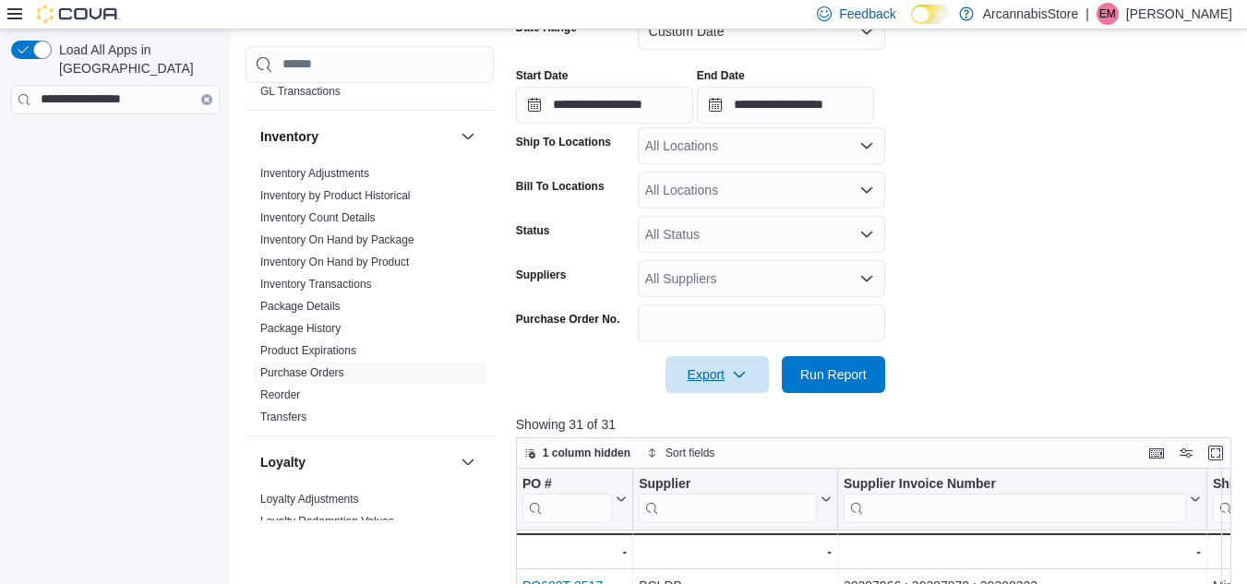
scroll to position [418, 0]
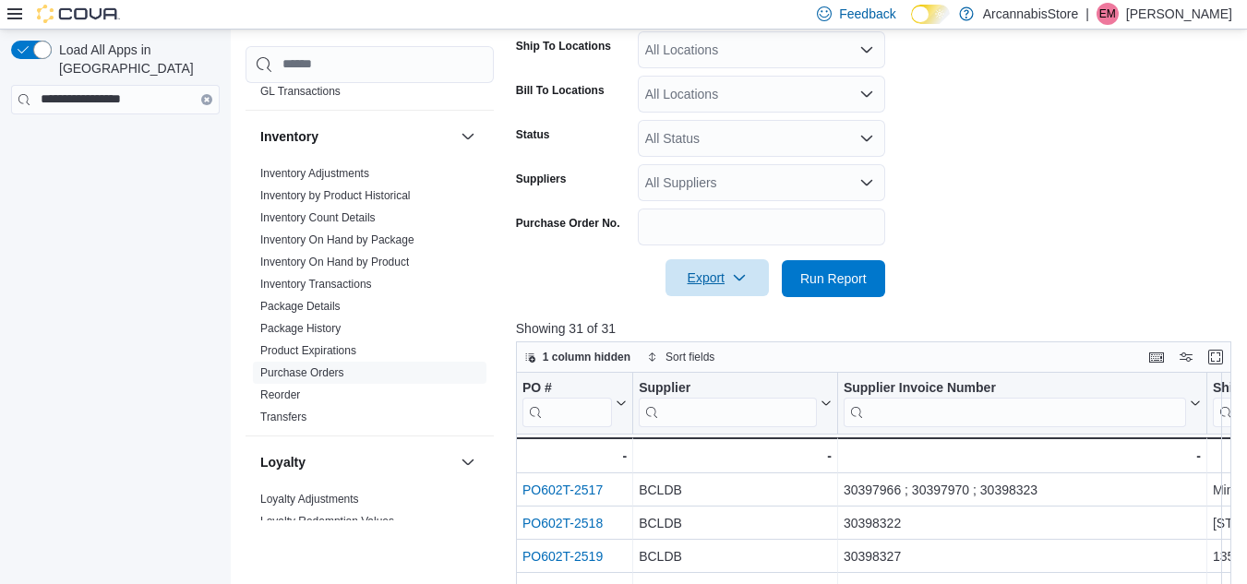
click at [741, 274] on icon "button" at bounding box center [739, 277] width 15 height 15
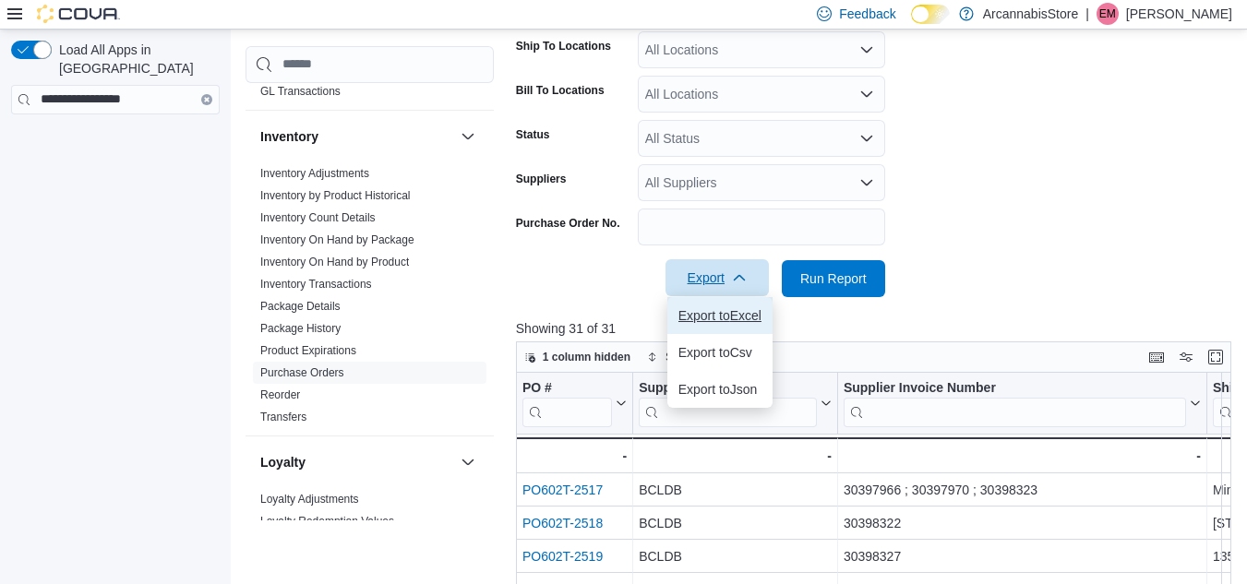
click at [735, 309] on span "Export to Excel" at bounding box center [719, 315] width 83 height 15
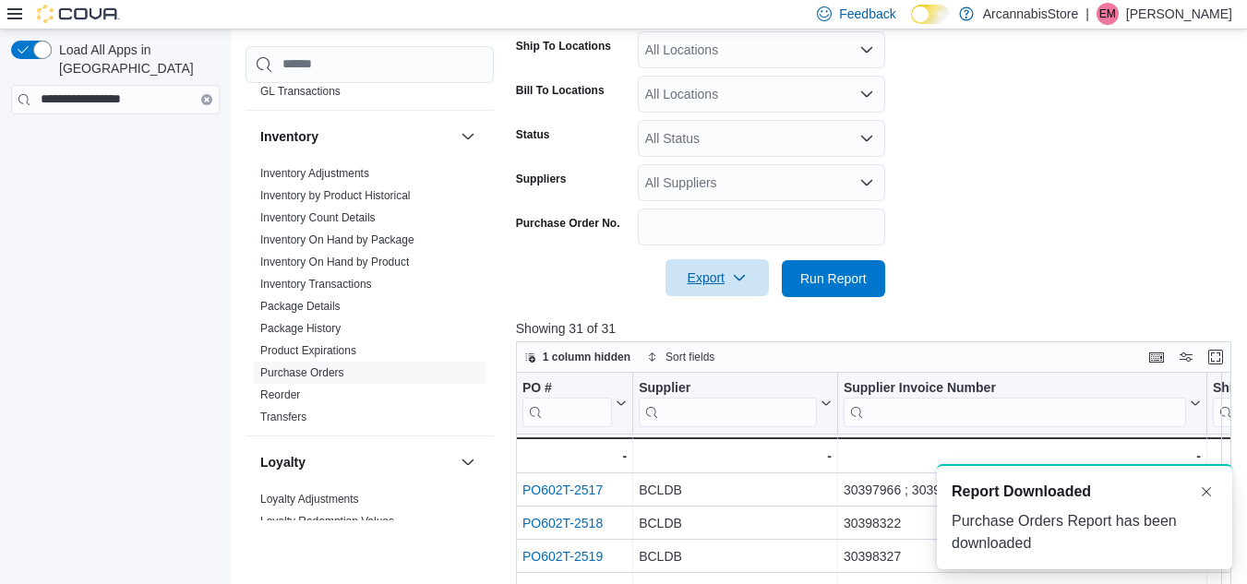
scroll to position [0, 0]
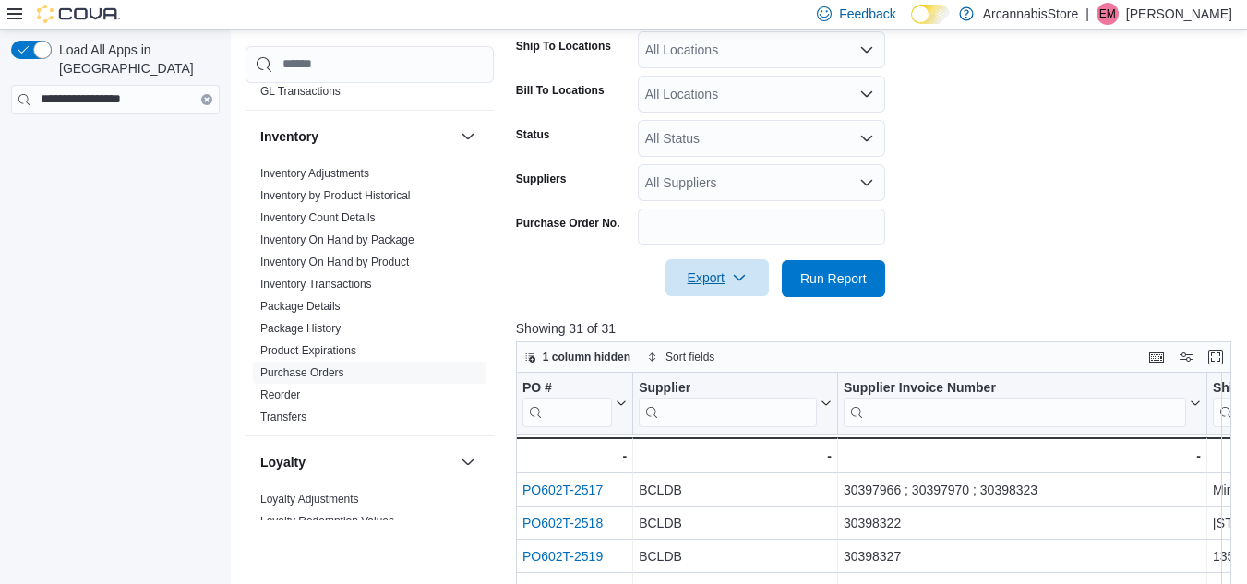
click at [735, 279] on icon "button" at bounding box center [739, 277] width 15 height 15
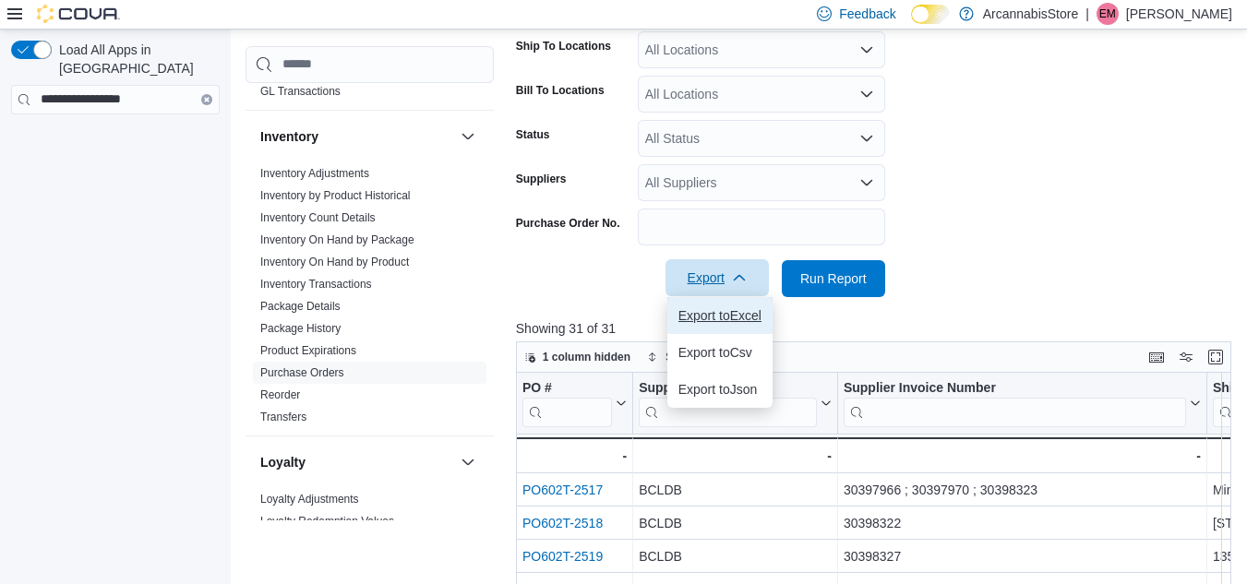
click at [731, 308] on span "Export to Excel" at bounding box center [719, 315] width 83 height 15
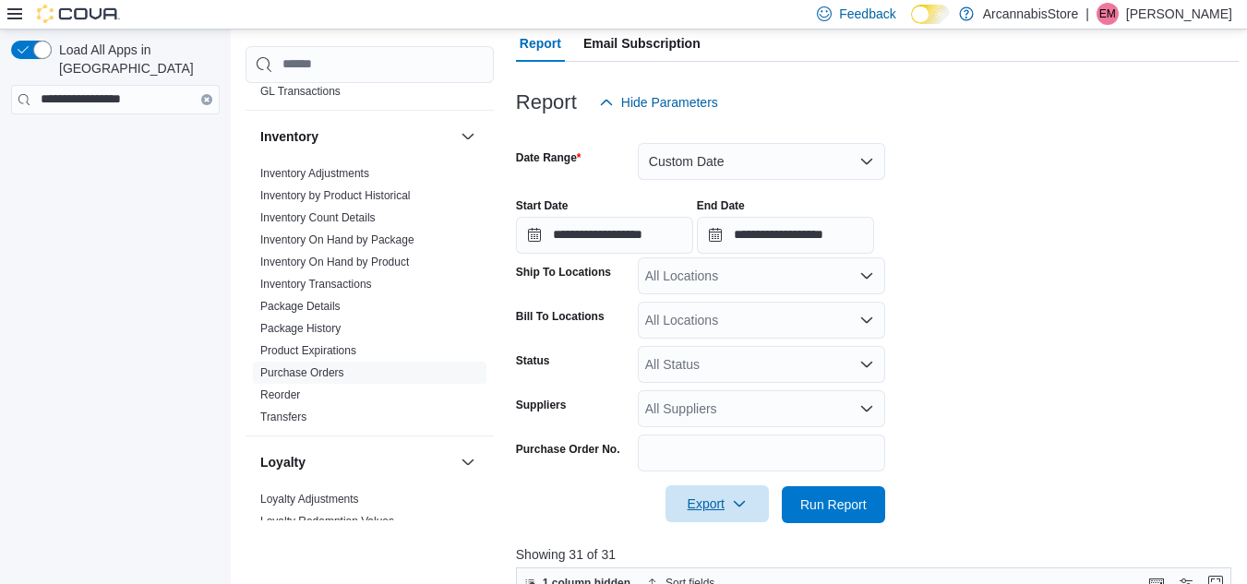
scroll to position [215, 0]
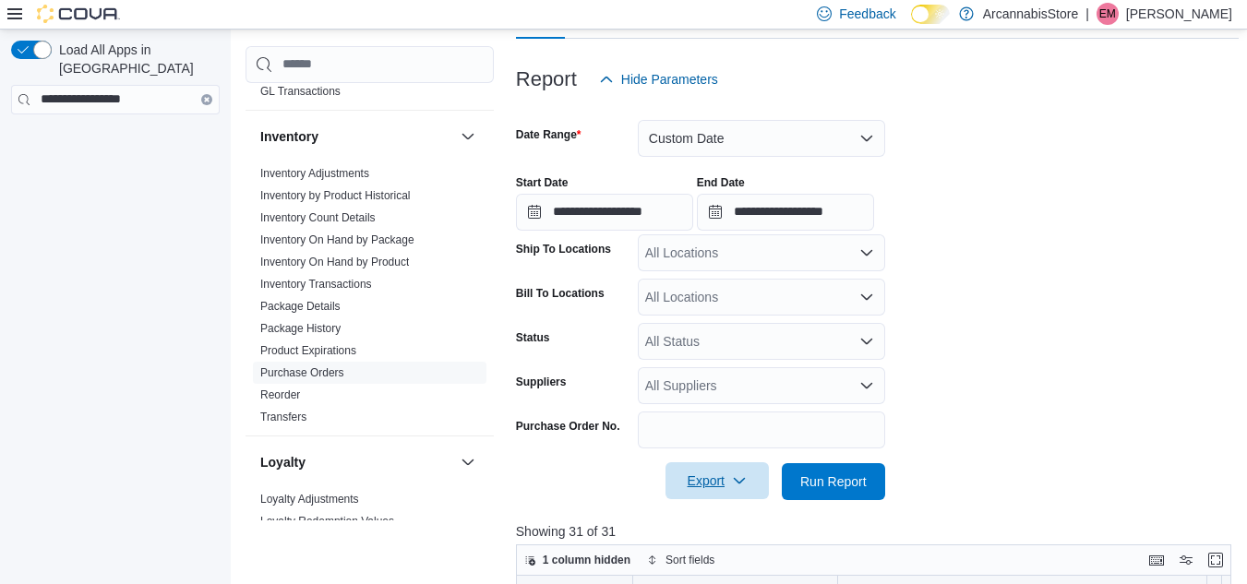
click at [719, 474] on span "Export" at bounding box center [716, 480] width 81 height 37
click at [727, 374] on span "Export to Excel" at bounding box center [719, 371] width 83 height 15
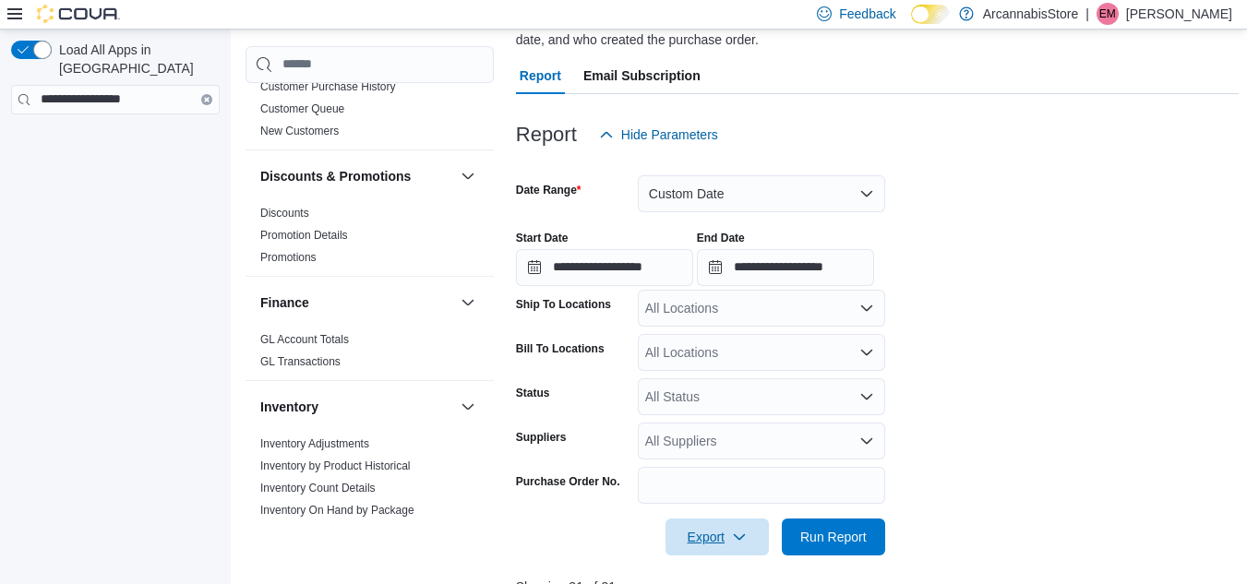
scroll to position [0, 0]
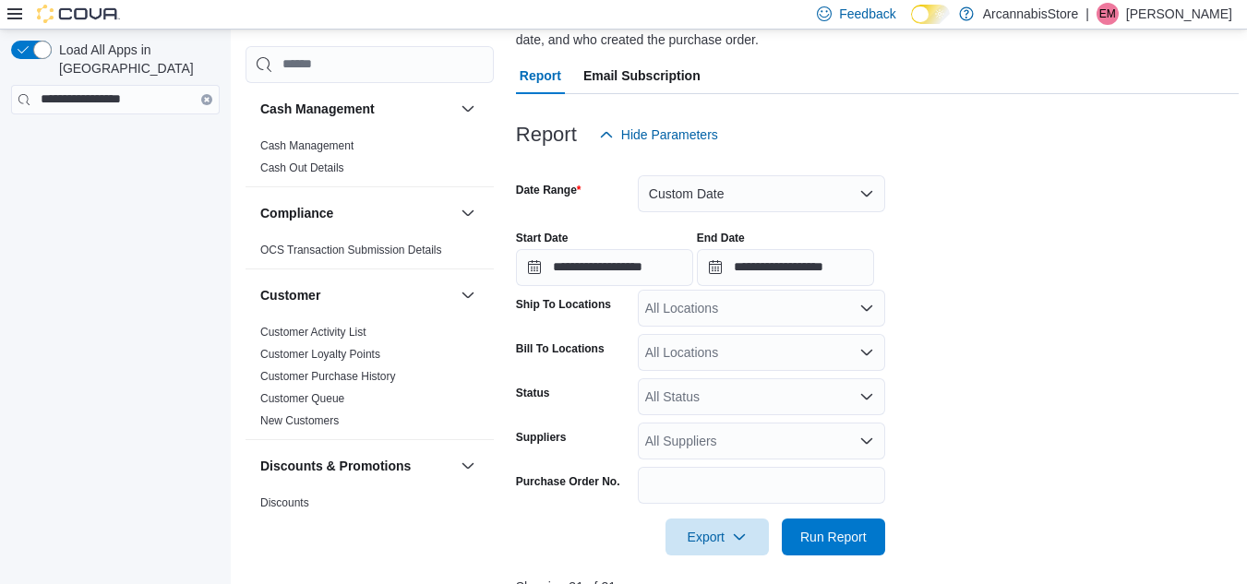
click at [1091, 324] on form "**********" at bounding box center [877, 354] width 723 height 402
